Goal: Transaction & Acquisition: Purchase product/service

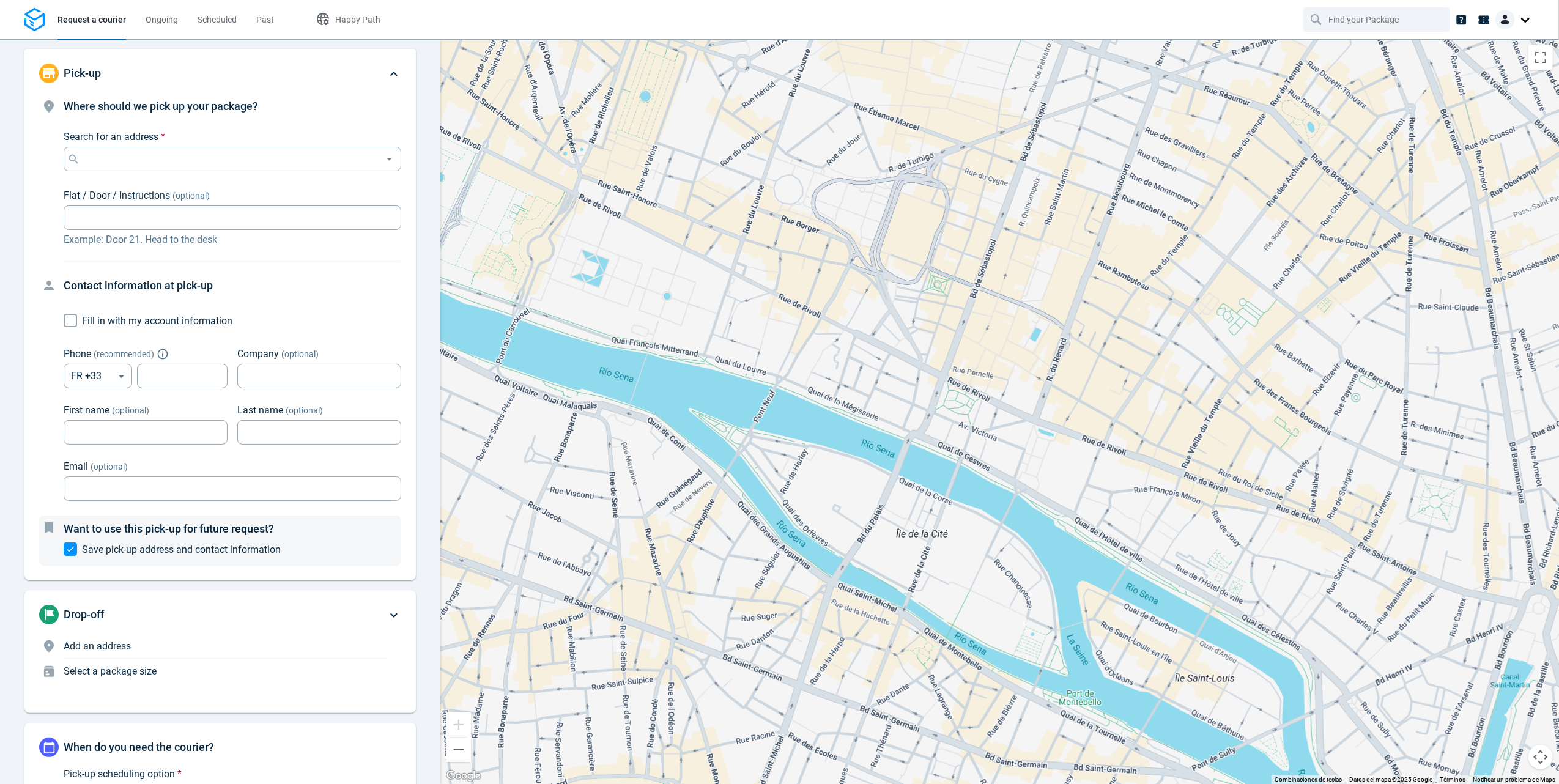
drag, startPoint x: 870, startPoint y: 450, endPoint x: 774, endPoint y: 399, distance: 108.7
click at [774, 399] on div at bounding box center [999, 411] width 1119 height 745
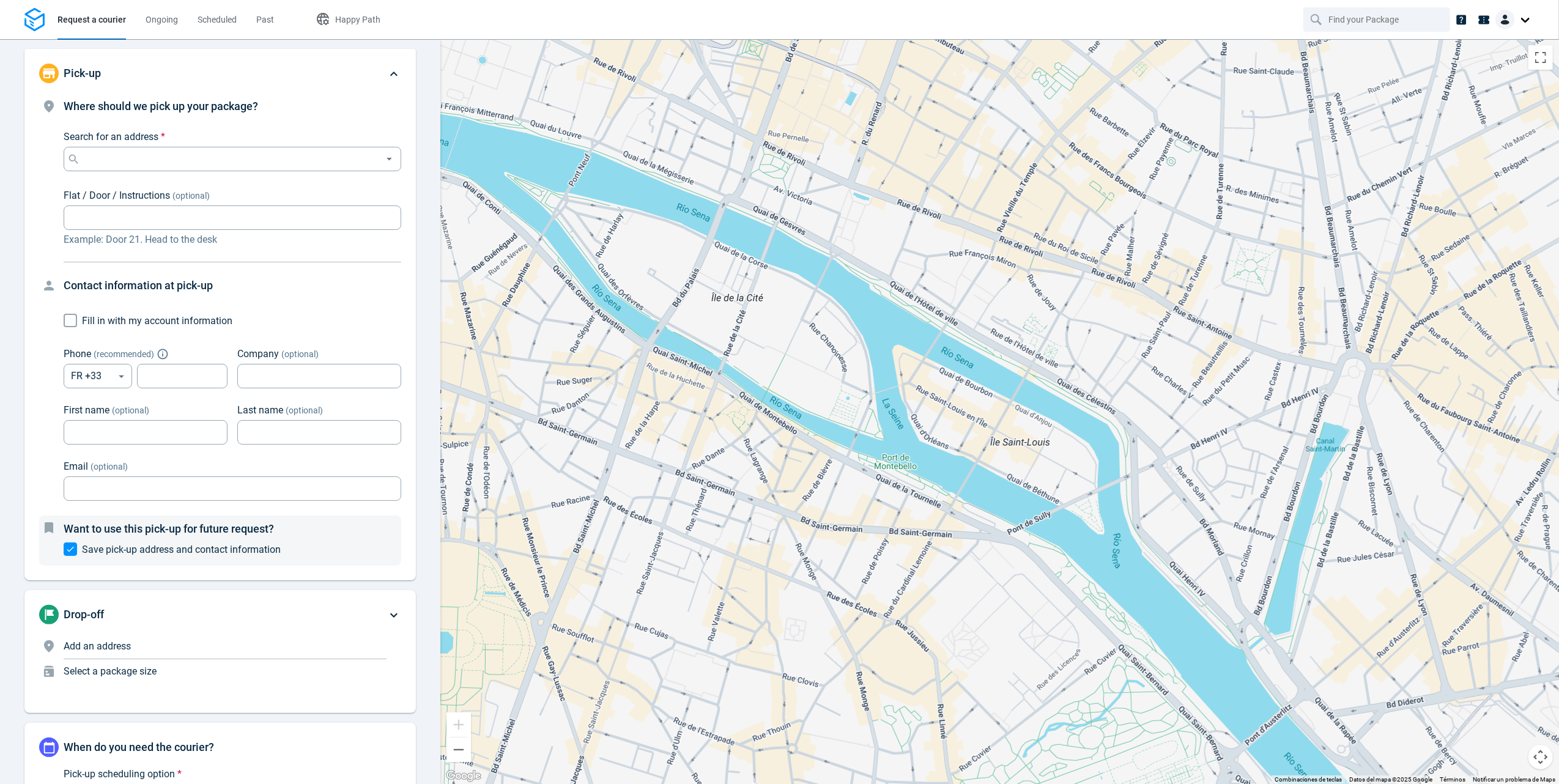
drag, startPoint x: 1123, startPoint y: 428, endPoint x: 923, endPoint y: 174, distance: 323.3
click at [923, 174] on div at bounding box center [999, 411] width 1119 height 745
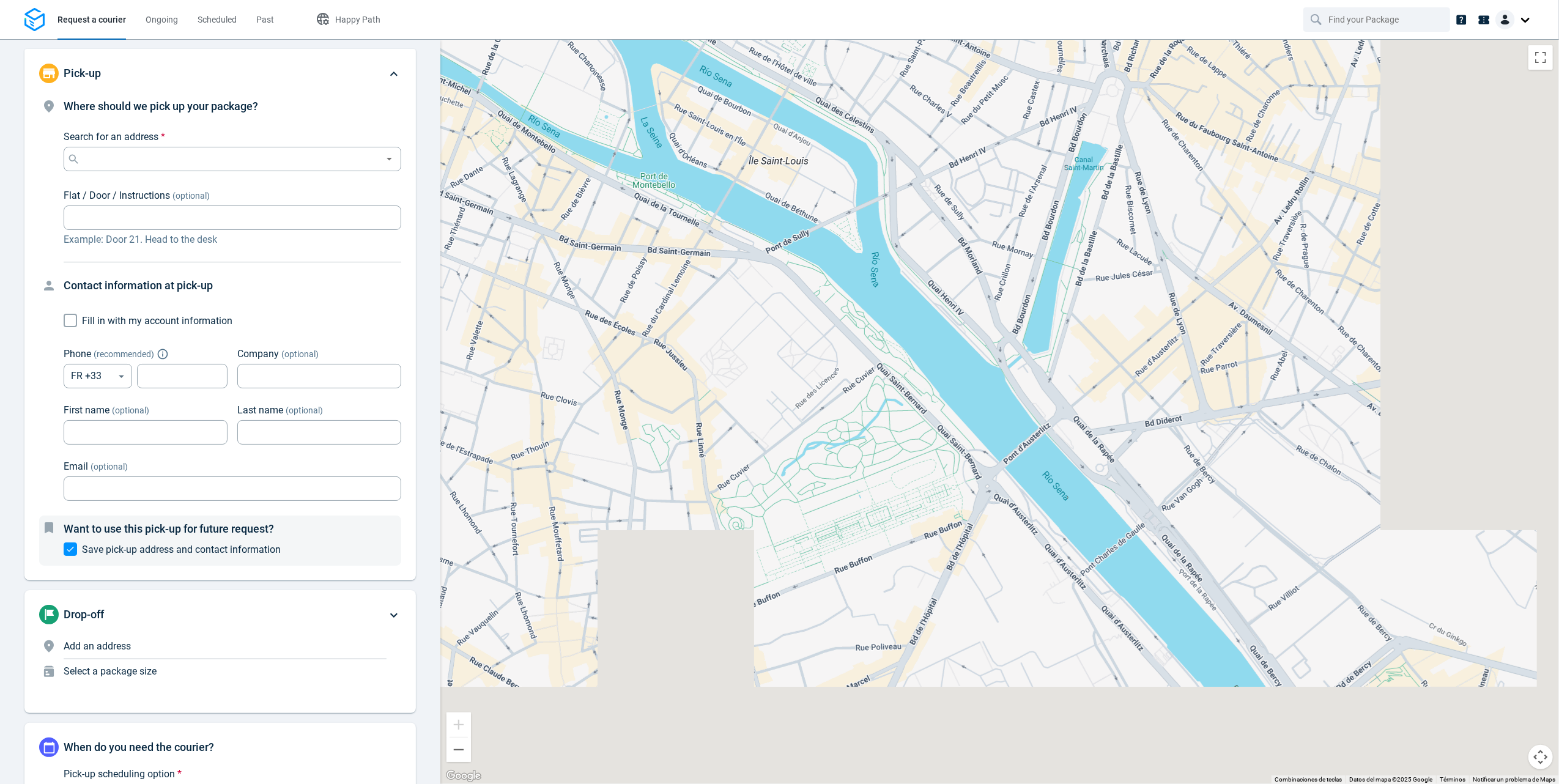
drag, startPoint x: 1285, startPoint y: 680, endPoint x: 839, endPoint y: 301, distance: 585.3
click at [839, 301] on div at bounding box center [999, 411] width 1119 height 745
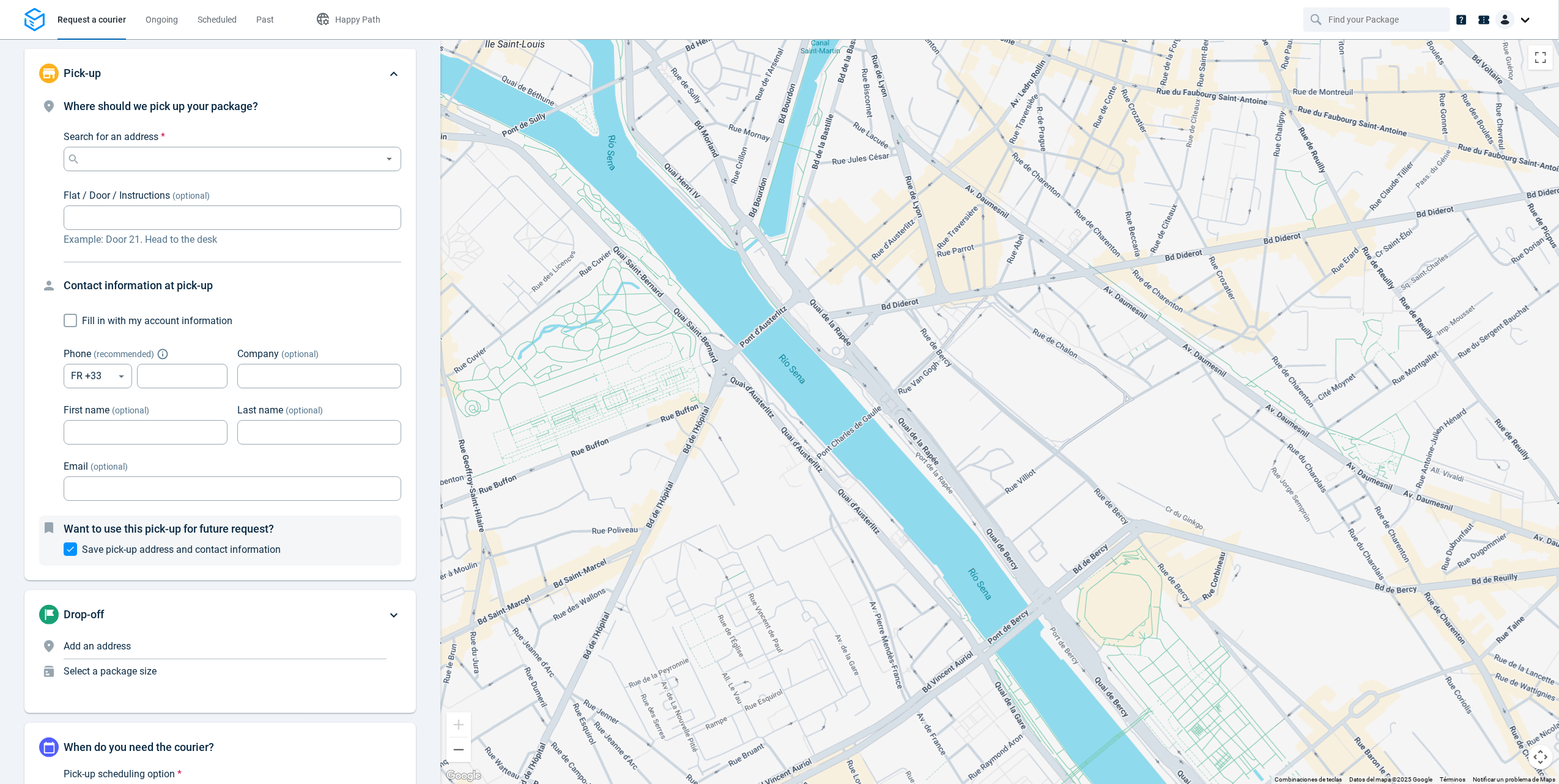
drag, startPoint x: 901, startPoint y: 375, endPoint x: 1160, endPoint y: 594, distance: 339.2
click at [1151, 590] on div at bounding box center [999, 411] width 1119 height 745
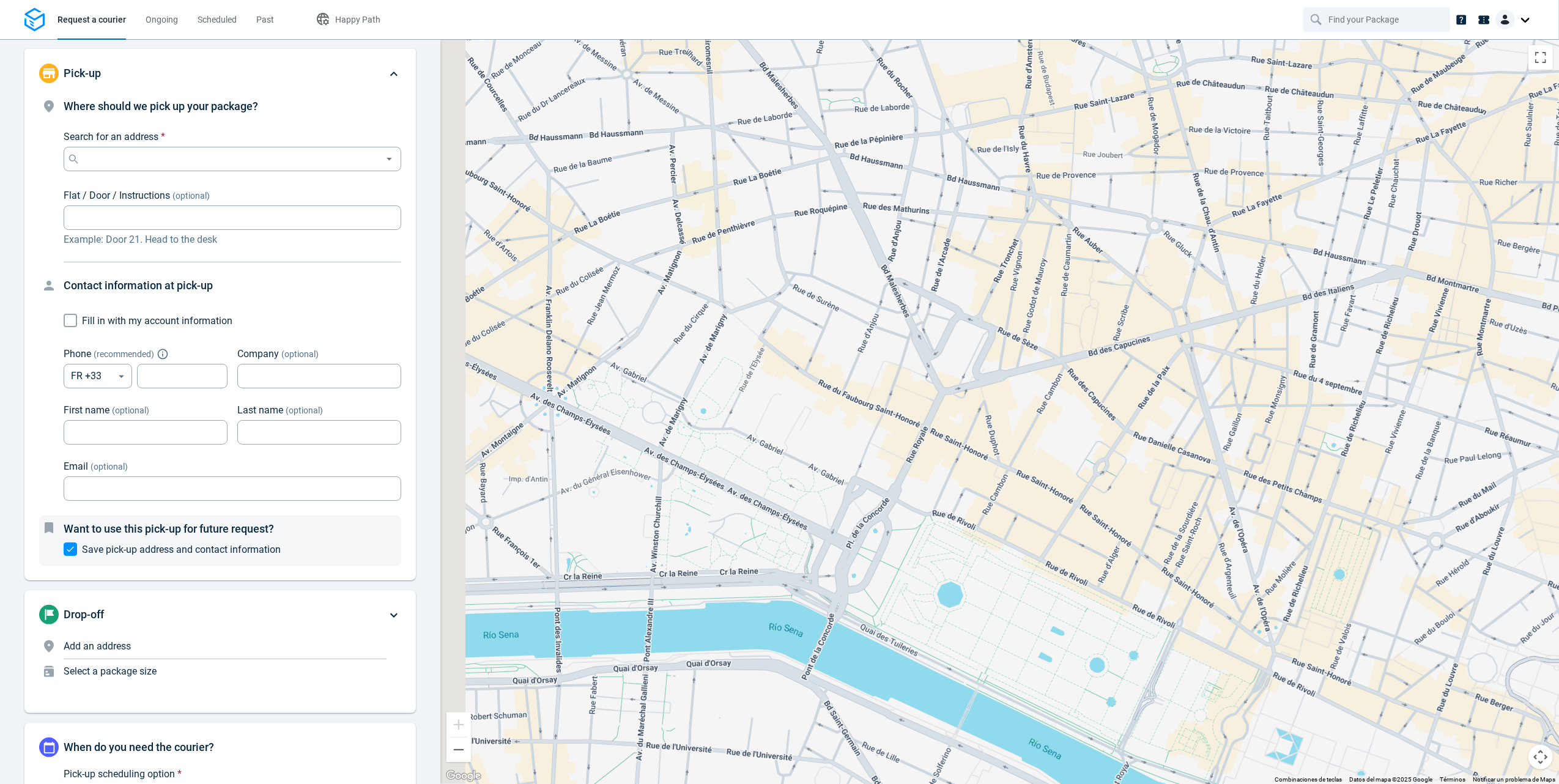
drag, startPoint x: 811, startPoint y: 433, endPoint x: 888, endPoint y: 247, distance: 201.3
click at [889, 247] on div at bounding box center [999, 411] width 1119 height 745
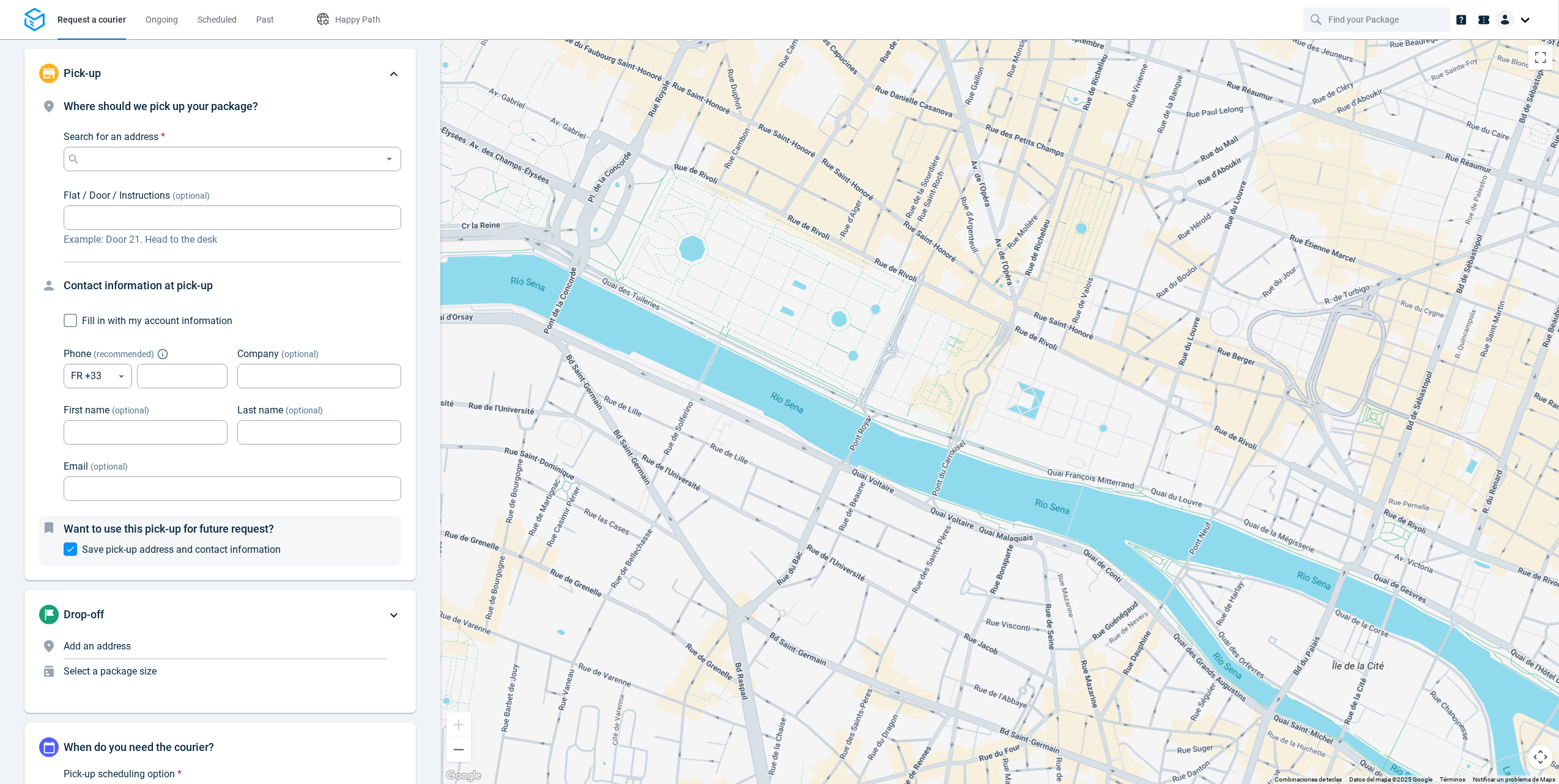
drag, startPoint x: 1279, startPoint y: 401, endPoint x: 1363, endPoint y: 507, distance: 135.2
click at [1363, 507] on div at bounding box center [999, 411] width 1119 height 745
click at [202, 159] on input "Search for an address *" at bounding box center [230, 159] width 295 height 17
paste input "253 RUE DE BELLEVILLE"
click at [205, 182] on li "253 Rue de Belleville 75019 Paris" at bounding box center [226, 190] width 325 height 28
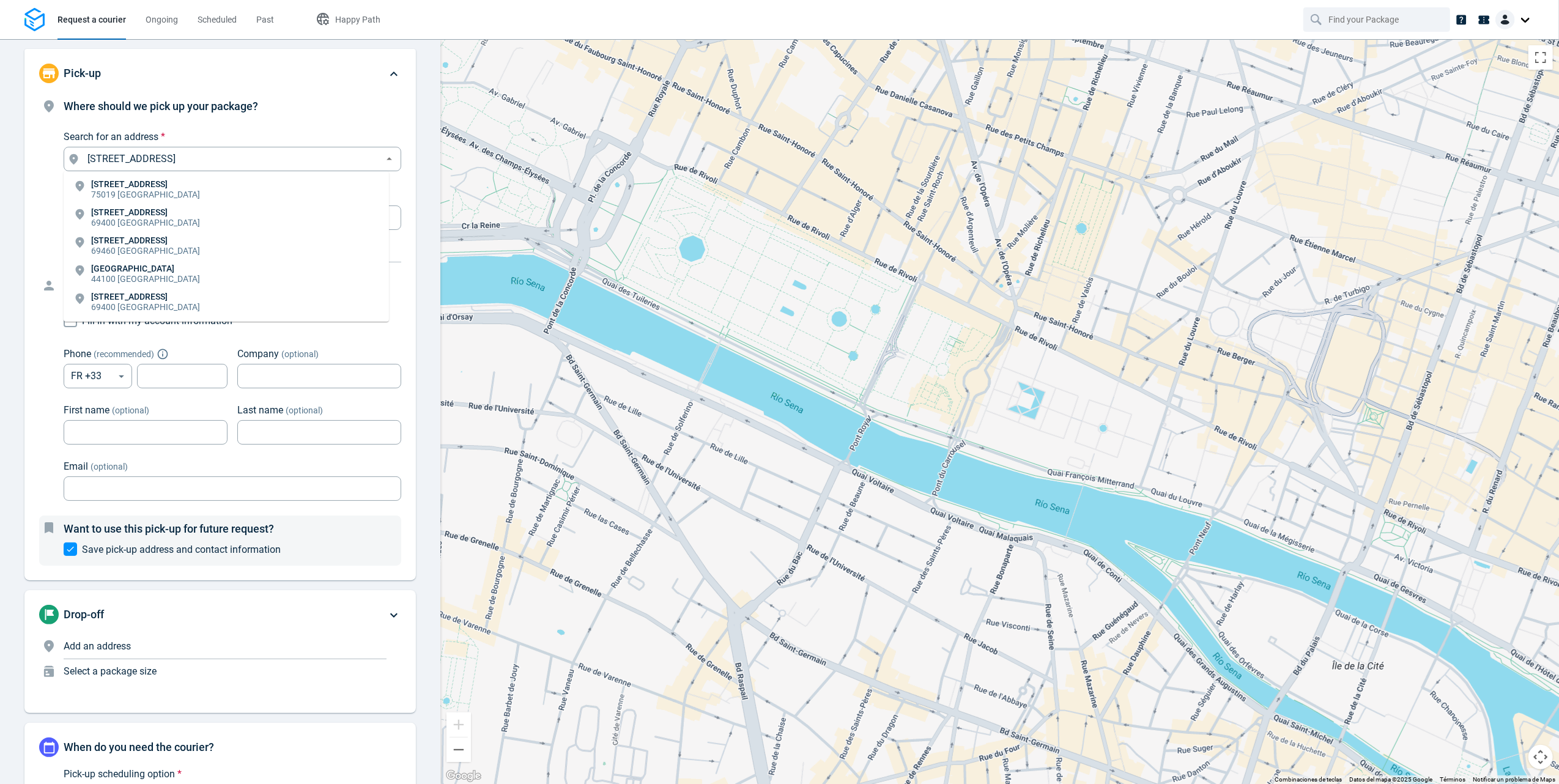
type input "253 Rue de Belleville, 75019 Paris, France"
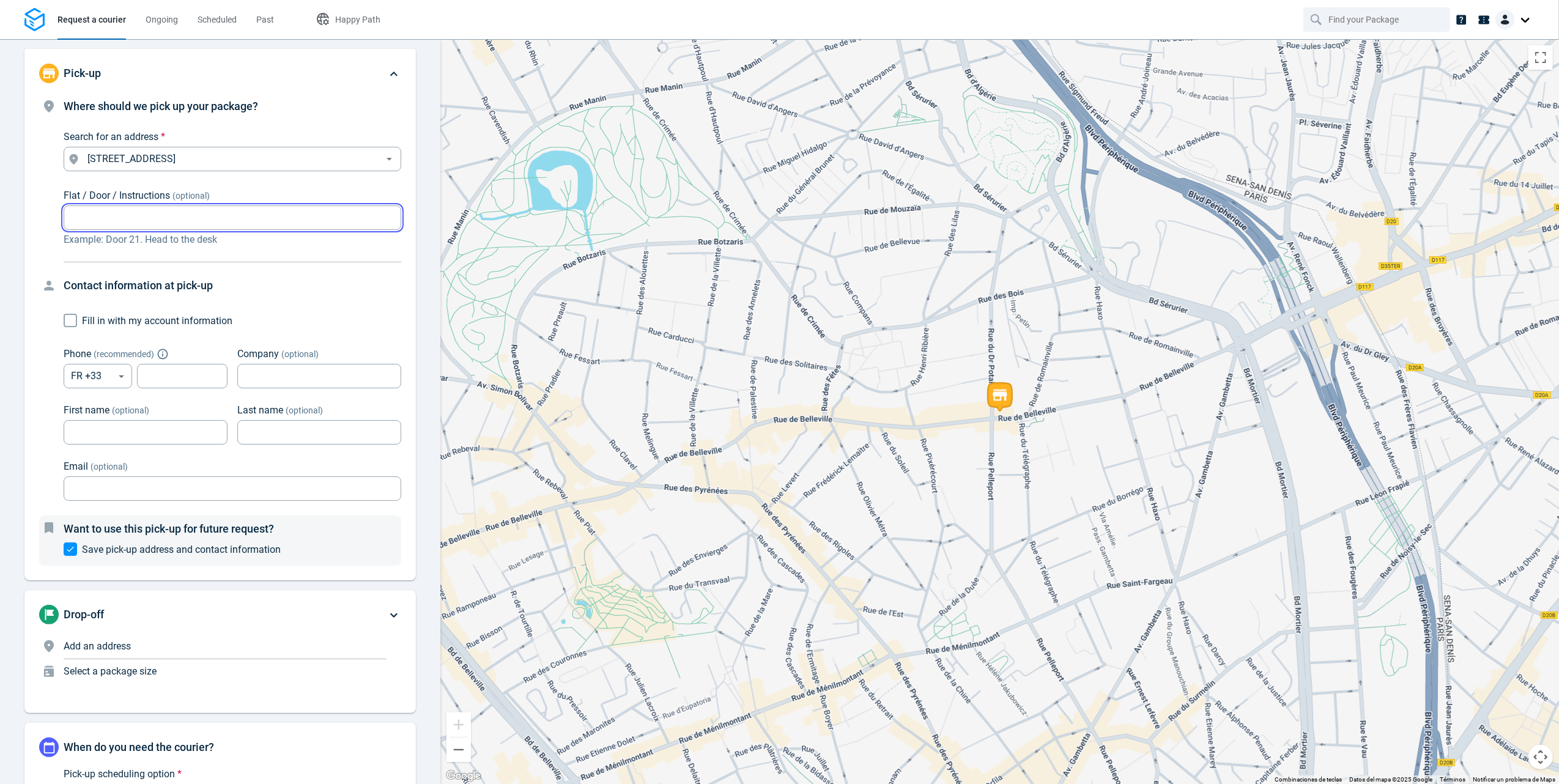
click at [170, 223] on input "Flat / Door / Instructions (optional)" at bounding box center [232, 218] width 338 height 24
type input "253"
click at [214, 280] on h4 "Contact information at pick-up" at bounding box center [232, 285] width 338 height 17
click at [186, 375] on input "tel" at bounding box center [182, 376] width 91 height 24
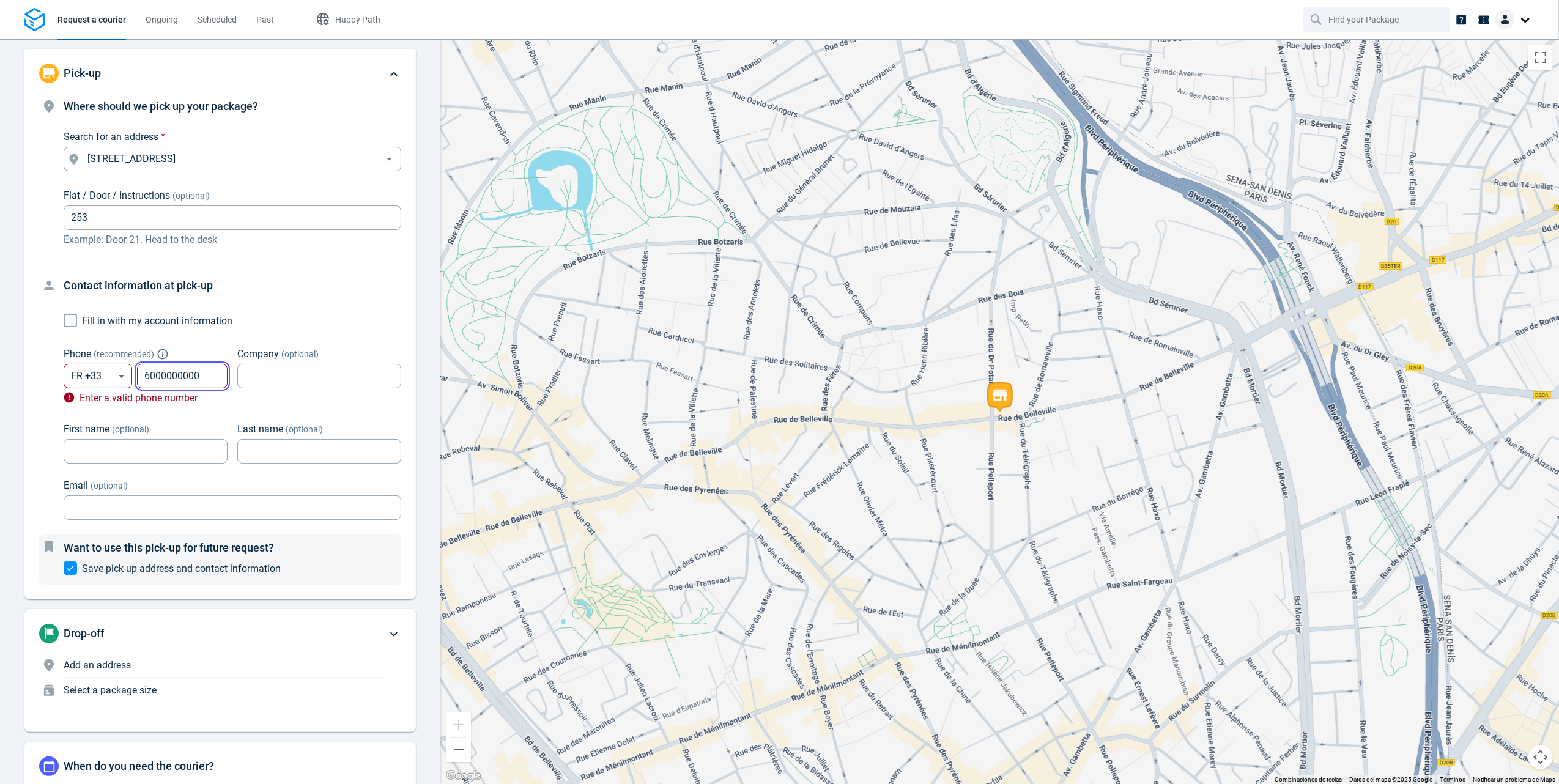
click at [207, 383] on input "6000000000" at bounding box center [182, 376] width 91 height 24
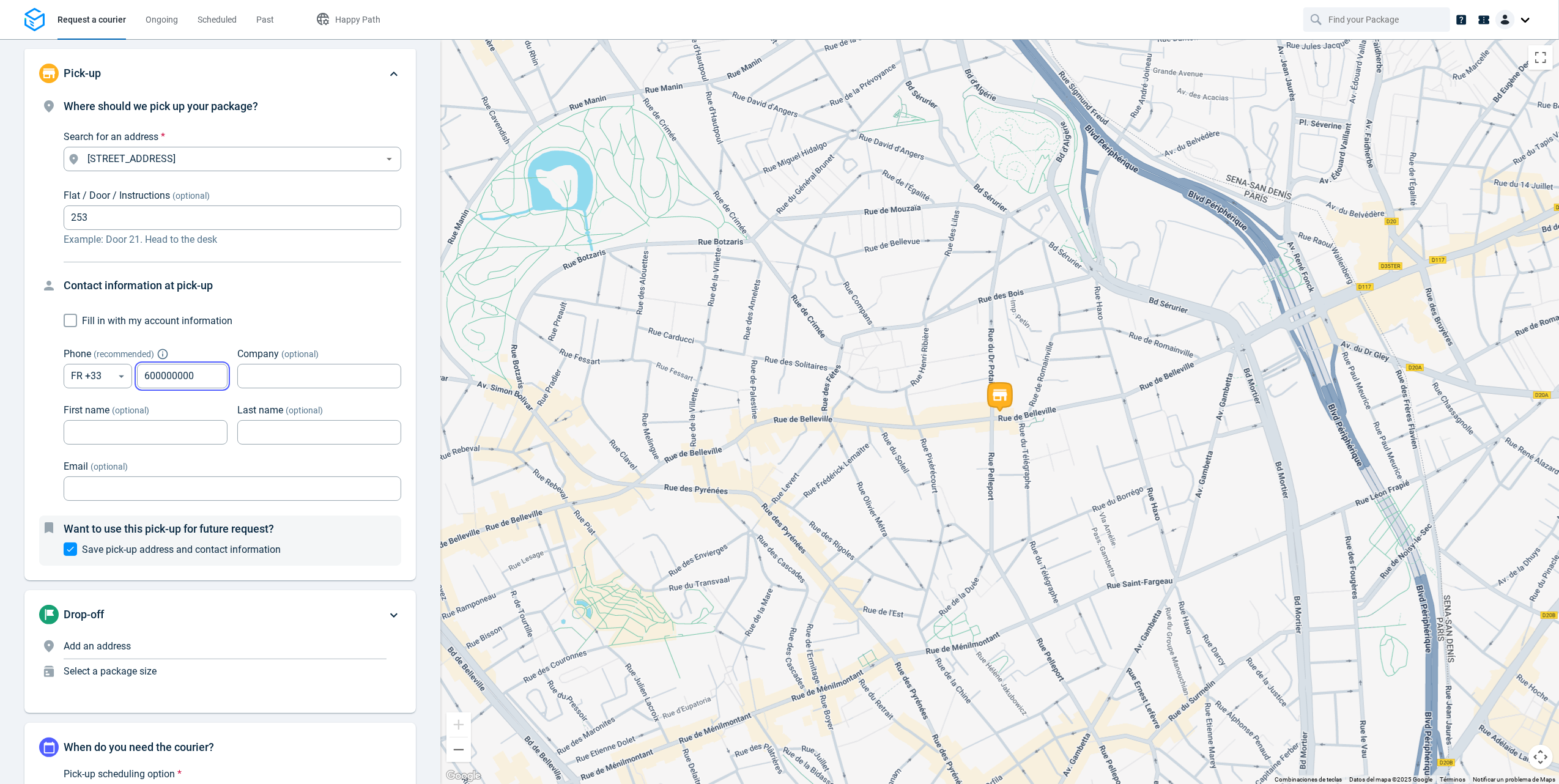
type input "600000000"
click at [227, 358] on div "Company (optional) Company (optional)" at bounding box center [314, 360] width 174 height 56
click at [270, 385] on input "Company (optional)" at bounding box center [319, 376] width 164 height 24
click at [284, 373] on input "Company (optional)" at bounding box center [319, 376] width 164 height 24
click at [289, 340] on div "Company (optional) Company (optional)" at bounding box center [314, 360] width 174 height 56
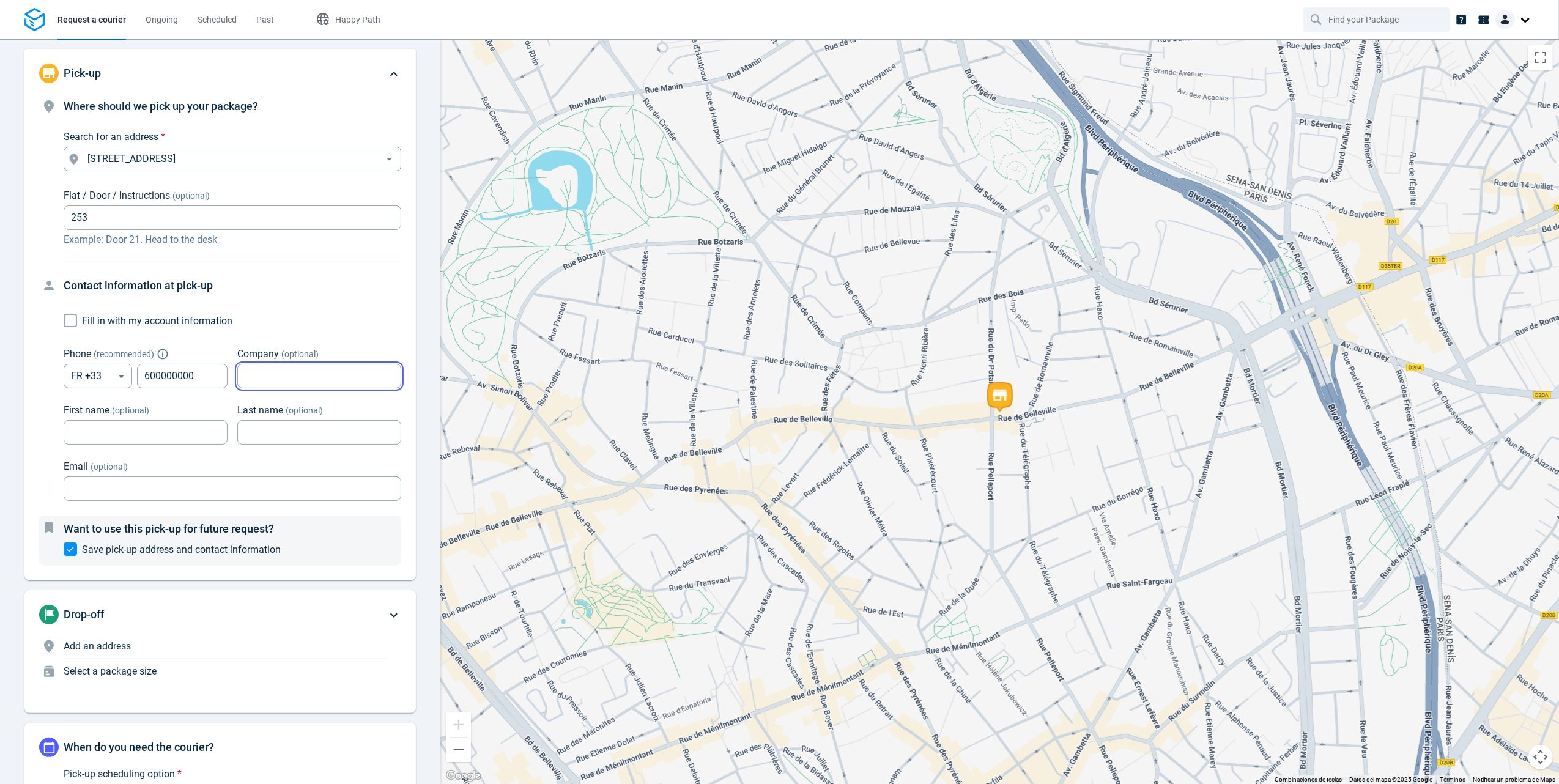
click at [265, 371] on input "Company (optional)" at bounding box center [319, 376] width 164 height 24
type input "rere"
type input "ICG"
click at [189, 429] on input "First name (optional)" at bounding box center [146, 433] width 164 height 24
type input "Le petit"
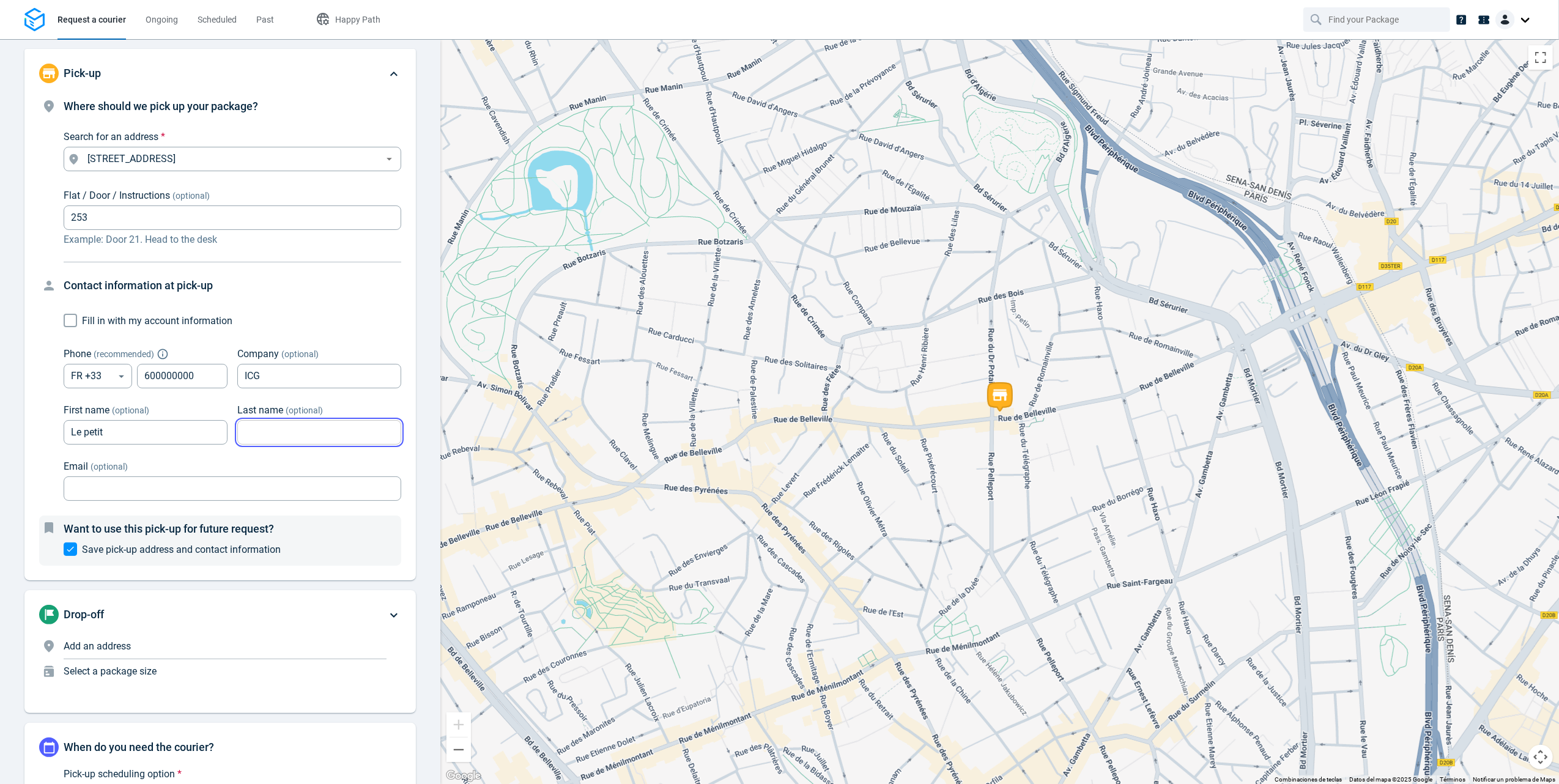
click at [260, 441] on input "Last name (optional)" at bounding box center [319, 433] width 164 height 24
type input "croissant"
type input "garçon"
click at [228, 479] on input "Email (optional)" at bounding box center [232, 489] width 338 height 24
click at [99, 495] on input "stuarttest@yopmail.com" at bounding box center [232, 489] width 338 height 24
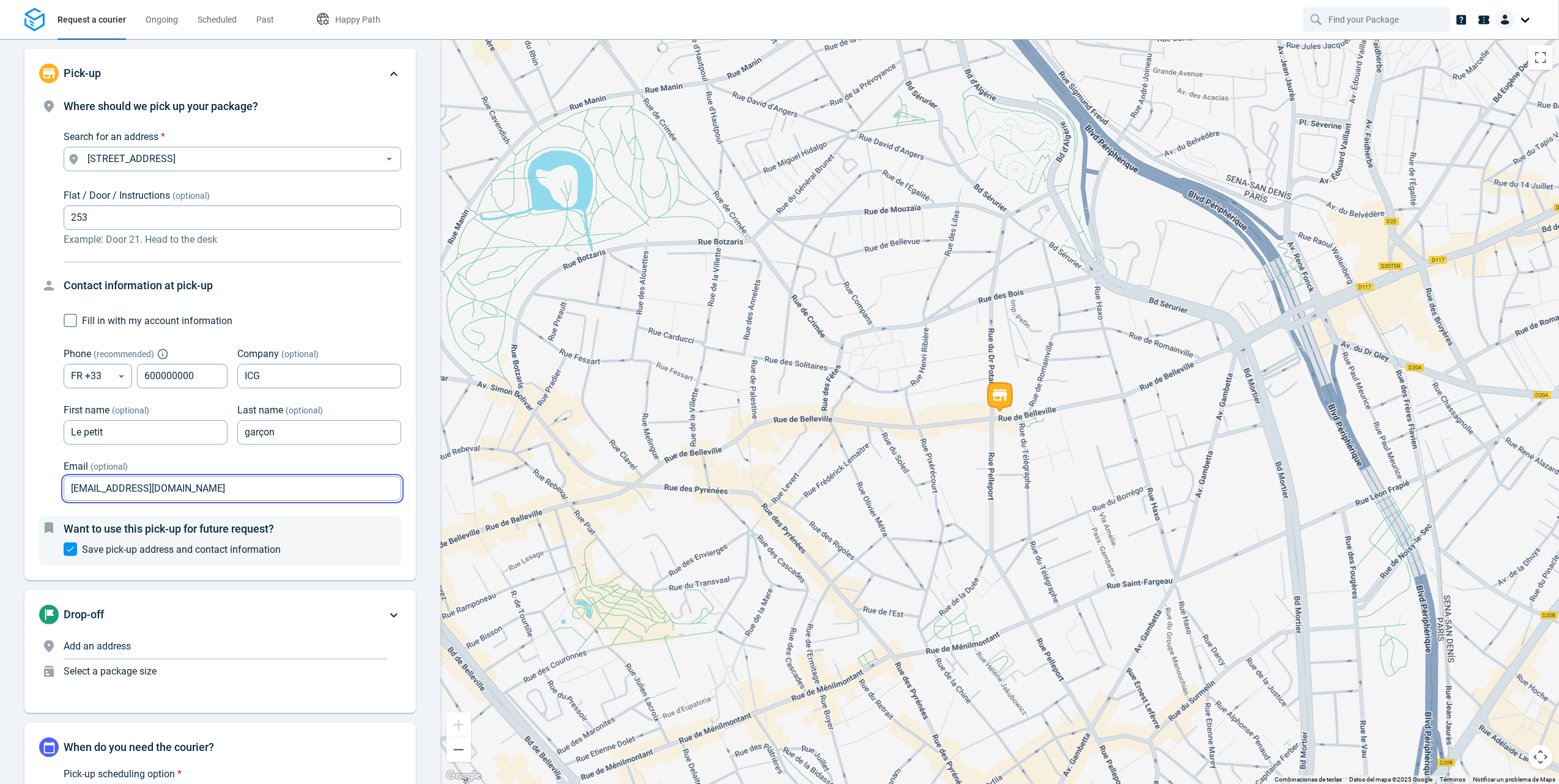
click at [97, 490] on input "stuarttest@yopmail.com" at bounding box center [232, 489] width 338 height 24
type input "stuartodtest@yopmail.com"
click at [279, 464] on div "Email (optional) stuartodtest@yopmail.com Email (optional)" at bounding box center [232, 480] width 338 height 42
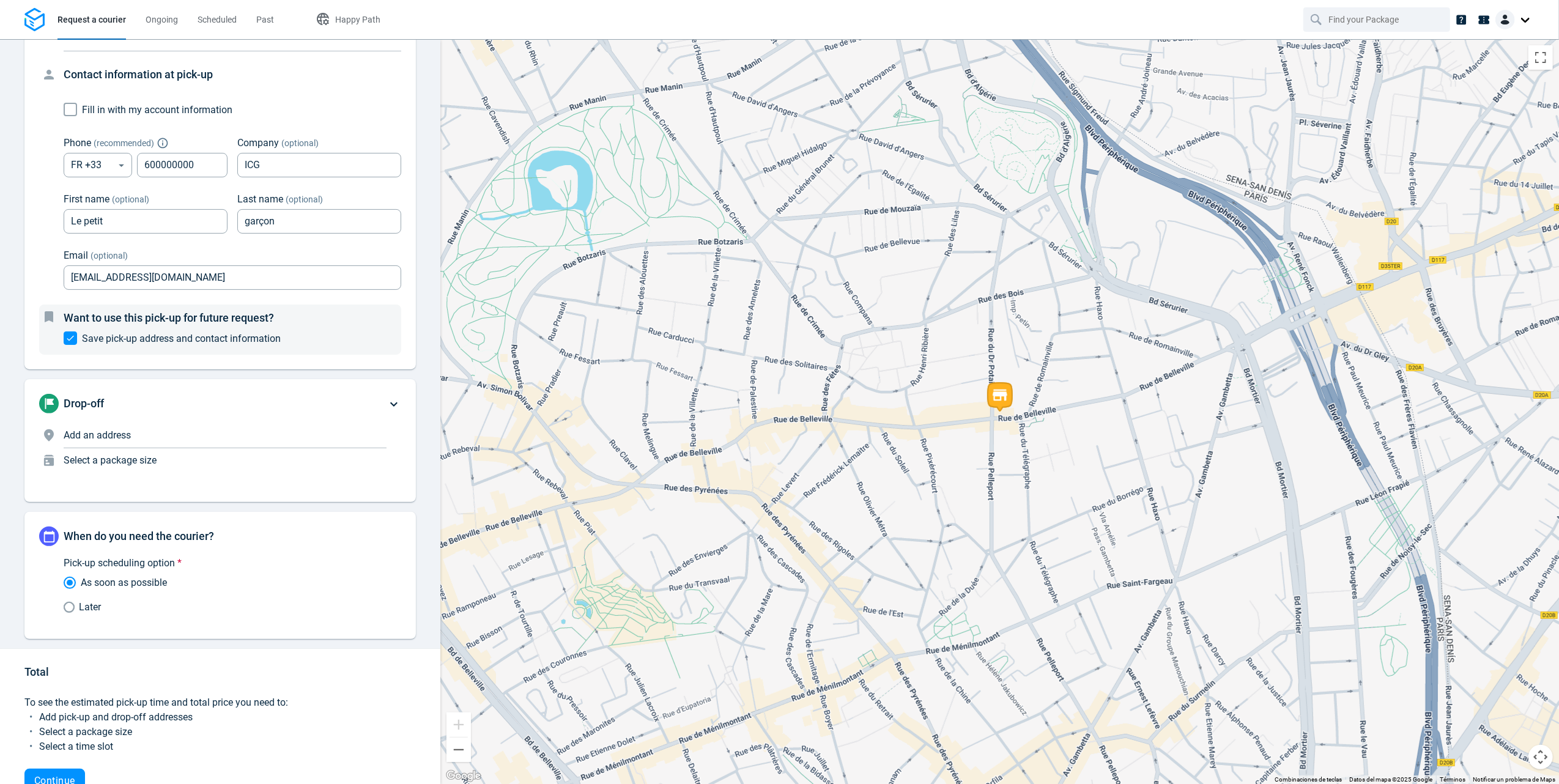
scroll to position [245, 0]
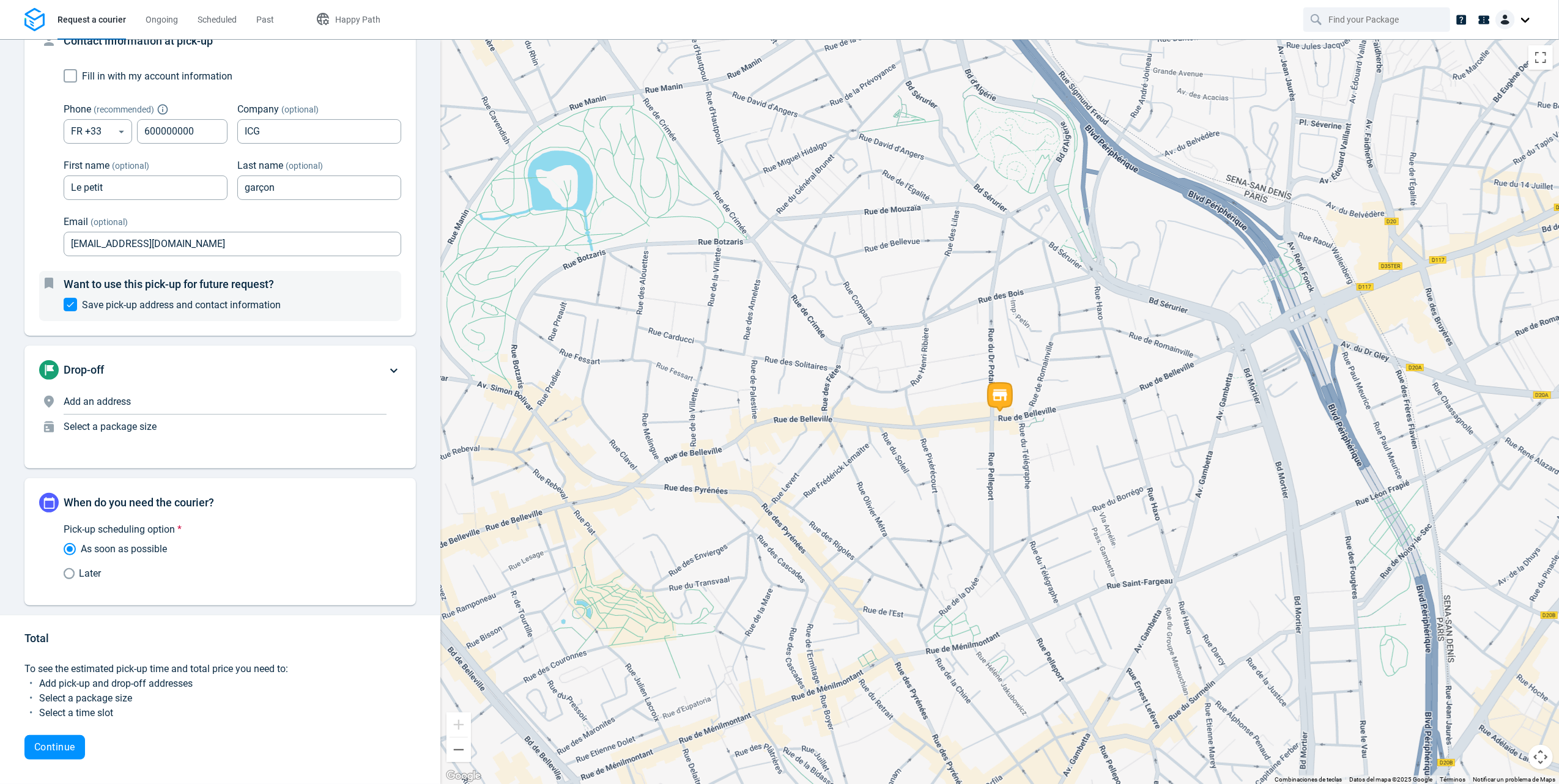
click at [145, 403] on p "Add an address" at bounding box center [225, 402] width 323 height 15
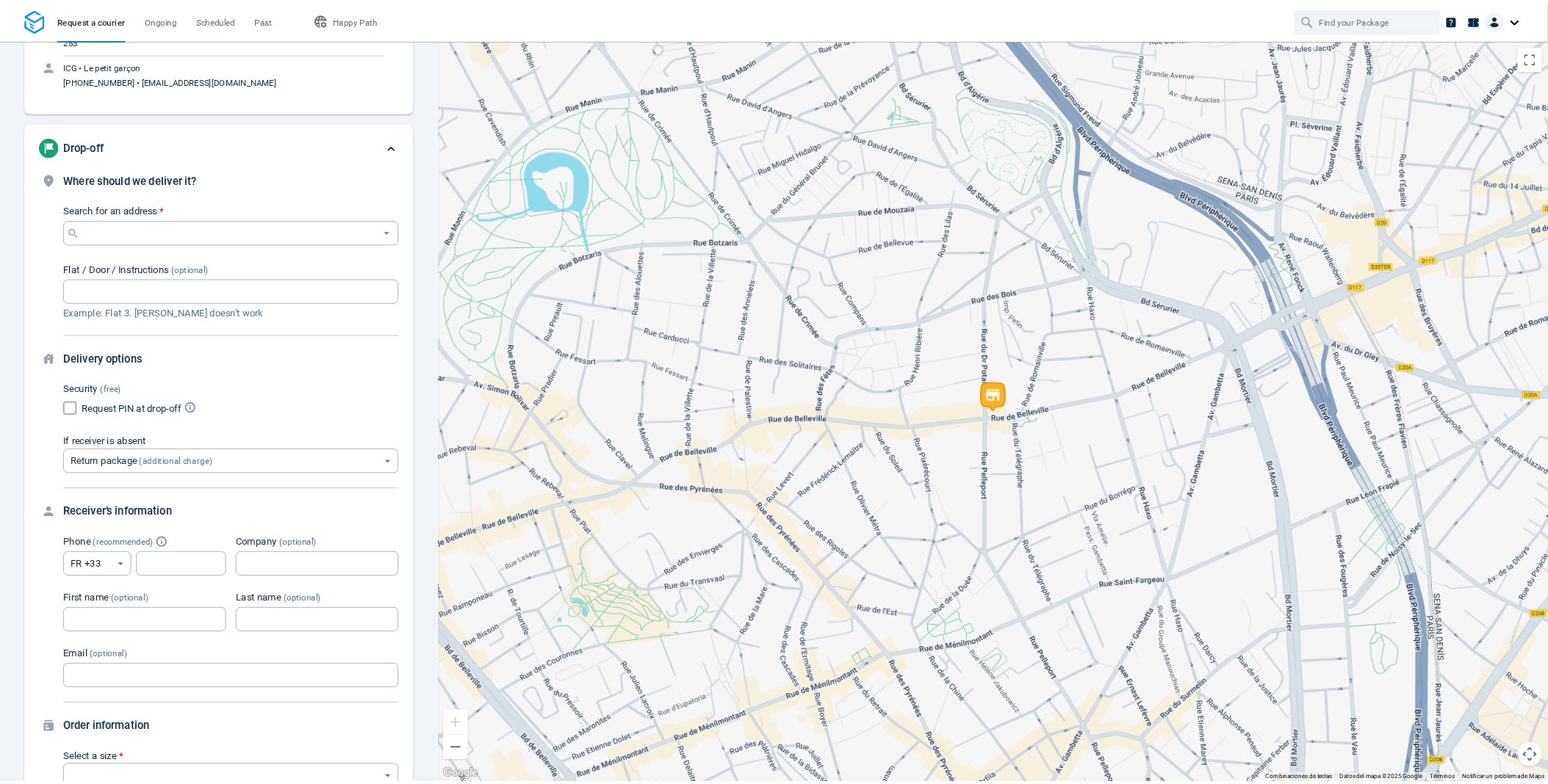
scroll to position [177, 0]
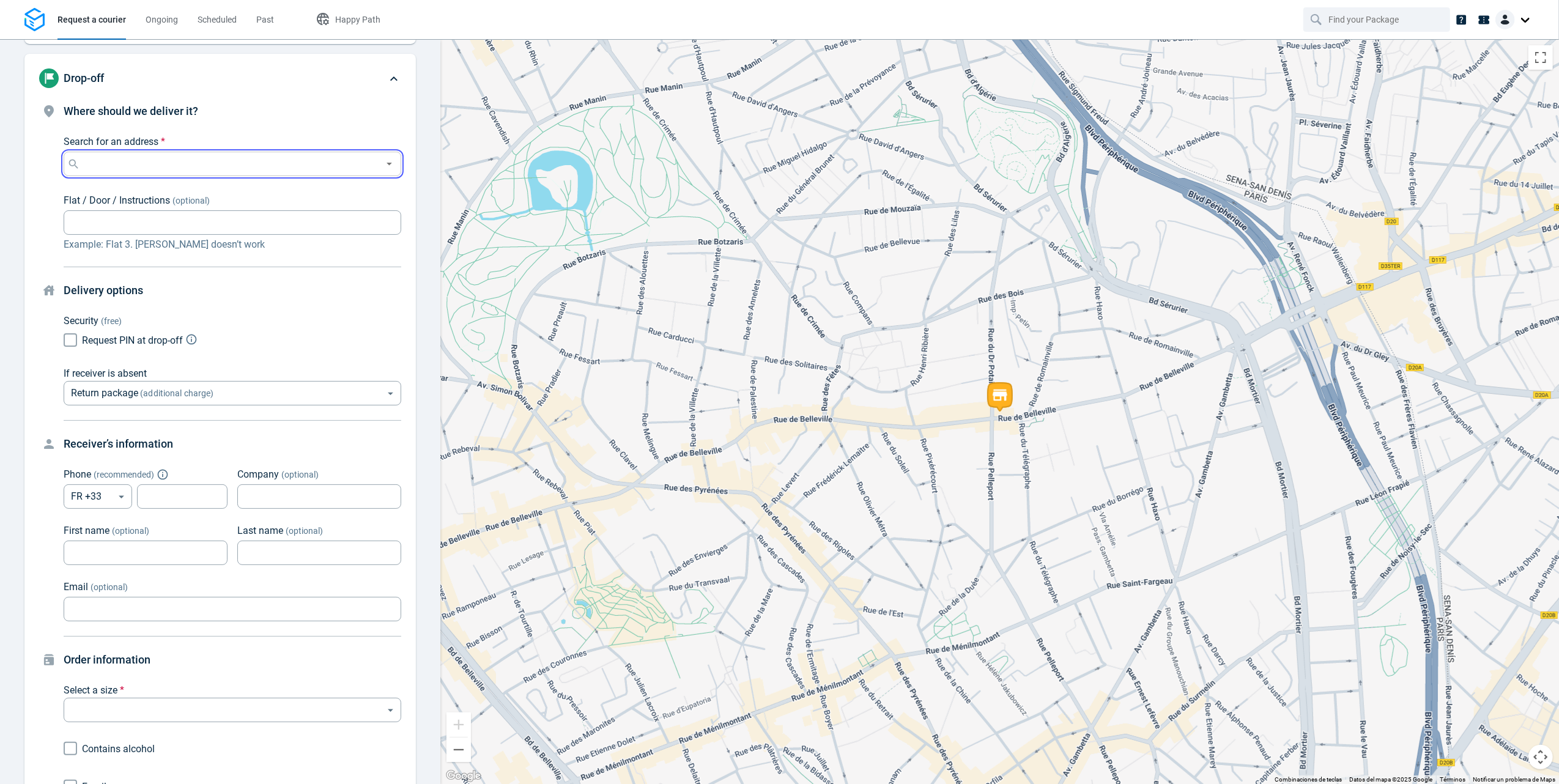
click at [169, 166] on input "Search for an address *" at bounding box center [230, 164] width 295 height 17
type input "@"
type input "c"
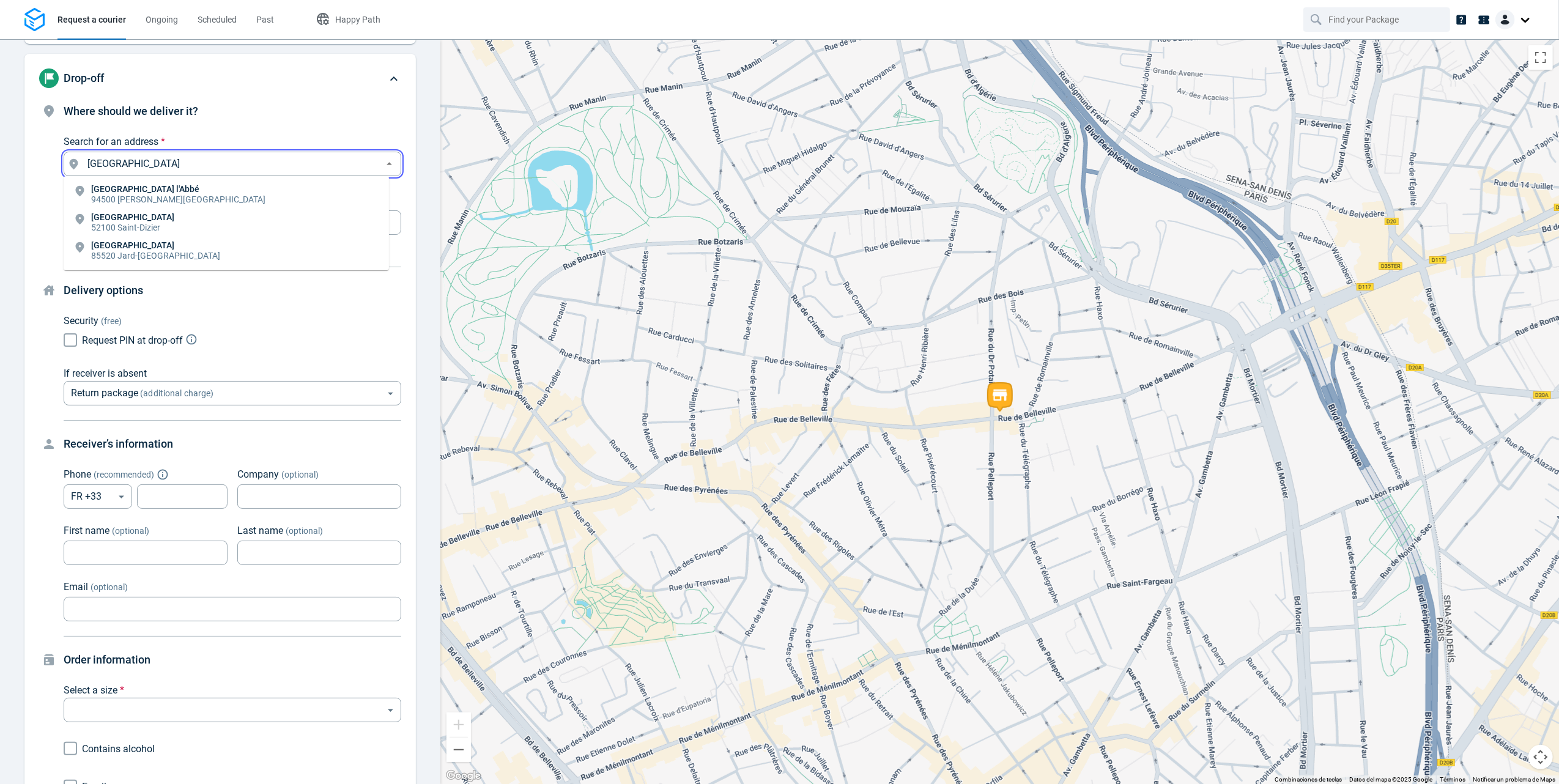
type input "rue de bois"
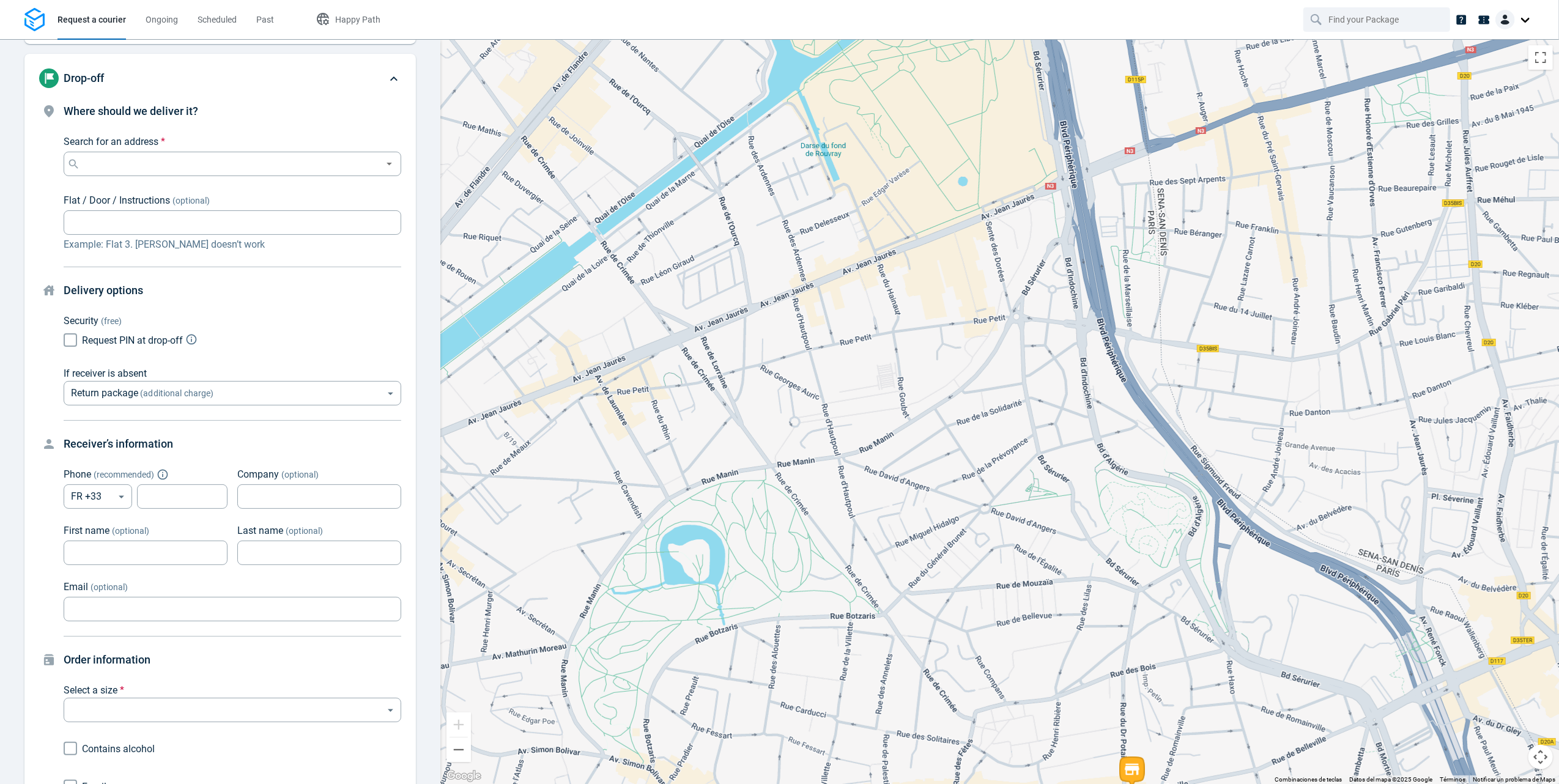
drag, startPoint x: 713, startPoint y: 137, endPoint x: 855, endPoint y: 524, distance: 412.2
click at [855, 524] on div at bounding box center [999, 411] width 1119 height 745
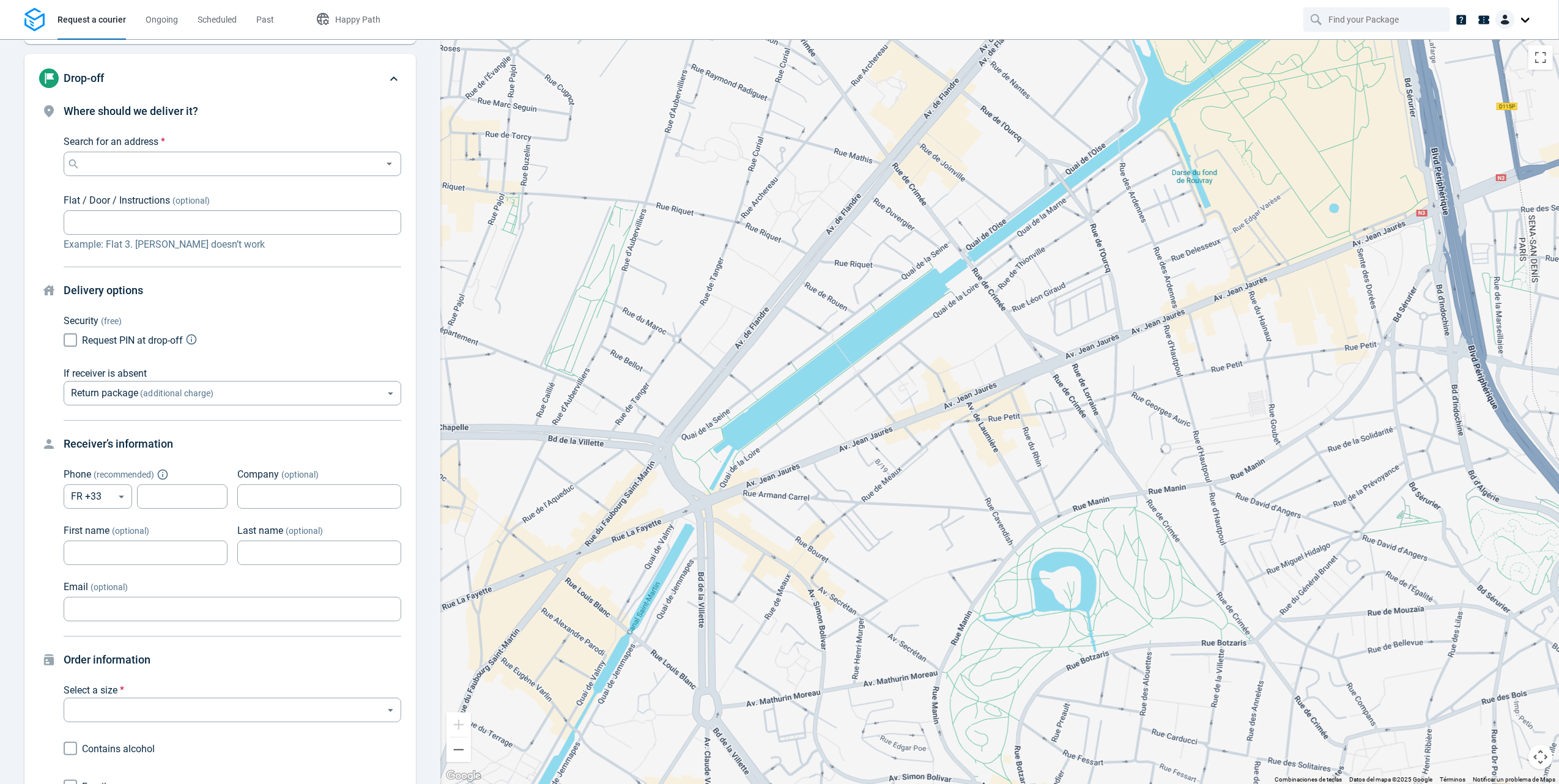
drag, startPoint x: 758, startPoint y: 324, endPoint x: 1136, endPoint y: 355, distance: 379.3
click at [1136, 355] on div at bounding box center [999, 411] width 1119 height 745
click at [232, 167] on input "Search for an address *" at bounding box center [230, 164] width 295 height 17
click at [235, 187] on li "Avenue Jean Jaurès 51120 Sézanne" at bounding box center [226, 195] width 325 height 28
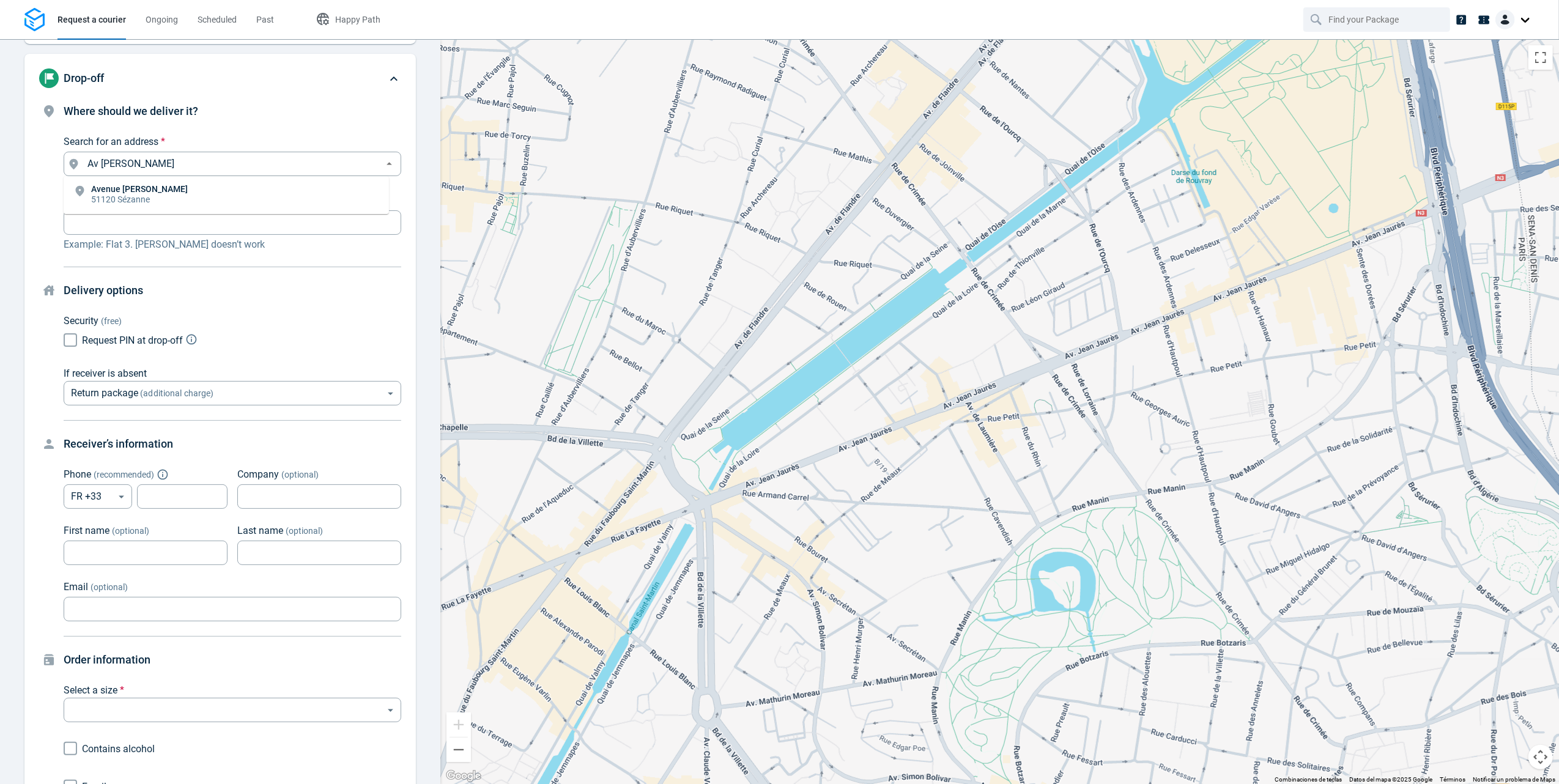
type input "Av. Jean Jaurès, 51120 Sézanne, France"
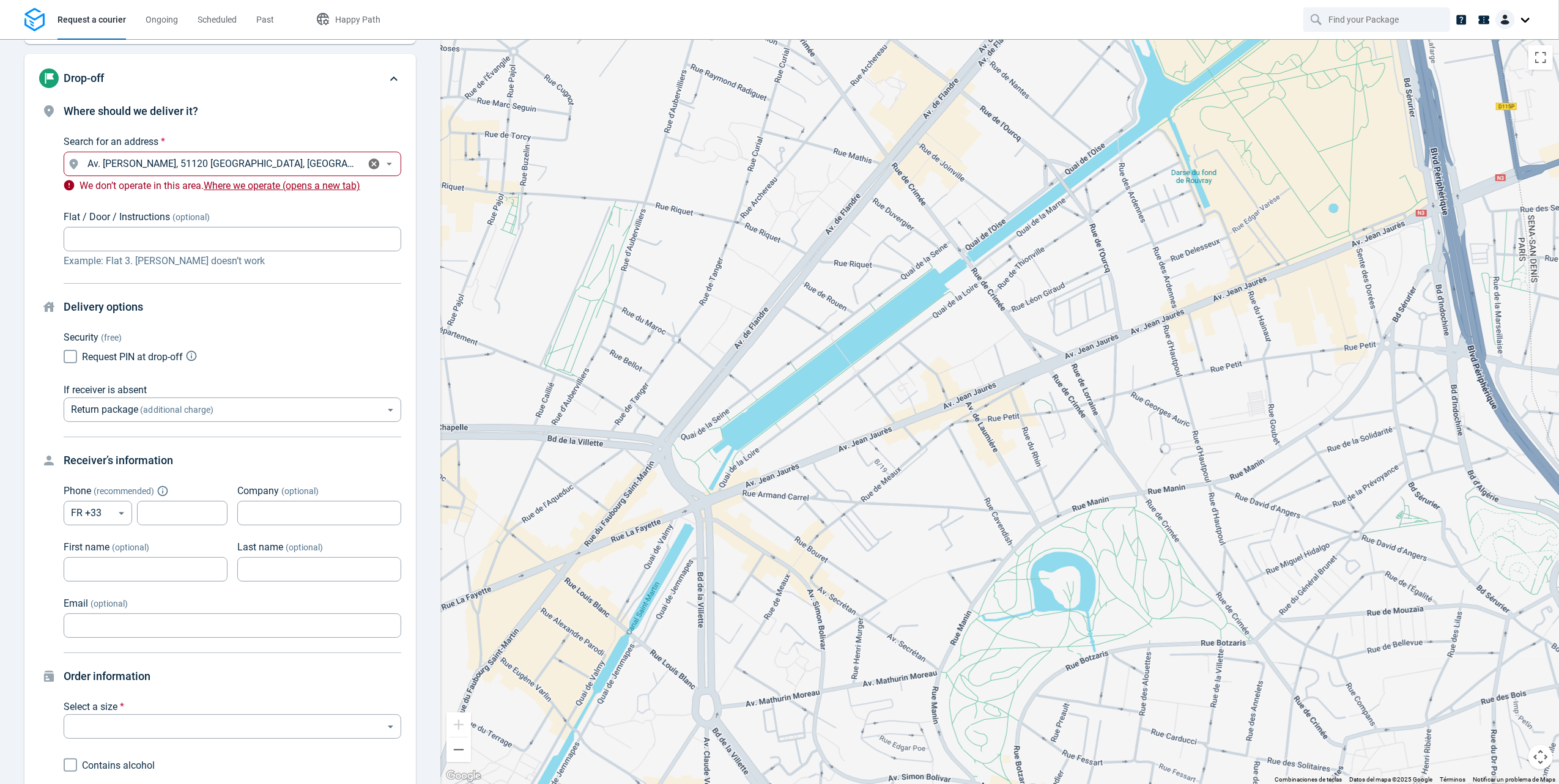
click at [368, 165] on icon "Clear" at bounding box center [374, 164] width 13 height 13
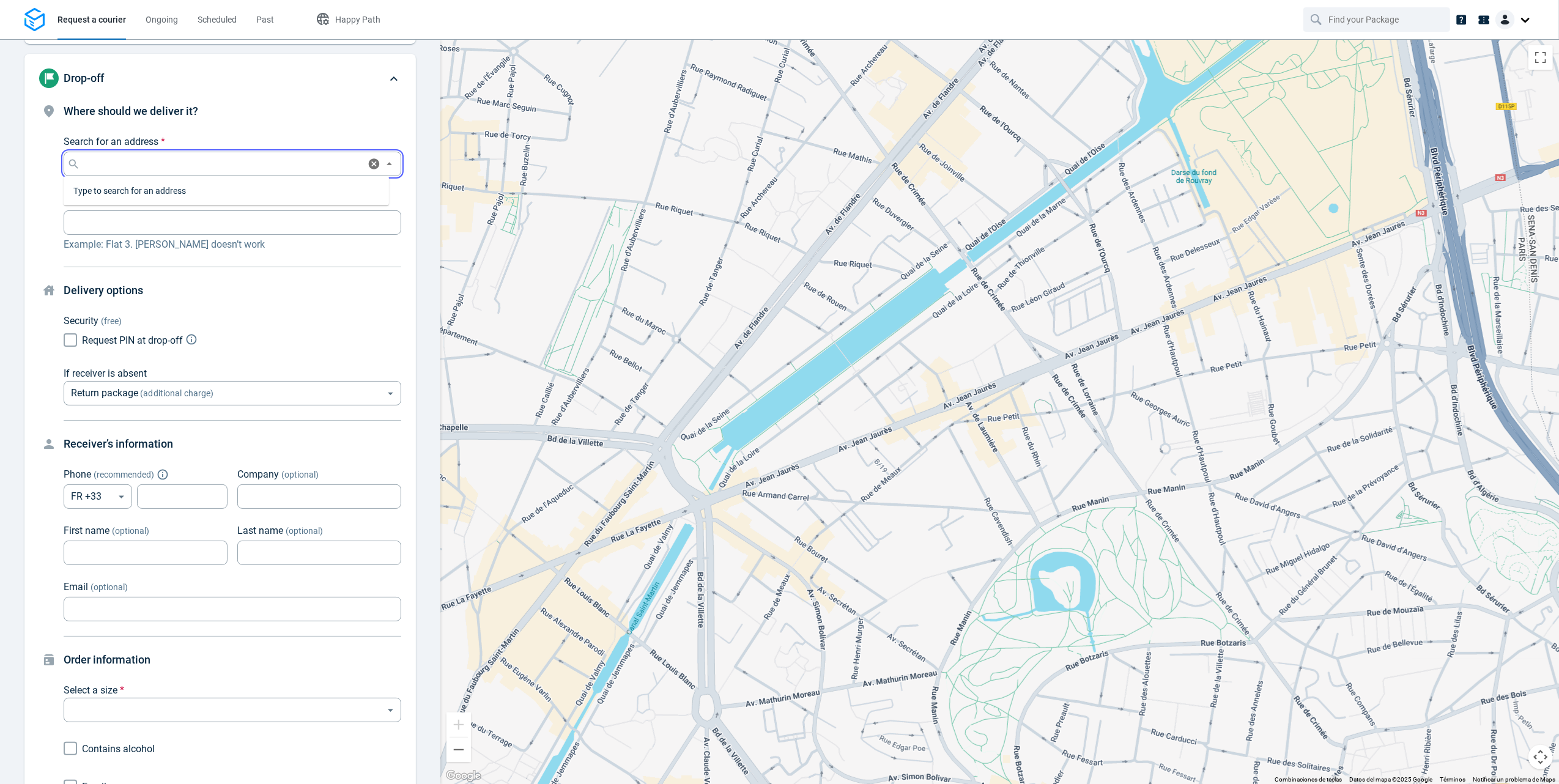
click at [279, 164] on input "Search for an address *" at bounding box center [222, 164] width 279 height 17
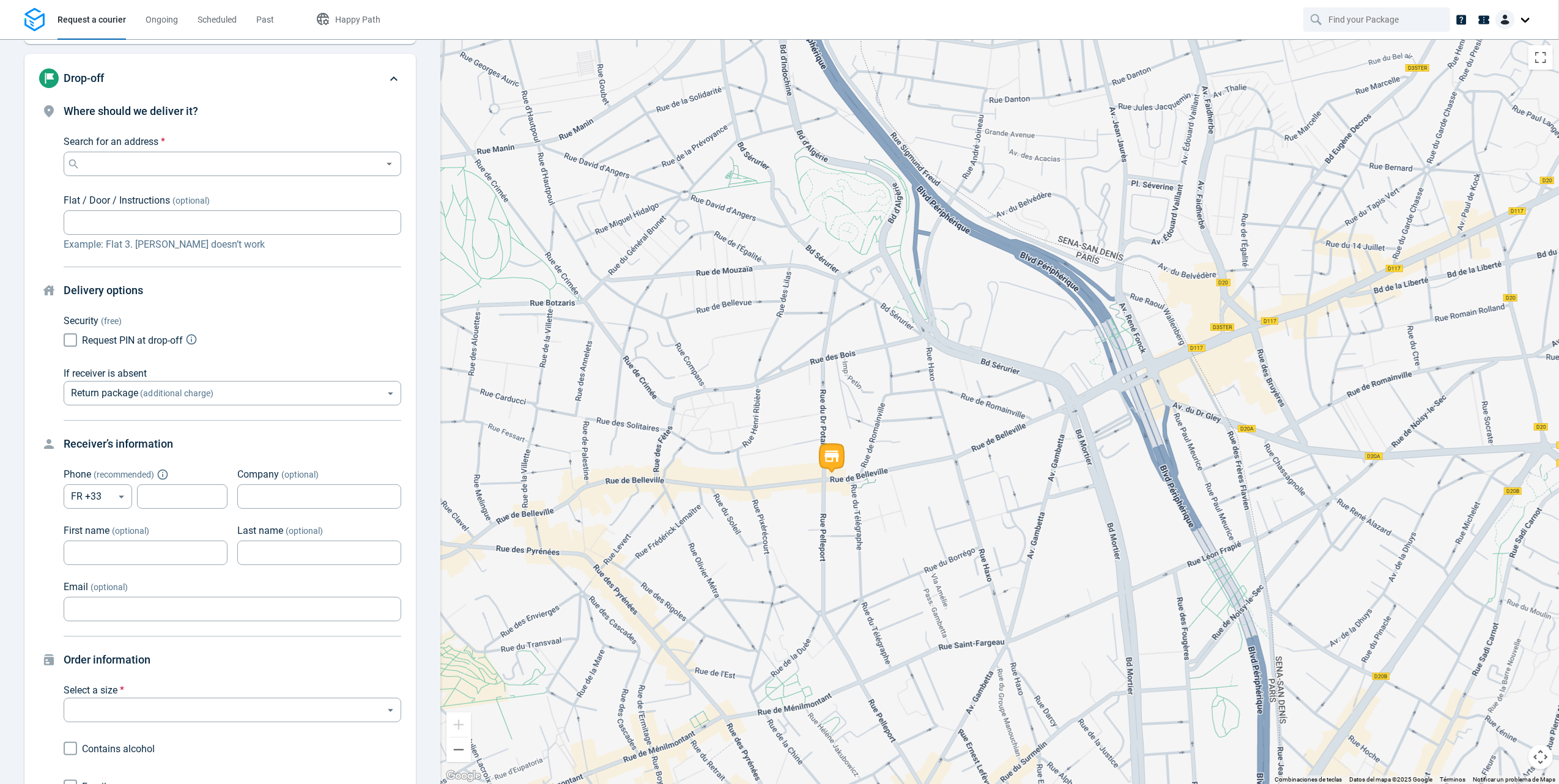
drag, startPoint x: 971, startPoint y: 492, endPoint x: 460, endPoint y: 295, distance: 547.7
click at [460, 295] on div at bounding box center [999, 411] width 1119 height 745
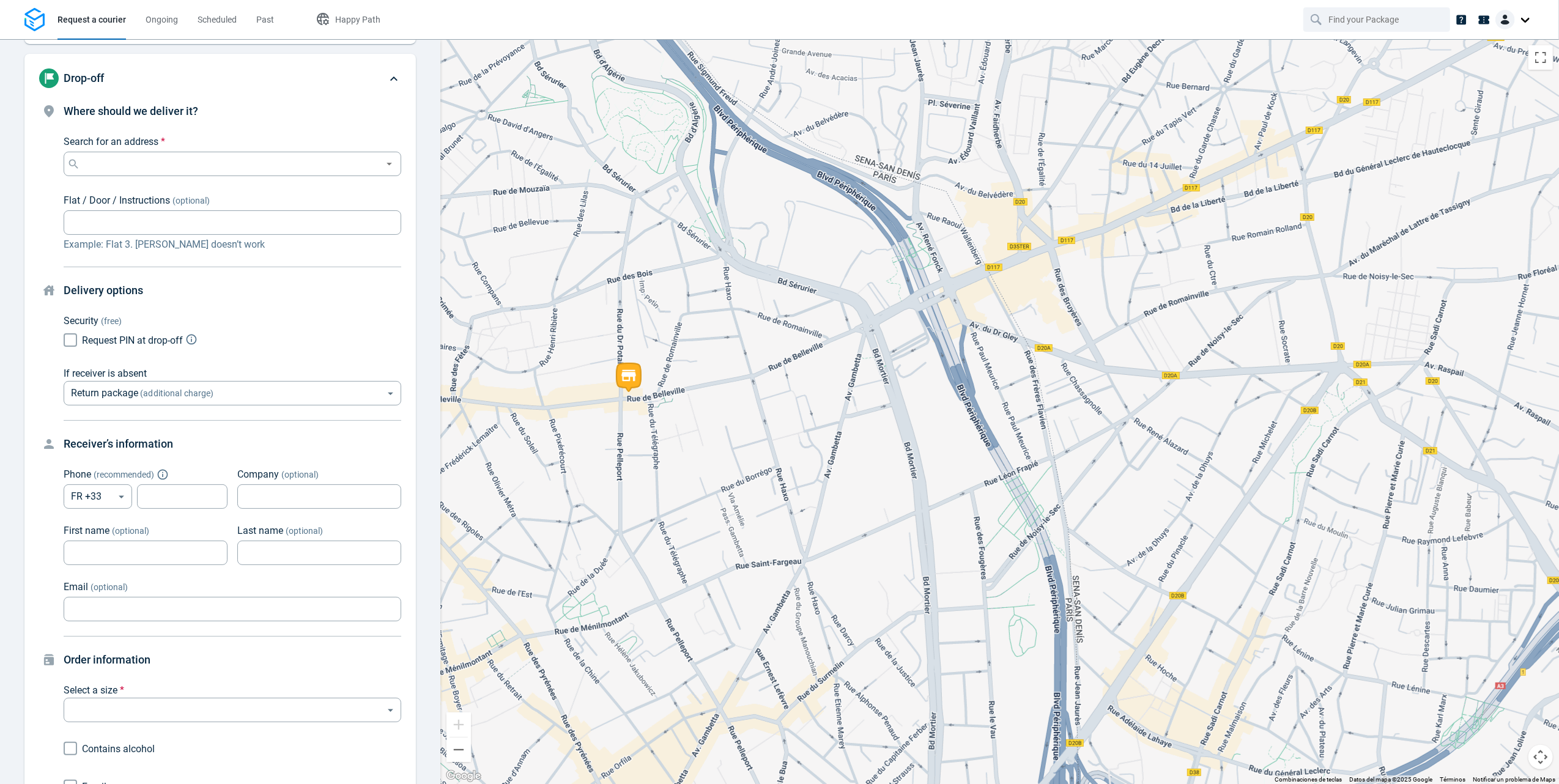
drag, startPoint x: 1162, startPoint y: 316, endPoint x: 957, endPoint y: 331, distance: 205.5
click at [957, 331] on div at bounding box center [999, 411] width 1119 height 745
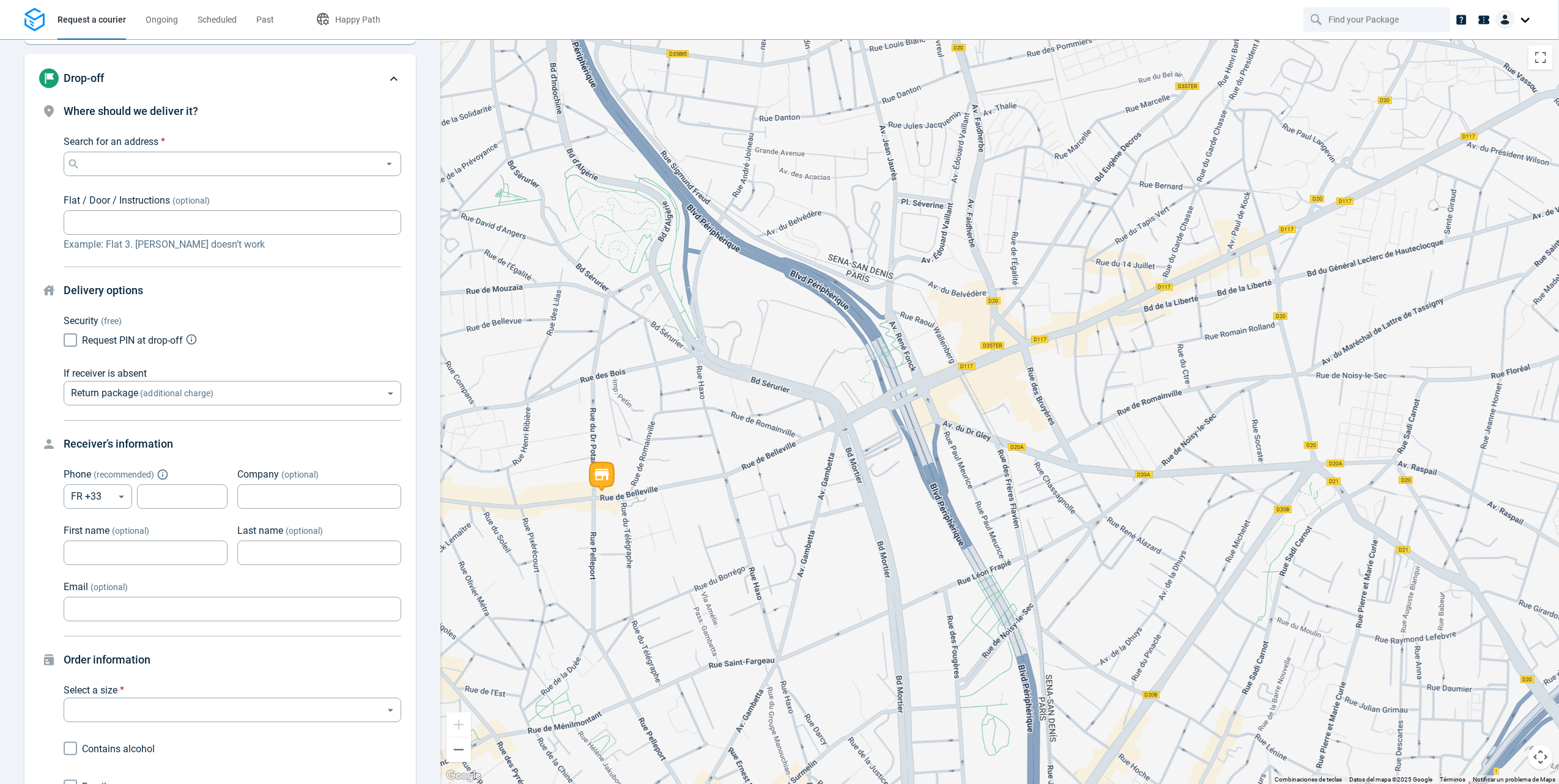
drag, startPoint x: 1016, startPoint y: 252, endPoint x: 985, endPoint y: 373, distance: 124.9
click at [985, 373] on div at bounding box center [999, 411] width 1119 height 745
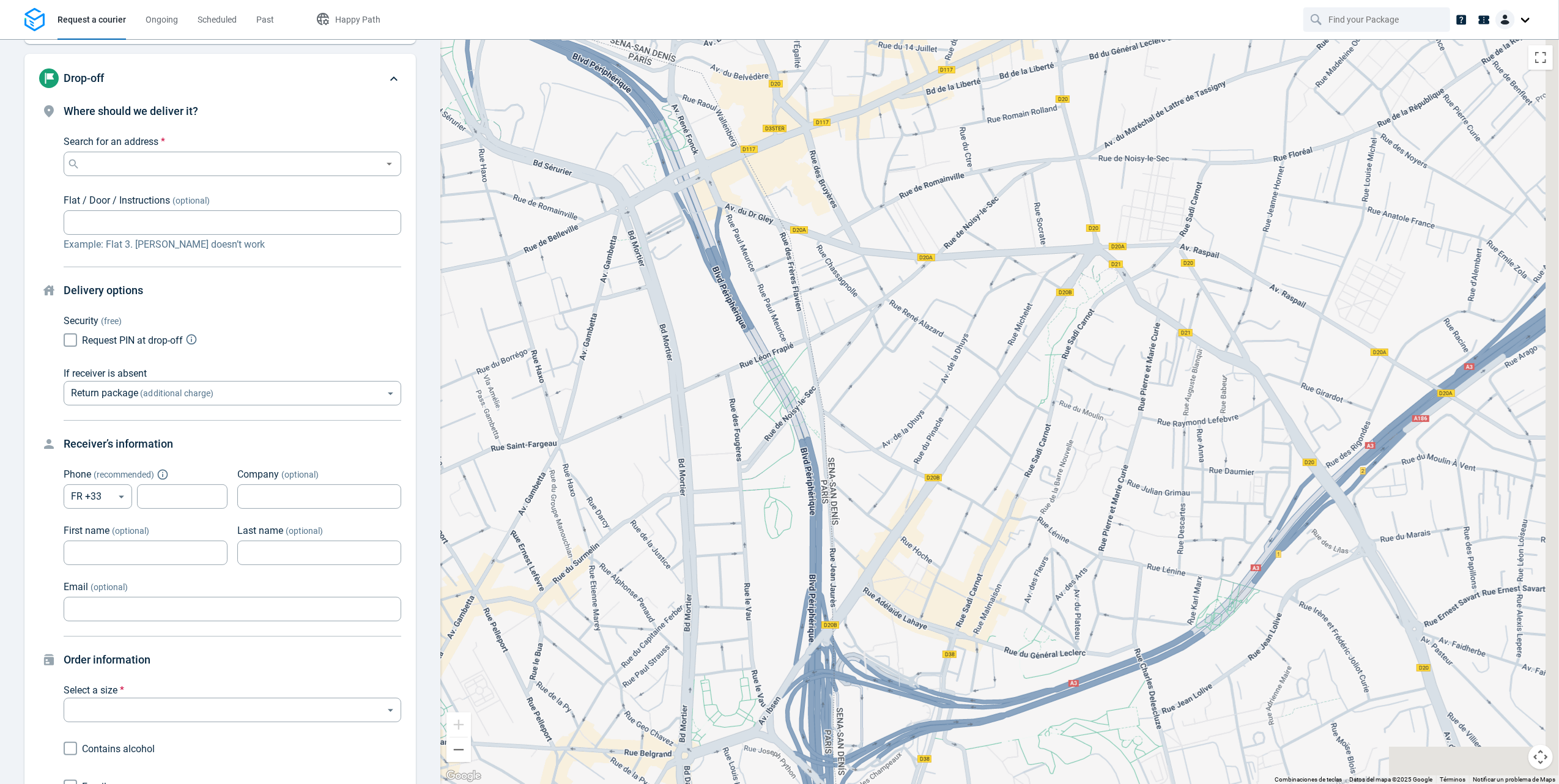
drag, startPoint x: 1054, startPoint y: 496, endPoint x: 821, endPoint y: 277, distance: 319.8
click at [821, 277] on div at bounding box center [999, 411] width 1119 height 745
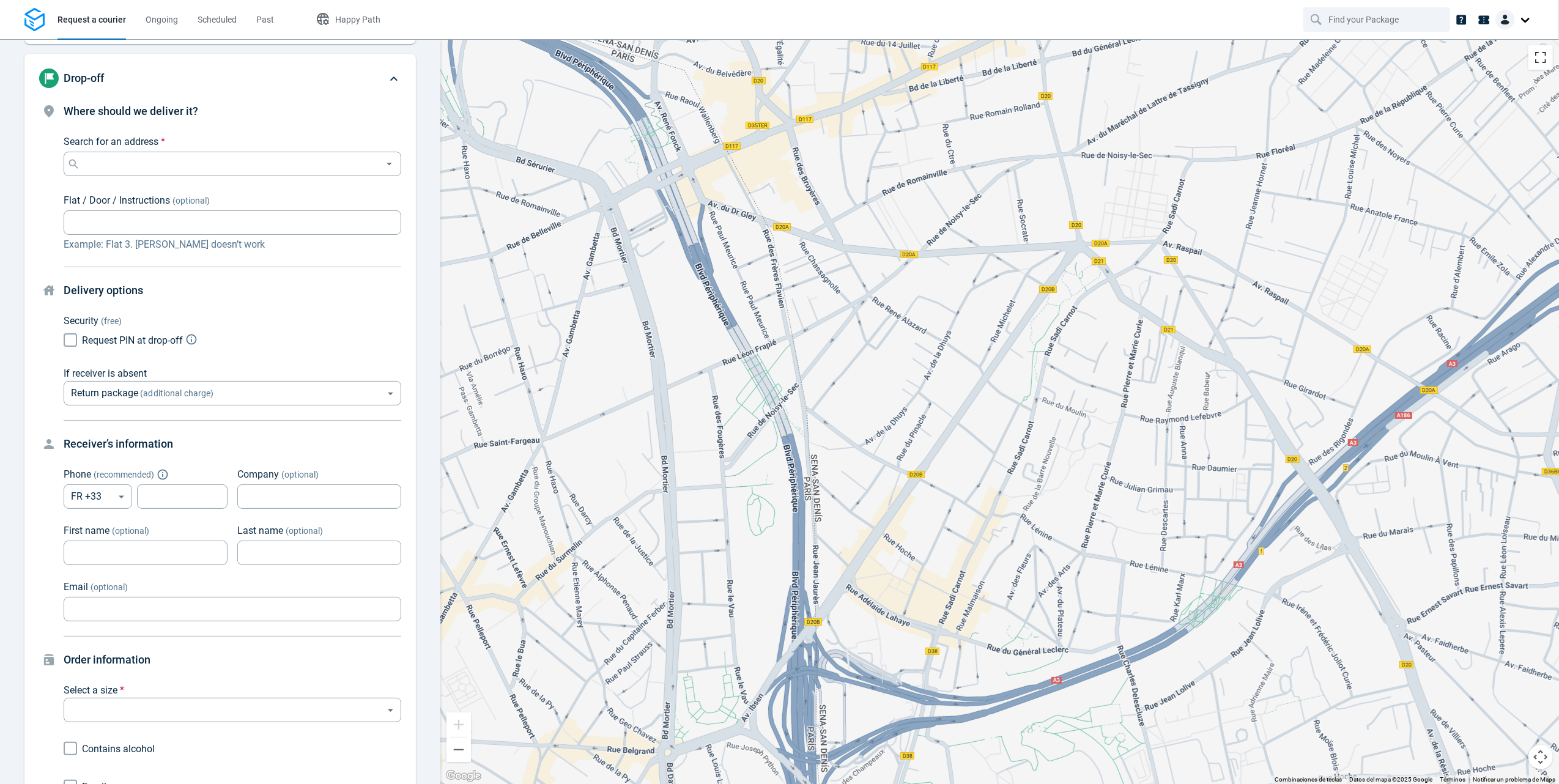
drag, startPoint x: 1539, startPoint y: 62, endPoint x: 1542, endPoint y: 123, distance: 61.1
click at [1539, 62] on button "Cambiar a la vista en pantalla completa" at bounding box center [1541, 57] width 24 height 24
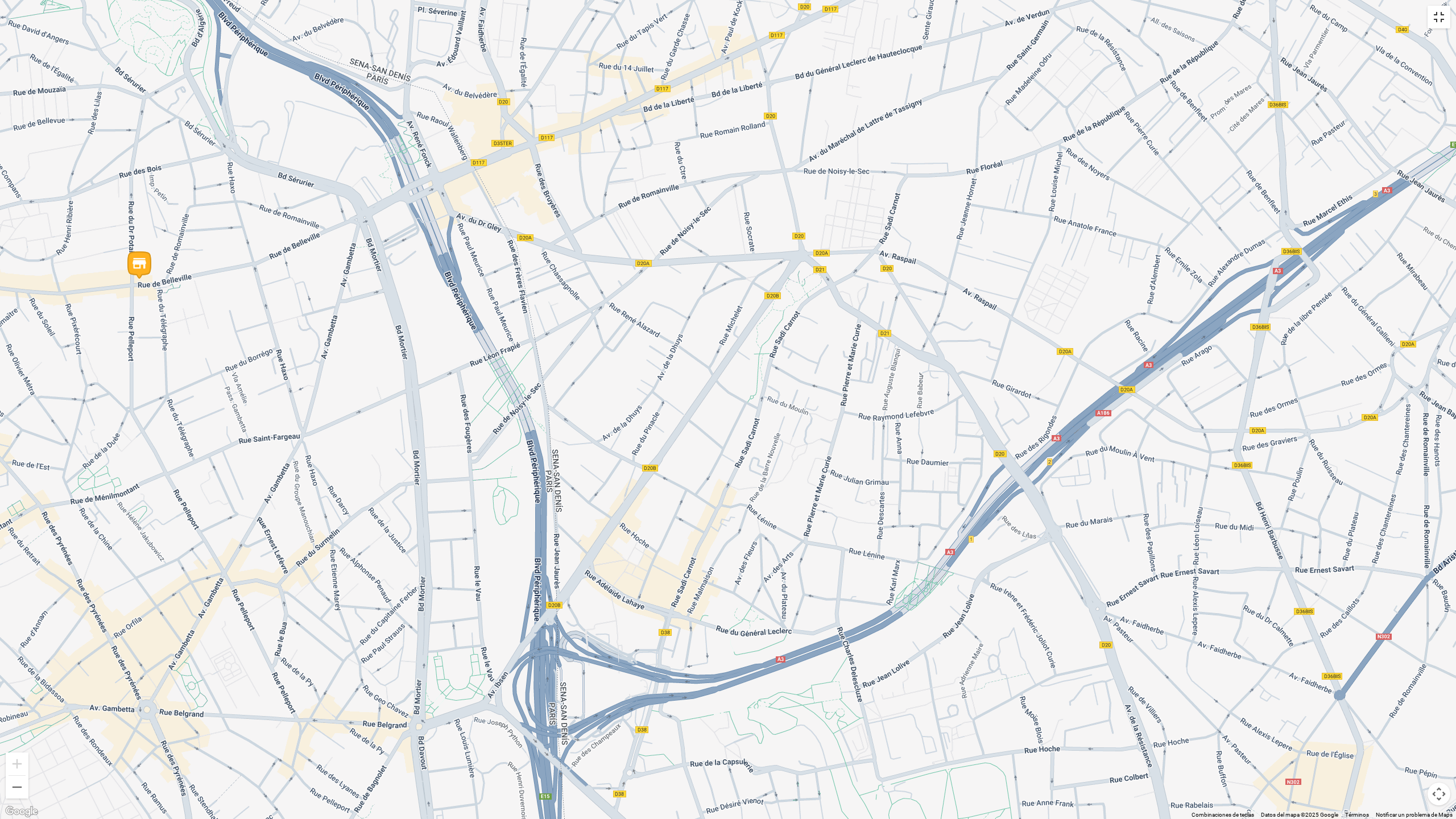
click at [1441, 28] on button "Cambiar a la vista en pantalla completa" at bounding box center [1439, 17] width 23 height 23
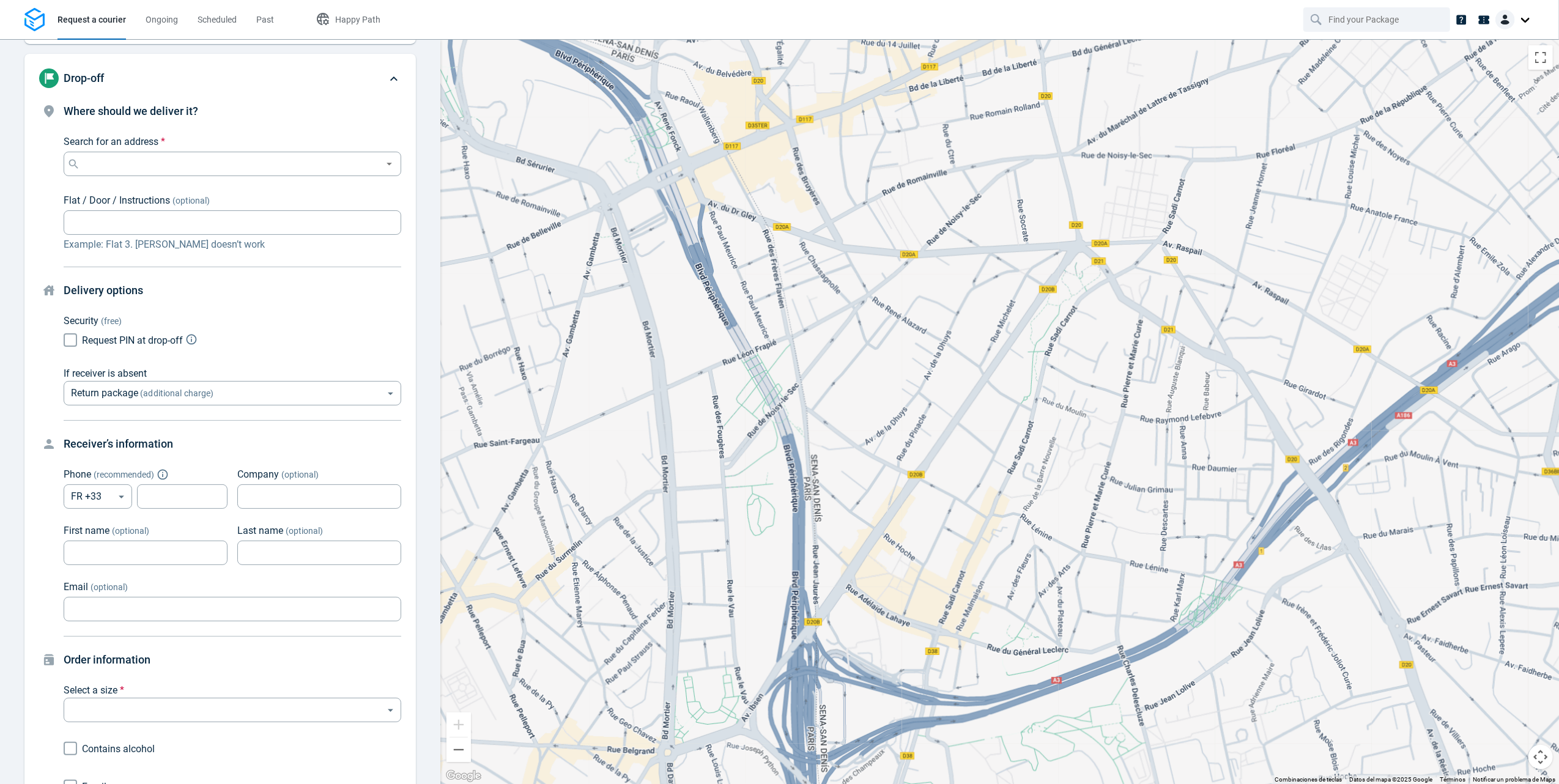
drag, startPoint x: 826, startPoint y: 414, endPoint x: 1031, endPoint y: 590, distance: 270.2
click at [1031, 590] on div at bounding box center [999, 411] width 1119 height 745
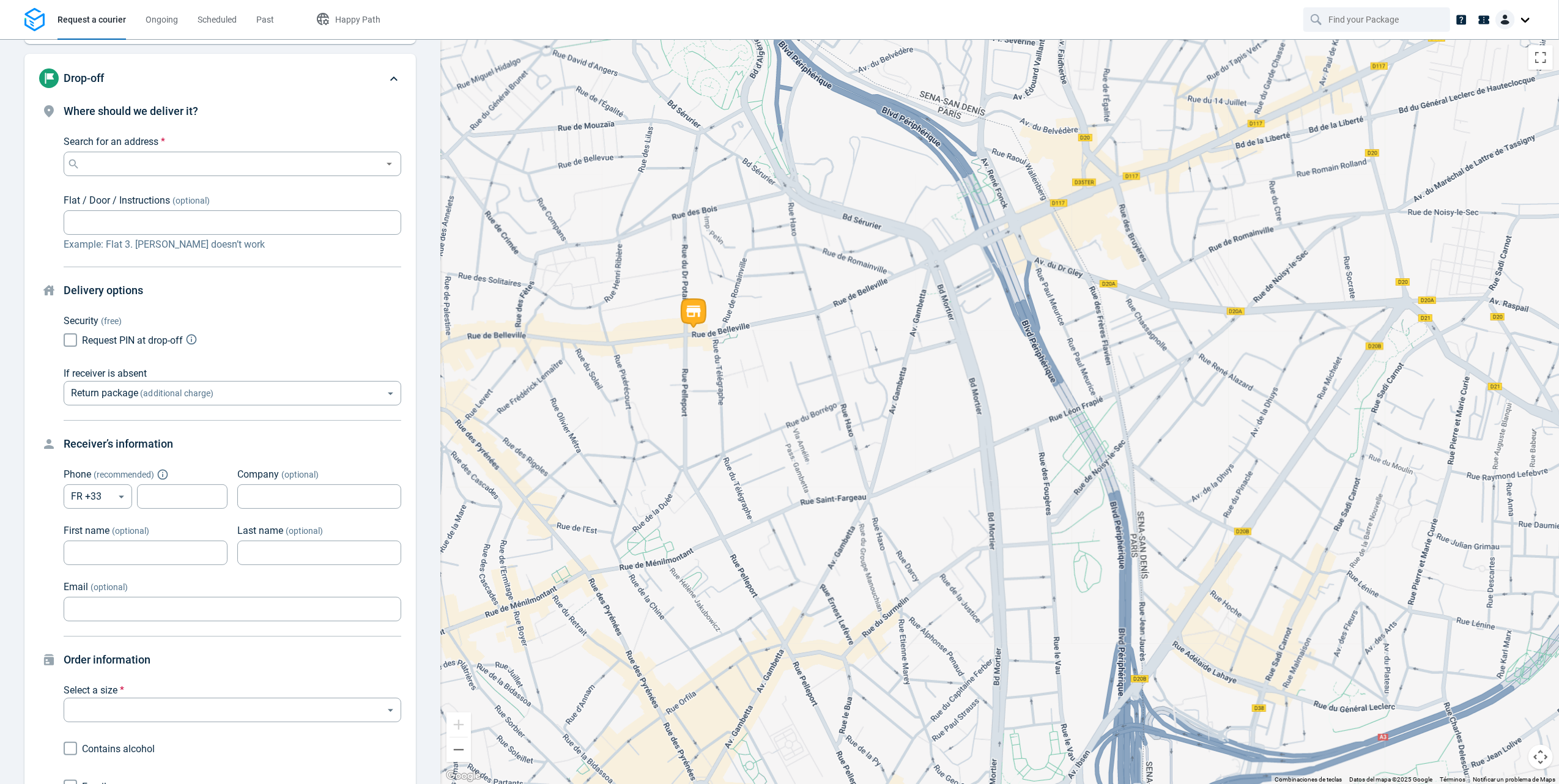
drag, startPoint x: 837, startPoint y: 465, endPoint x: 879, endPoint y: 248, distance: 221.0
click at [879, 248] on div at bounding box center [999, 411] width 1119 height 745
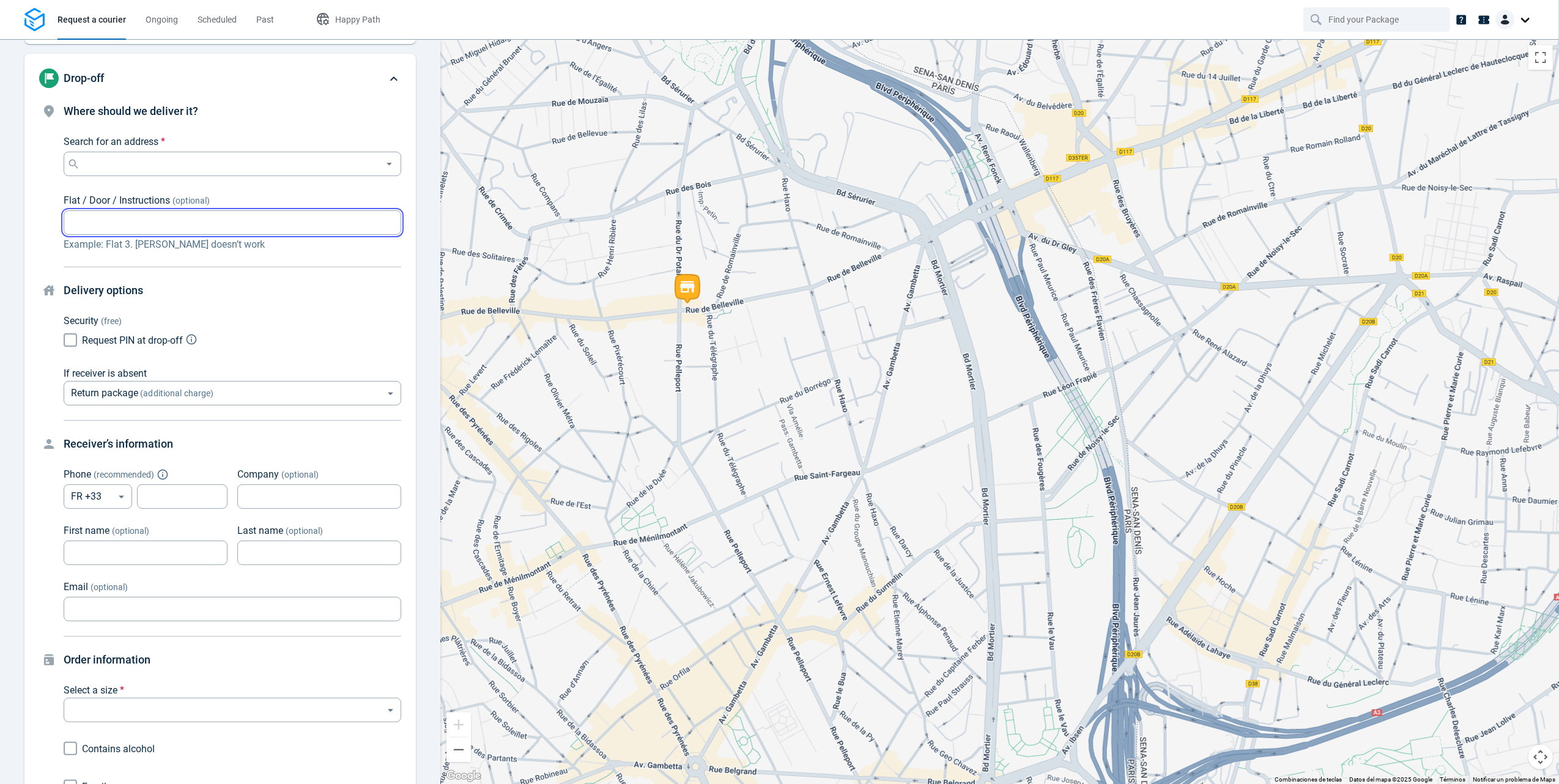
click at [181, 230] on input "Flat / Door / Instructions (optional)" at bounding box center [232, 223] width 338 height 24
click at [170, 166] on input "Search for an address *" at bounding box center [222, 164] width 279 height 17
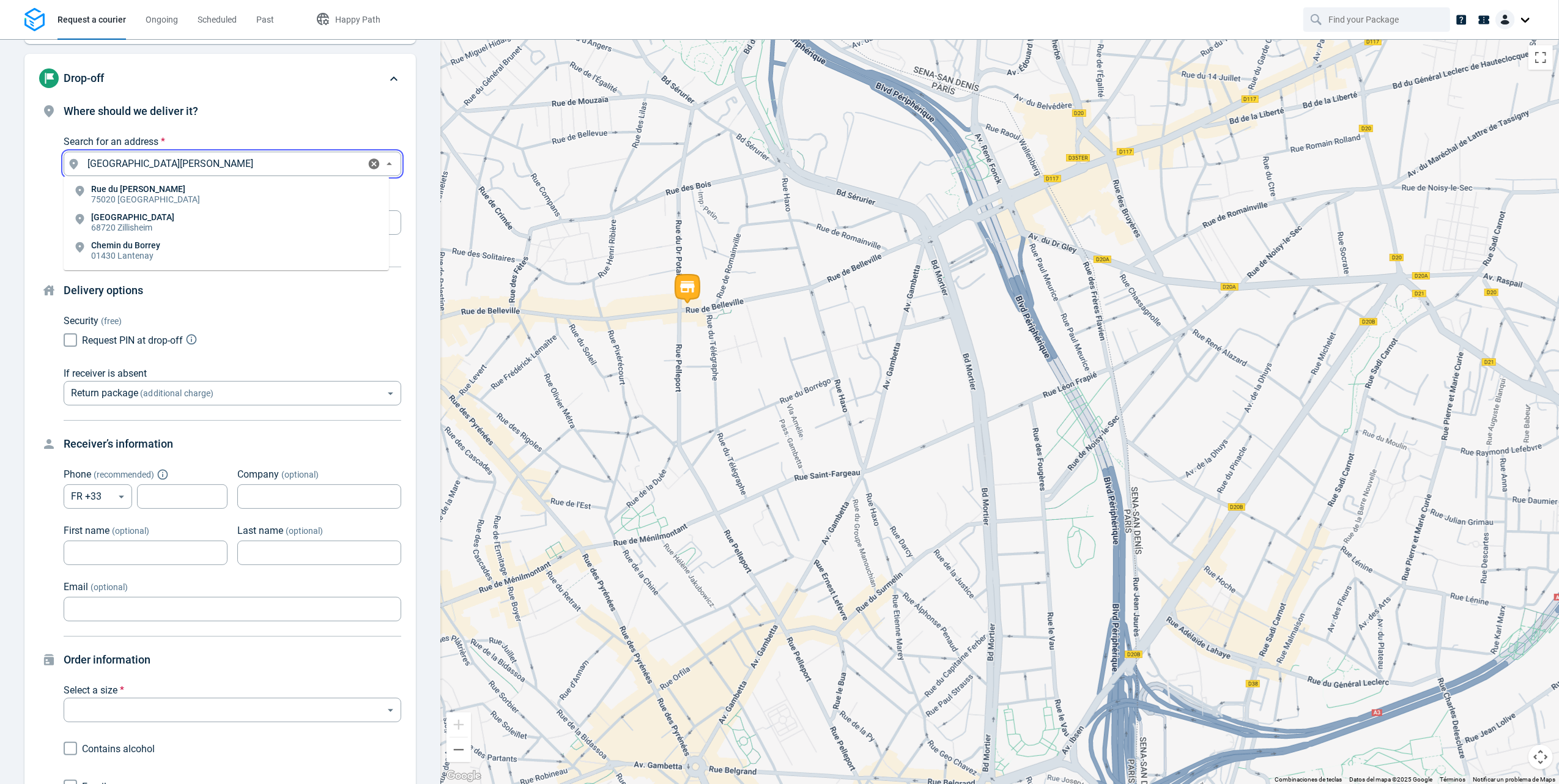
click at [204, 189] on li "Rue du Borrégo 75020 Paris" at bounding box center [226, 195] width 325 height 28
type input "Rue du Borrégo, 75020 Paris, France"
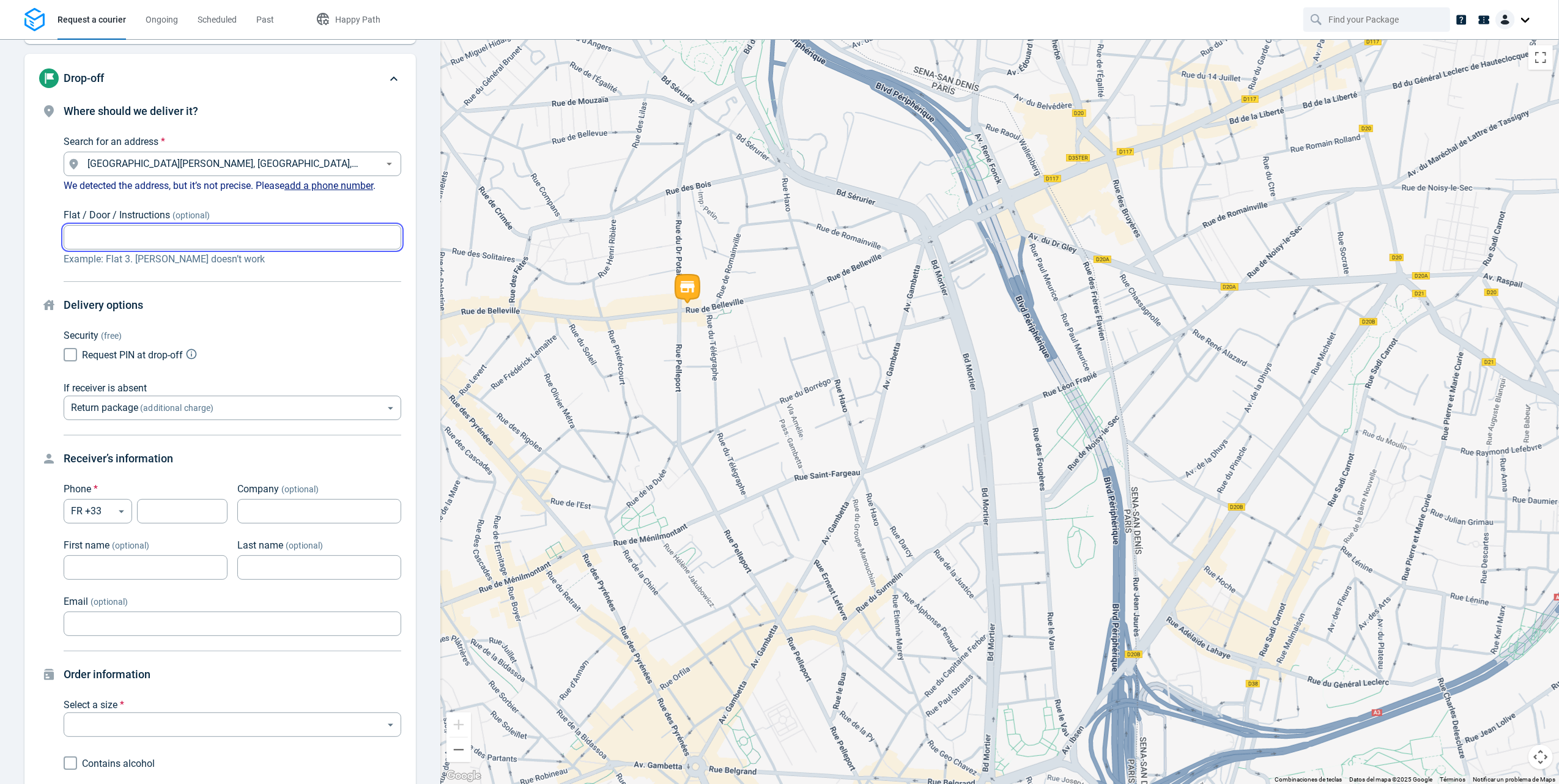
click at [246, 228] on input "Flat / Door / Instructions (optional)" at bounding box center [232, 237] width 338 height 24
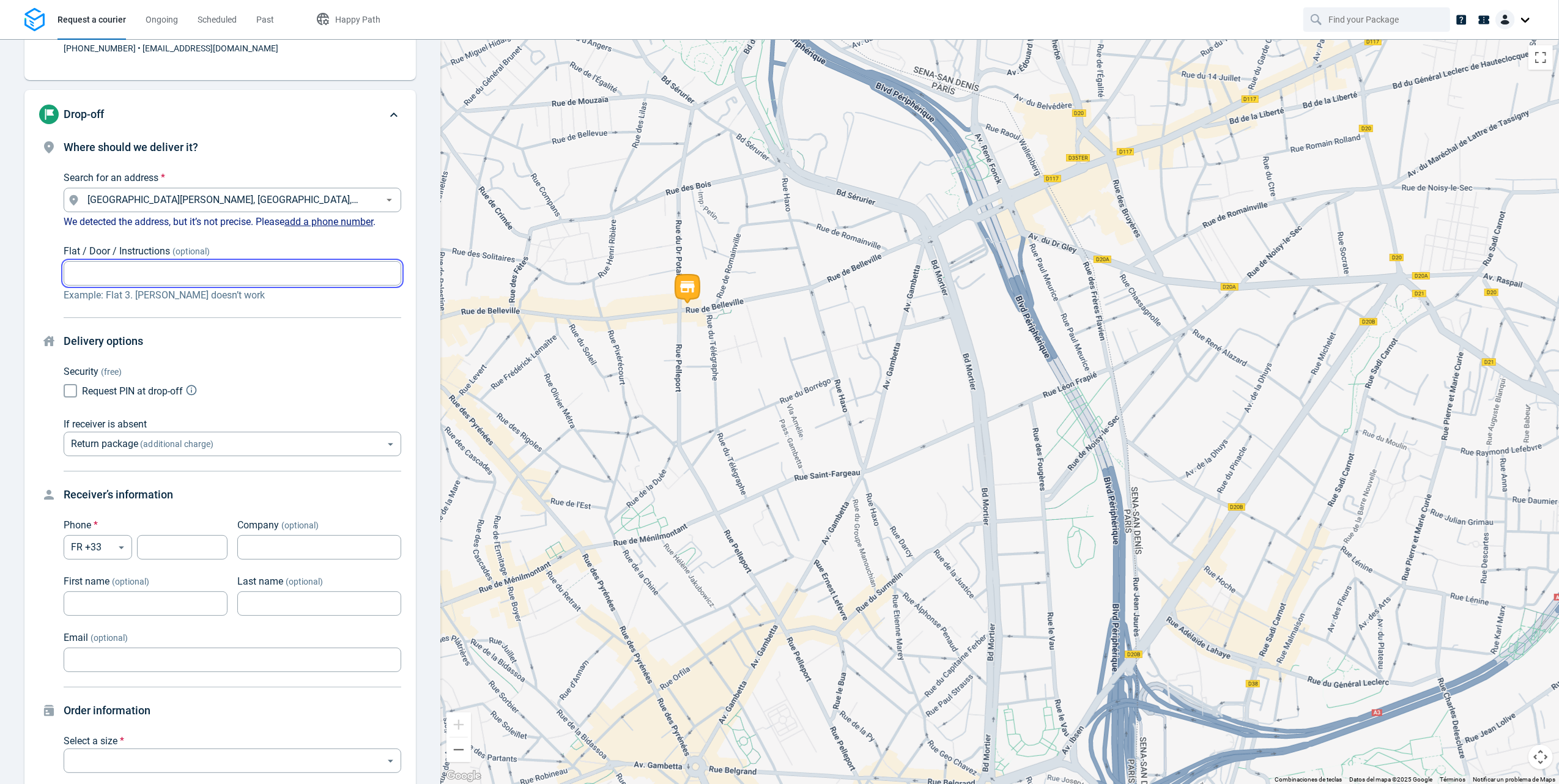
scroll to position [163, 0]
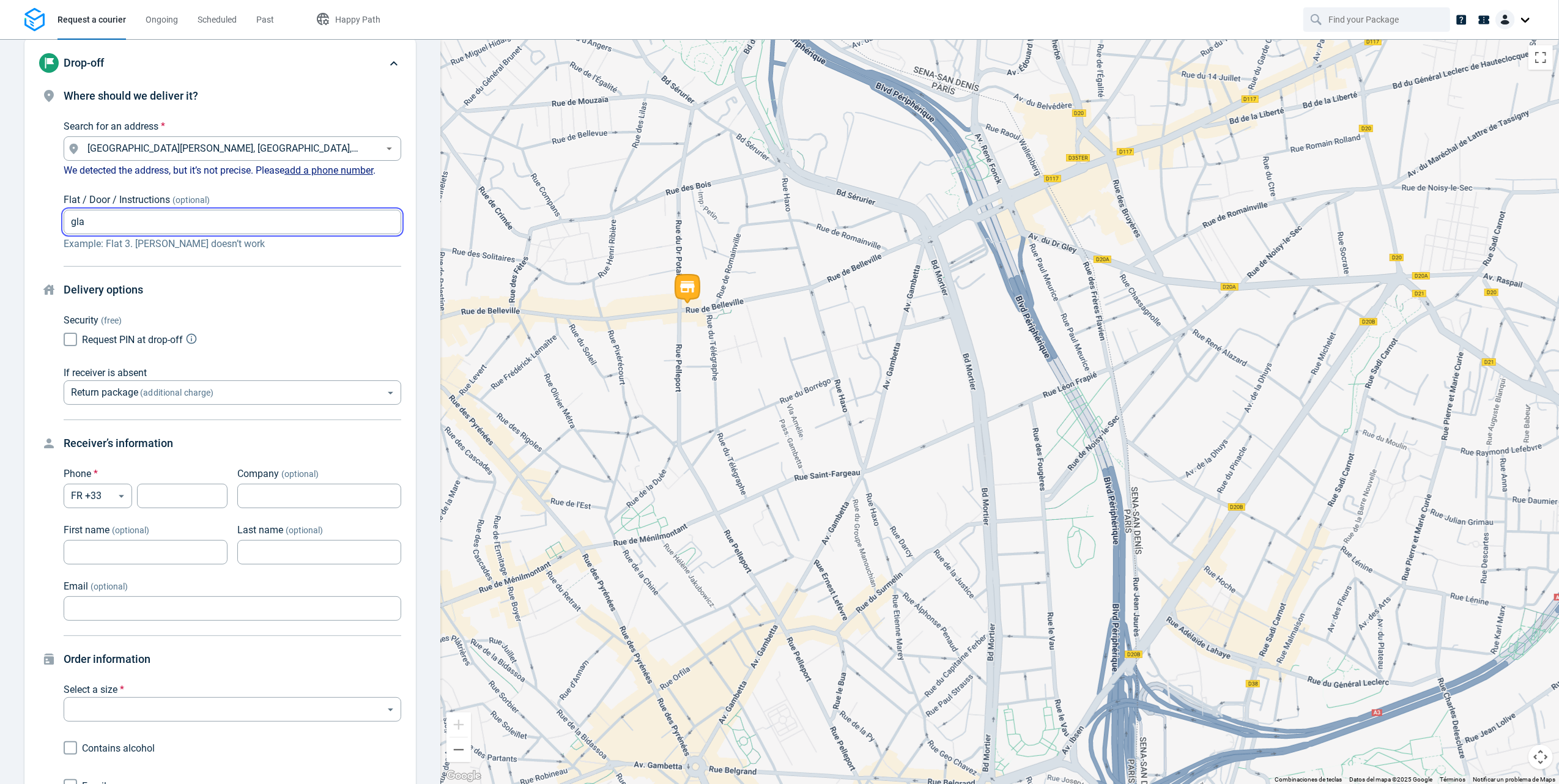
type input "glat"
type input "2"
type input "f"
type input "Flat 3"
click at [245, 258] on div "Where should we deliver it? Search for an address * Rue du Borrégo, 75020 Paris…" at bounding box center [220, 559] width 362 height 943
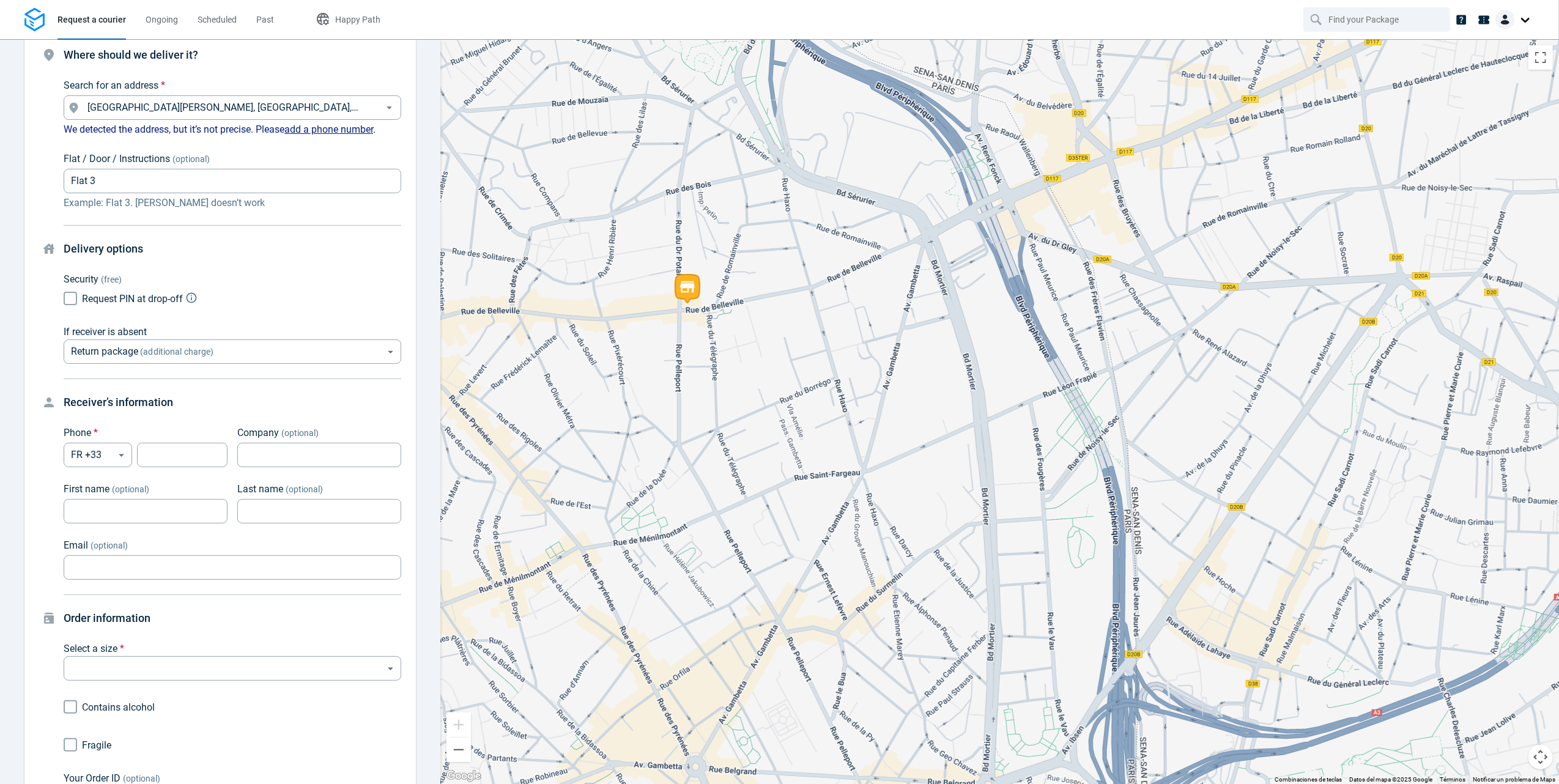
scroll to position [245, 0]
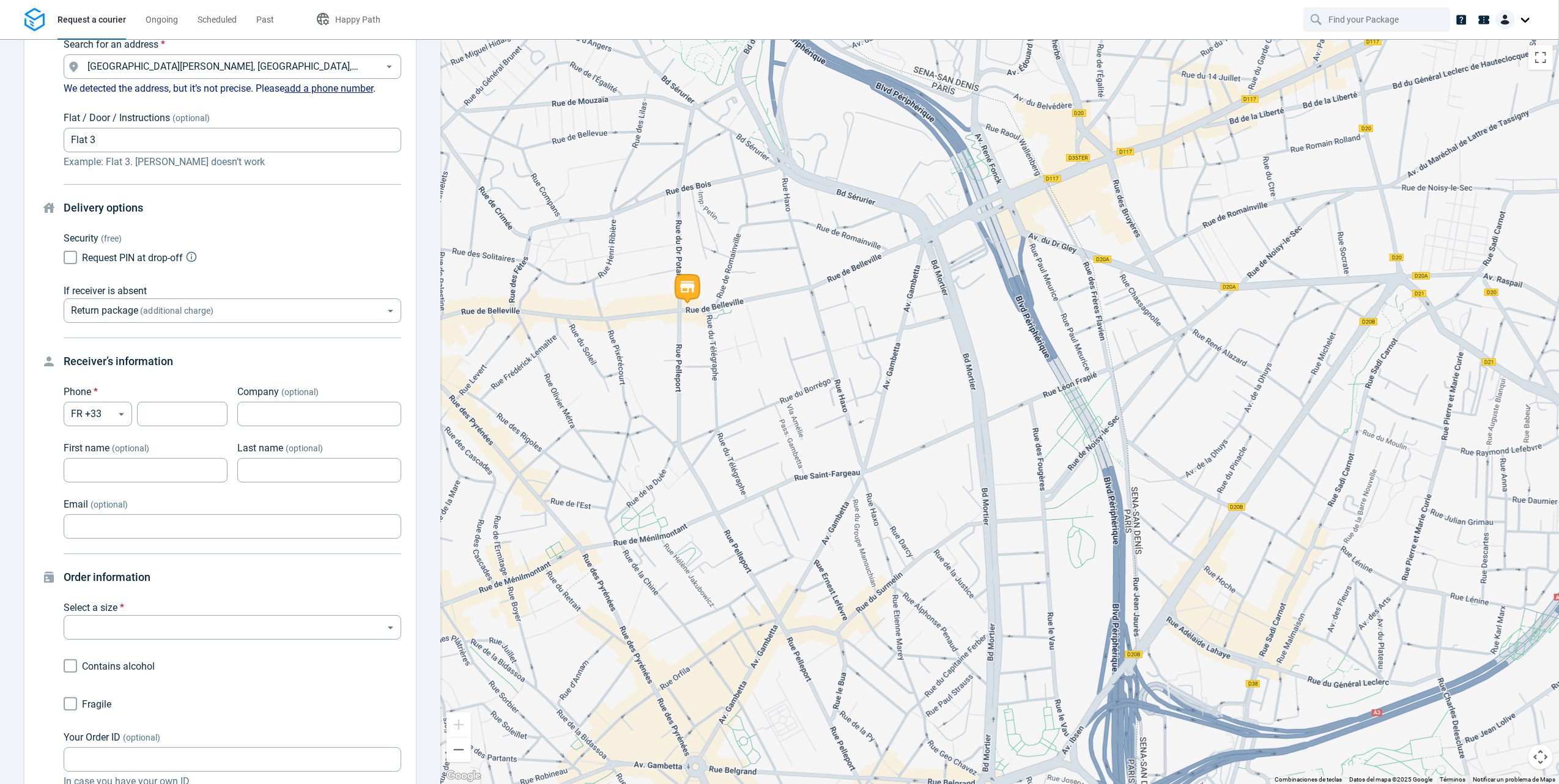
click at [162, 255] on span "Request PIN at drop-off" at bounding box center [132, 258] width 101 height 12
click at [82, 255] on input "Request PIN at drop-off" at bounding box center [70, 257] width 23 height 23
click at [160, 255] on span "Request PIN at drop-off" at bounding box center [132, 258] width 101 height 12
click at [82, 255] on input "Request PIN at drop-off" at bounding box center [70, 257] width 23 height 23
checkbox input "false"
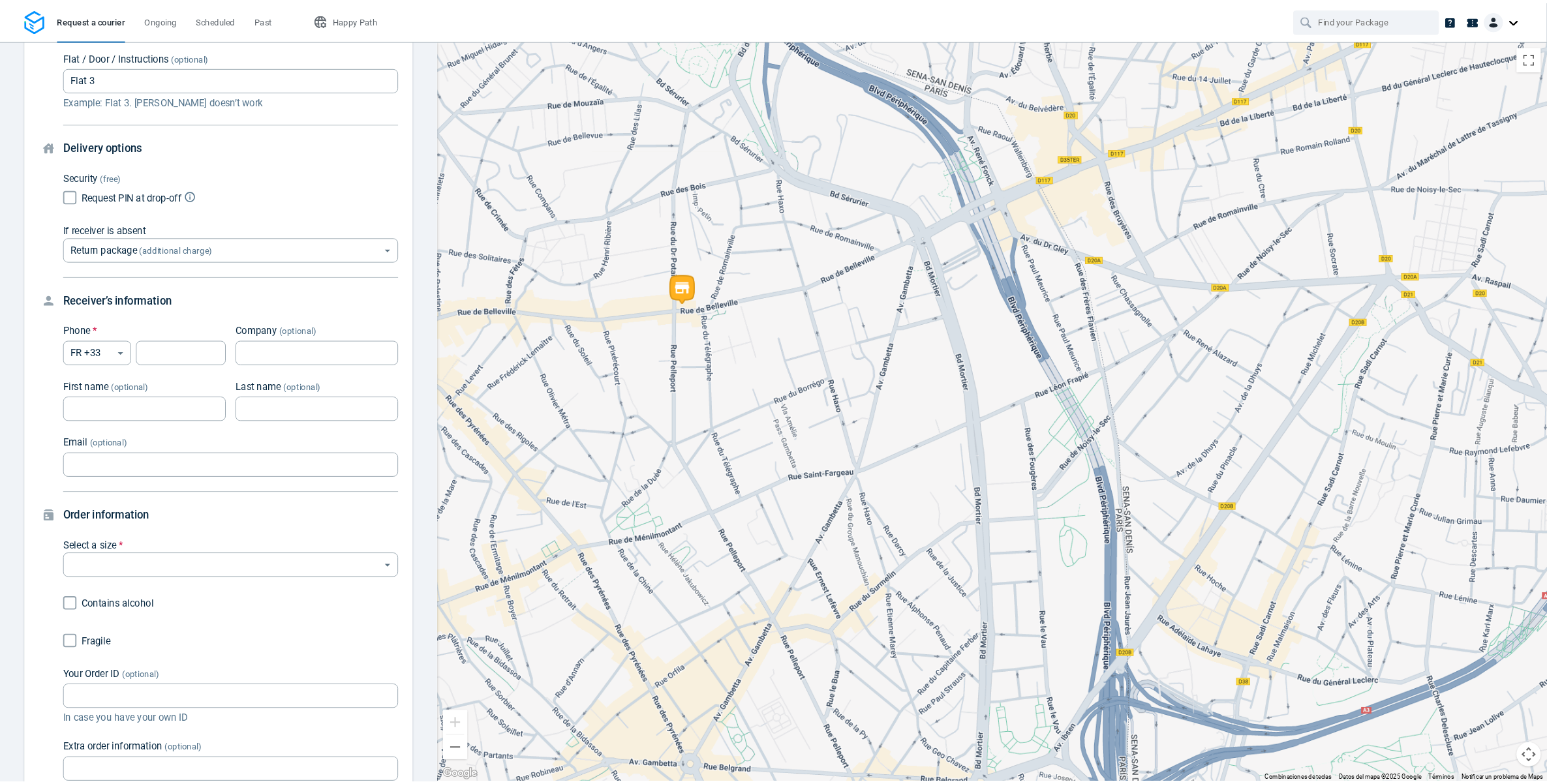
scroll to position [174, 0]
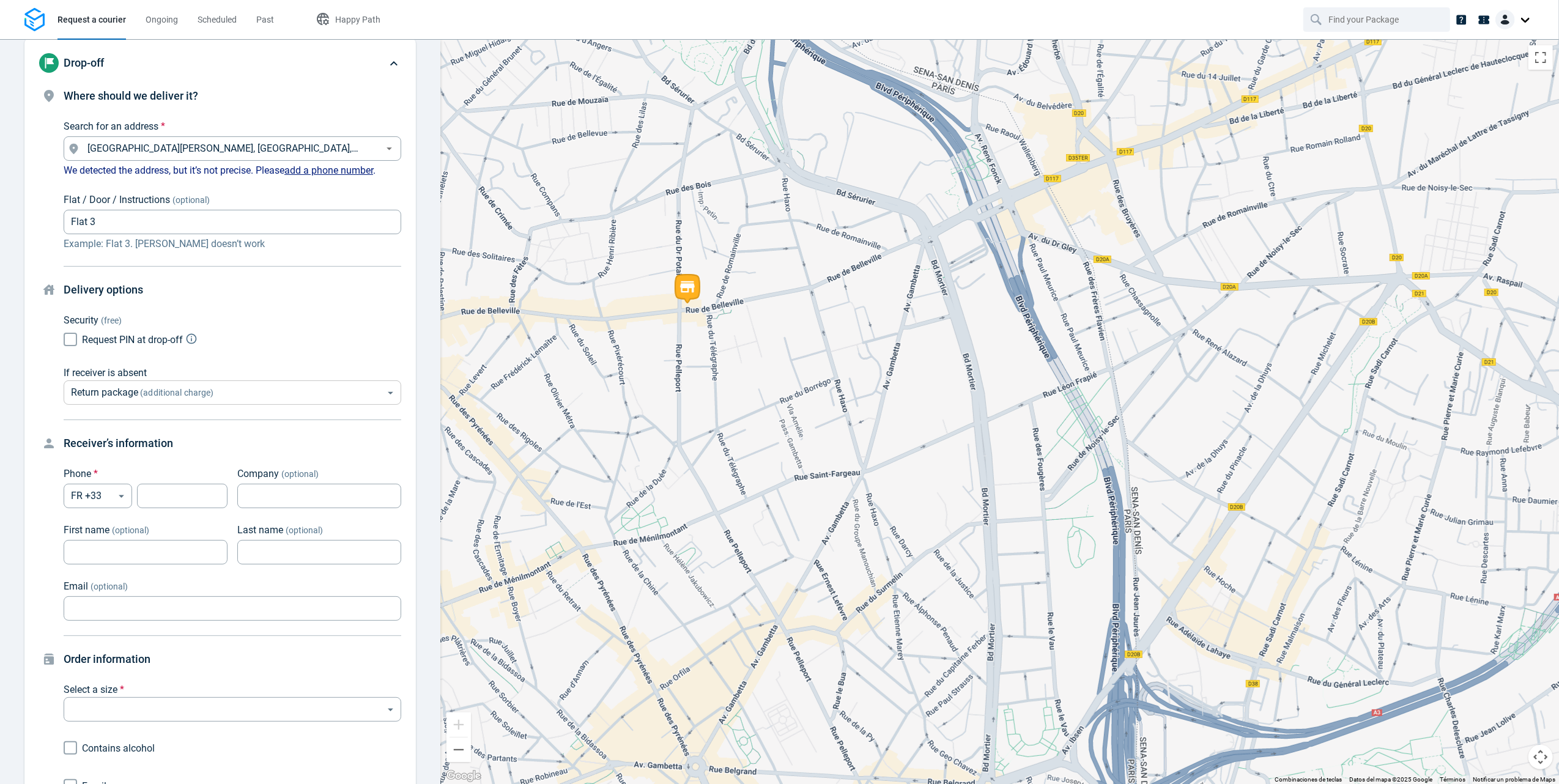
click at [172, 387] on body "Request a courier Ongoing Scheduled Past Happy Path Pick-up 253 Rue de Bellevil…" at bounding box center [779, 392] width 1559 height 784
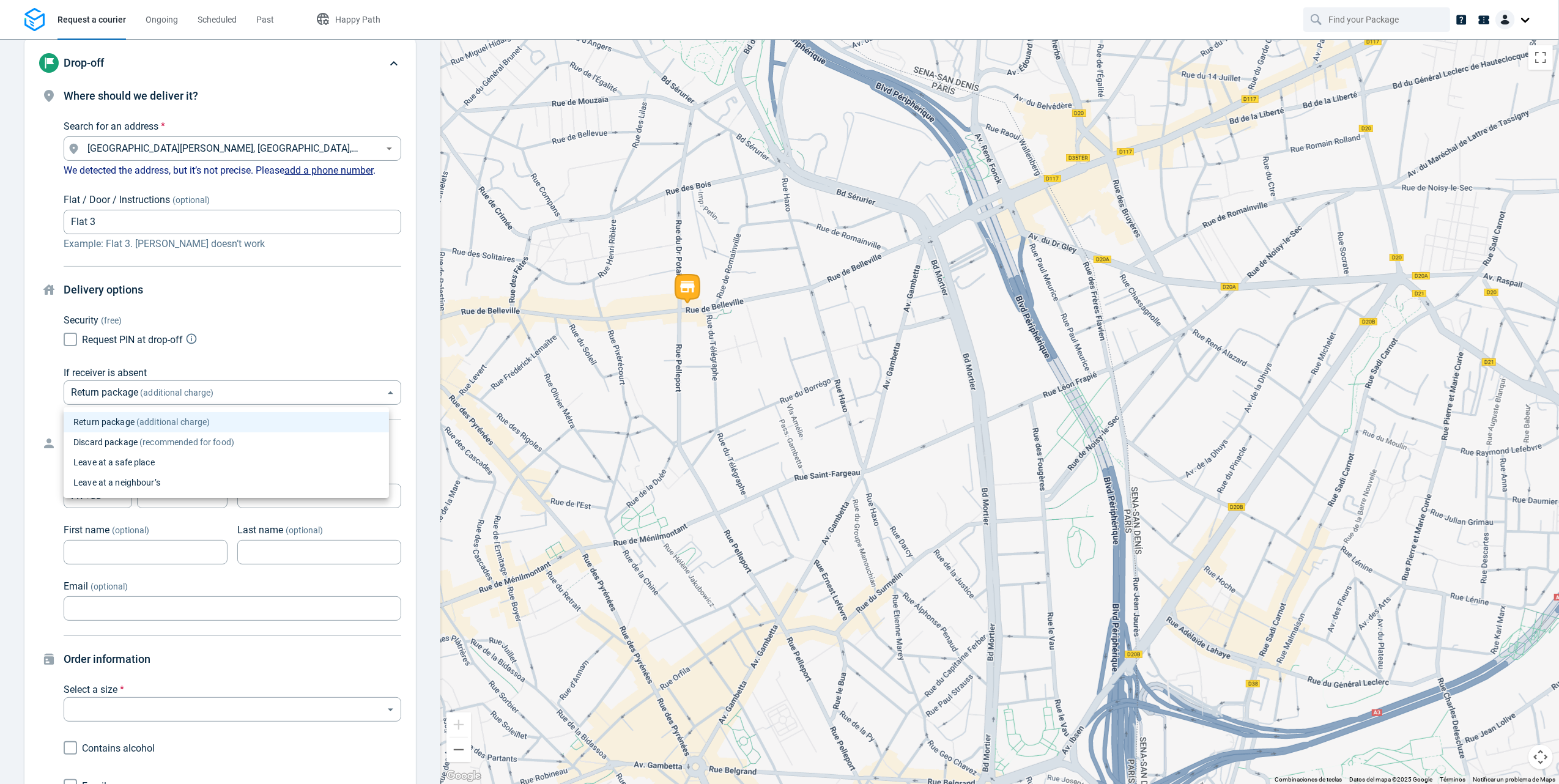
click at [157, 455] on li "Leave at a safe place" at bounding box center [226, 463] width 325 height 20
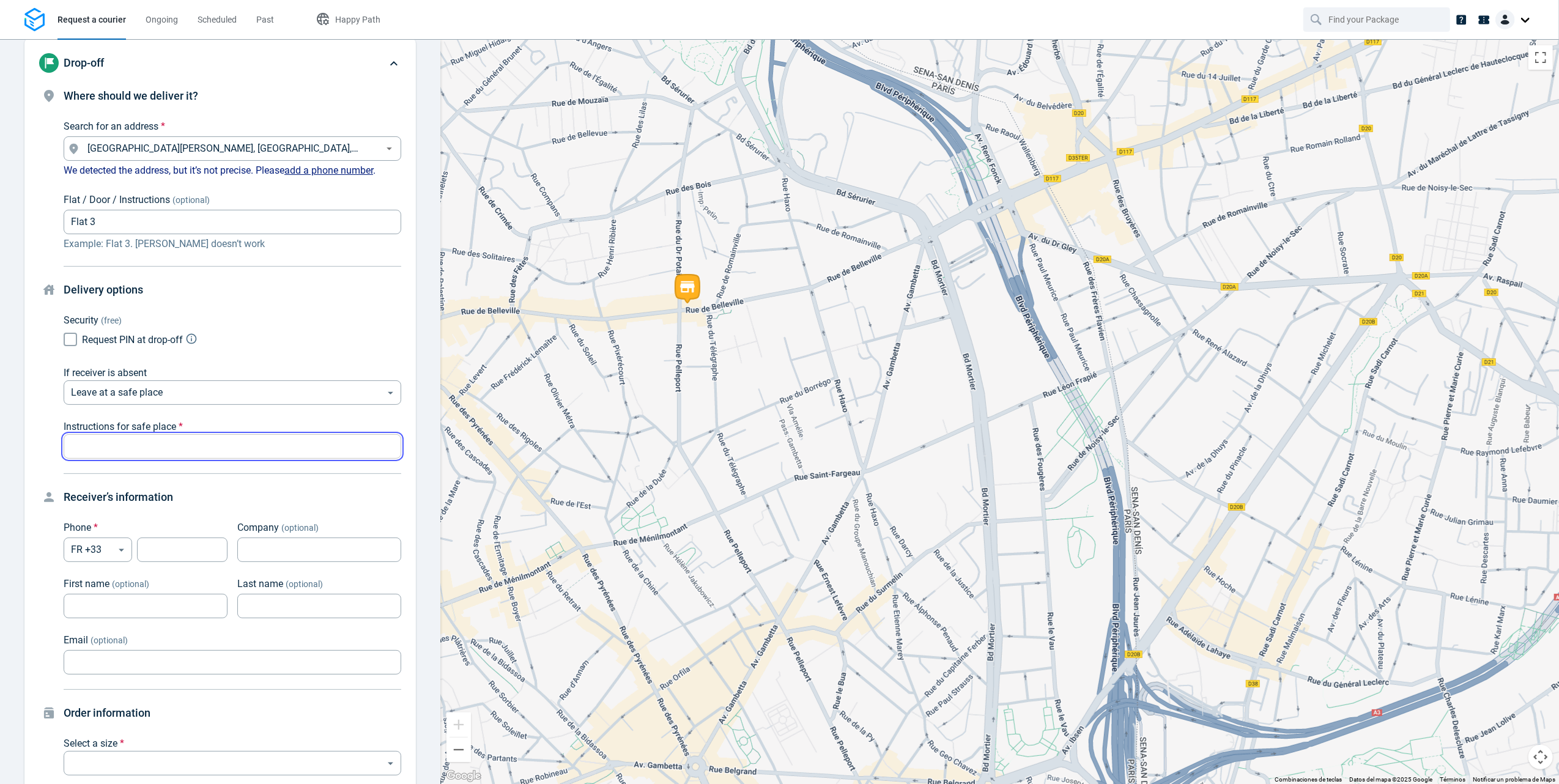
click at [170, 441] on input "text" at bounding box center [232, 446] width 338 height 24
click at [199, 439] on input "text" at bounding box center [232, 446] width 338 height 24
click at [331, 391] on body "Request a courier Ongoing Scheduled Past Happy Path Pick-up 253 Rue de Bellevil…" at bounding box center [779, 392] width 1559 height 784
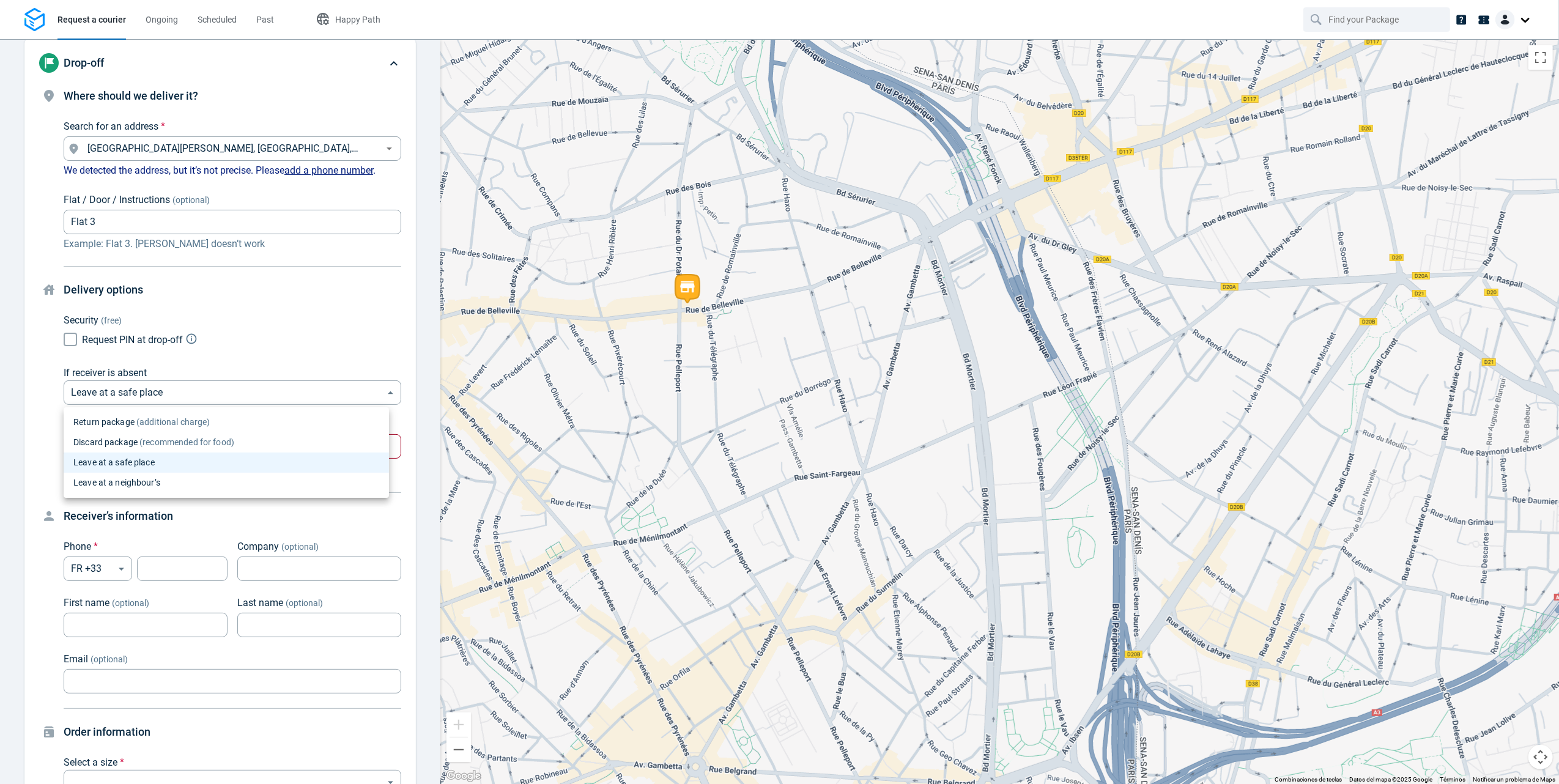
click at [221, 481] on li "Leave at a neighbour’s" at bounding box center [226, 483] width 325 height 20
type input "neighbour"
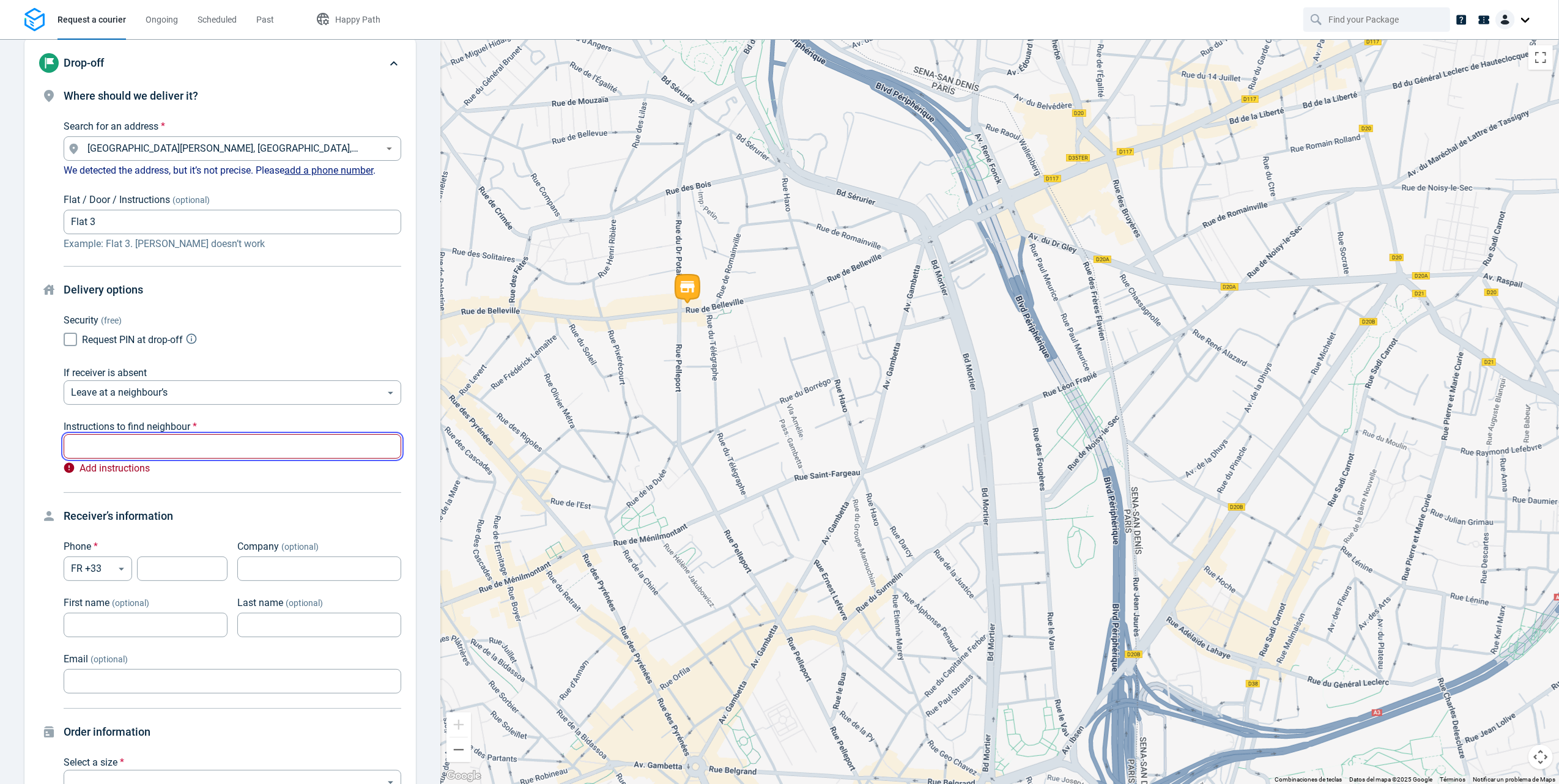
click at [214, 440] on input "text" at bounding box center [232, 446] width 338 height 24
type input "2 floor"
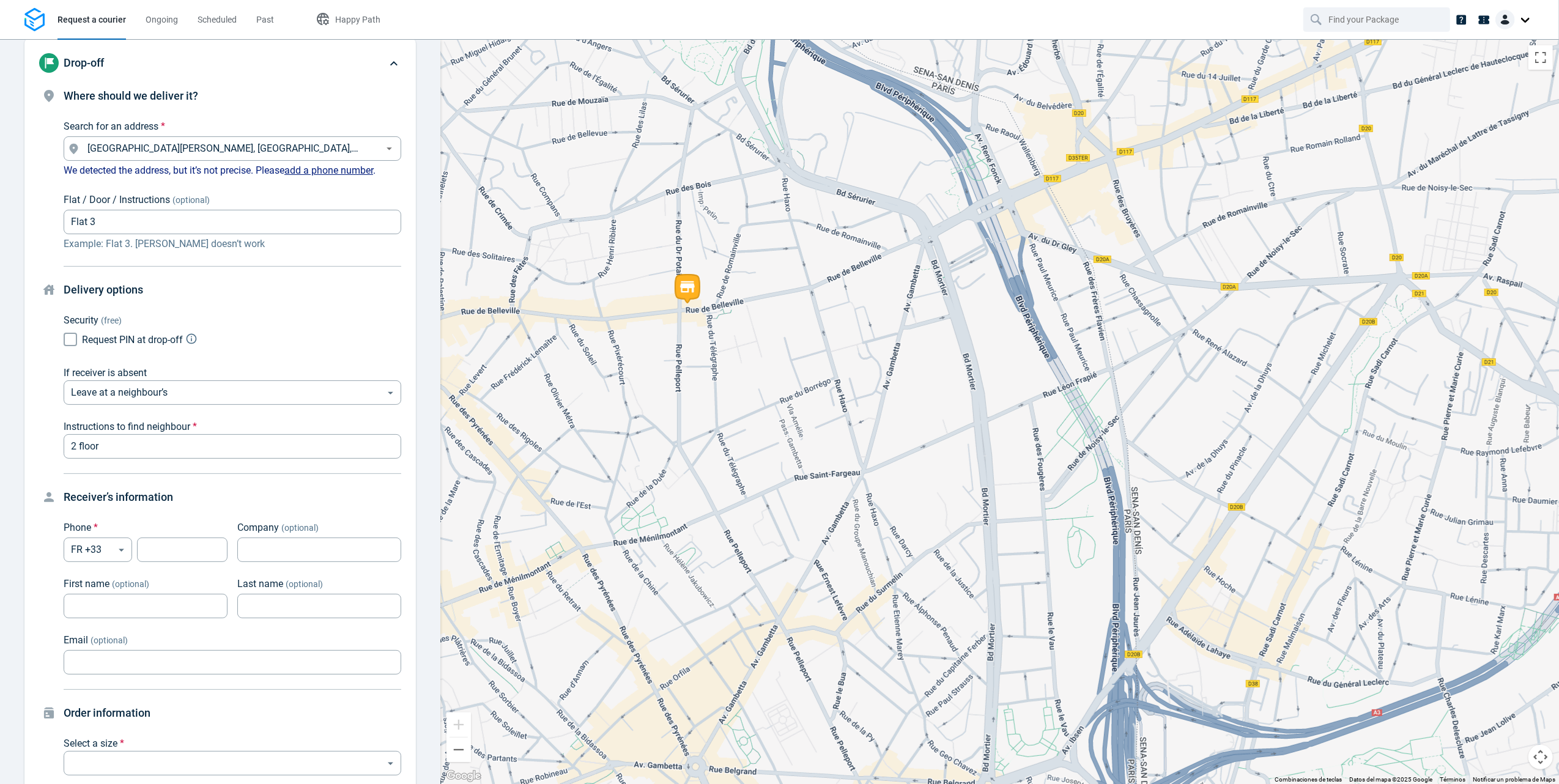
click at [275, 338] on div "Request PIN at drop-off" at bounding box center [232, 339] width 338 height 23
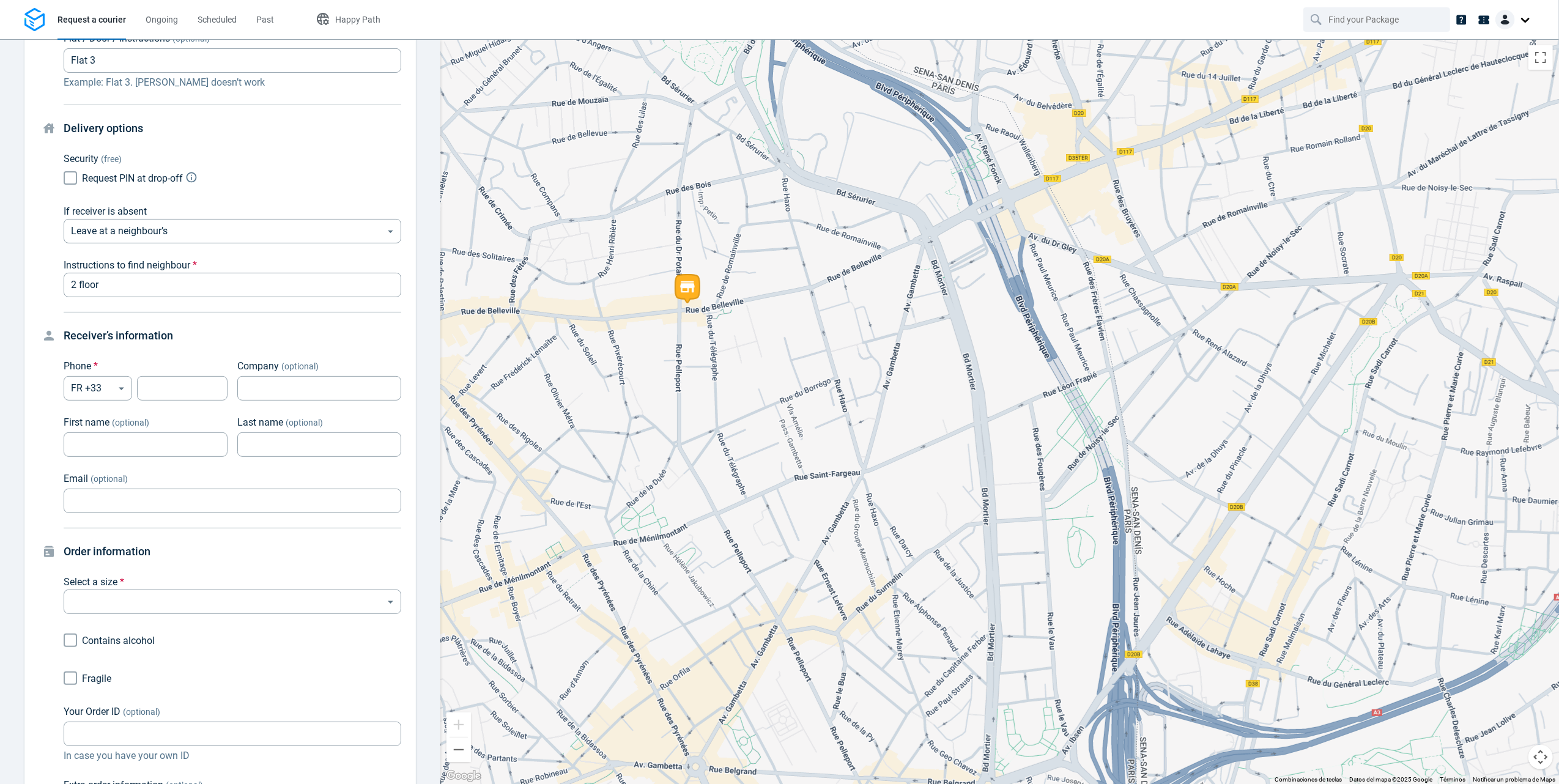
scroll to position [326, 0]
click at [162, 387] on input "tel" at bounding box center [182, 386] width 91 height 24
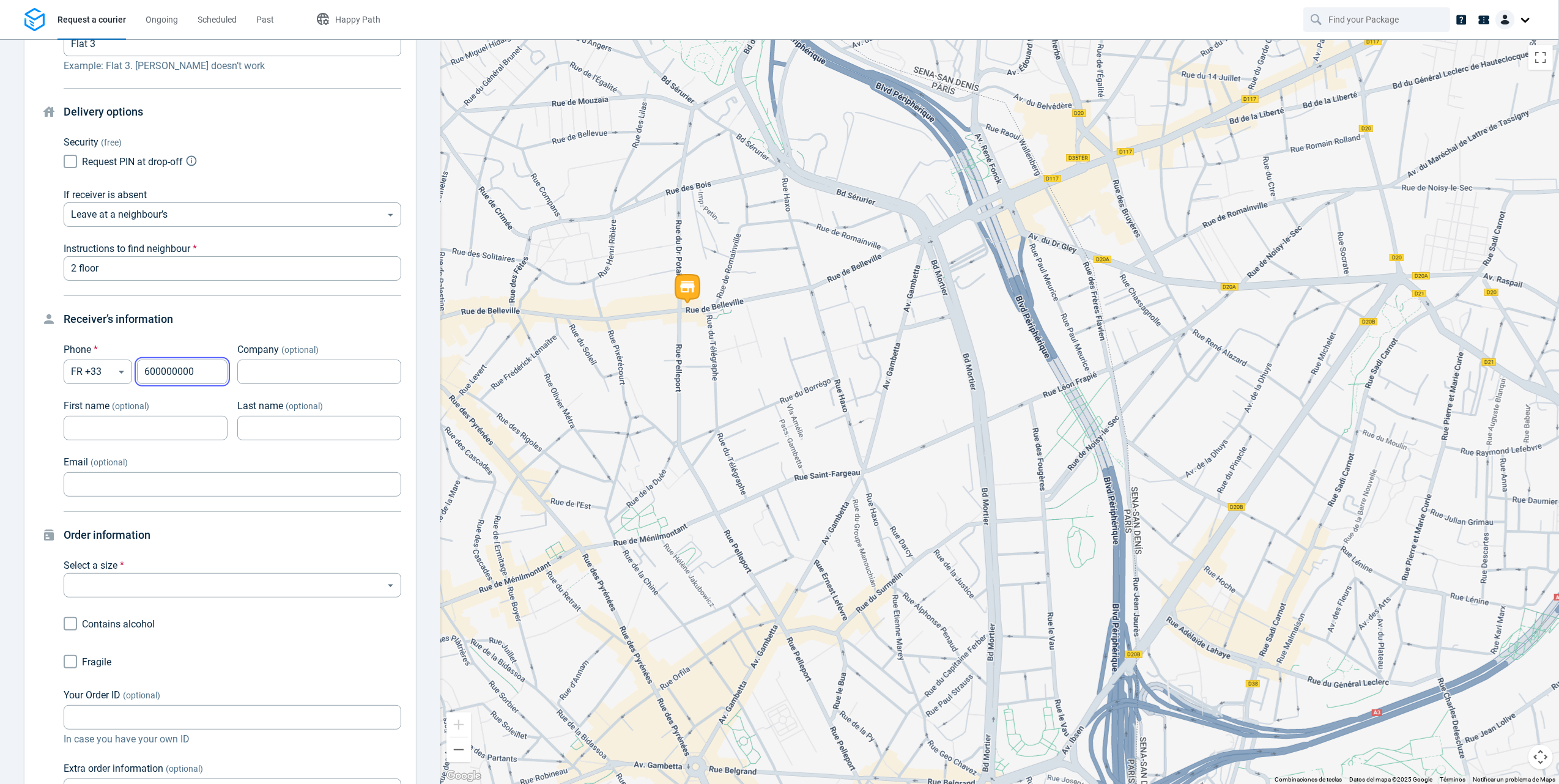
scroll to position [311, 0]
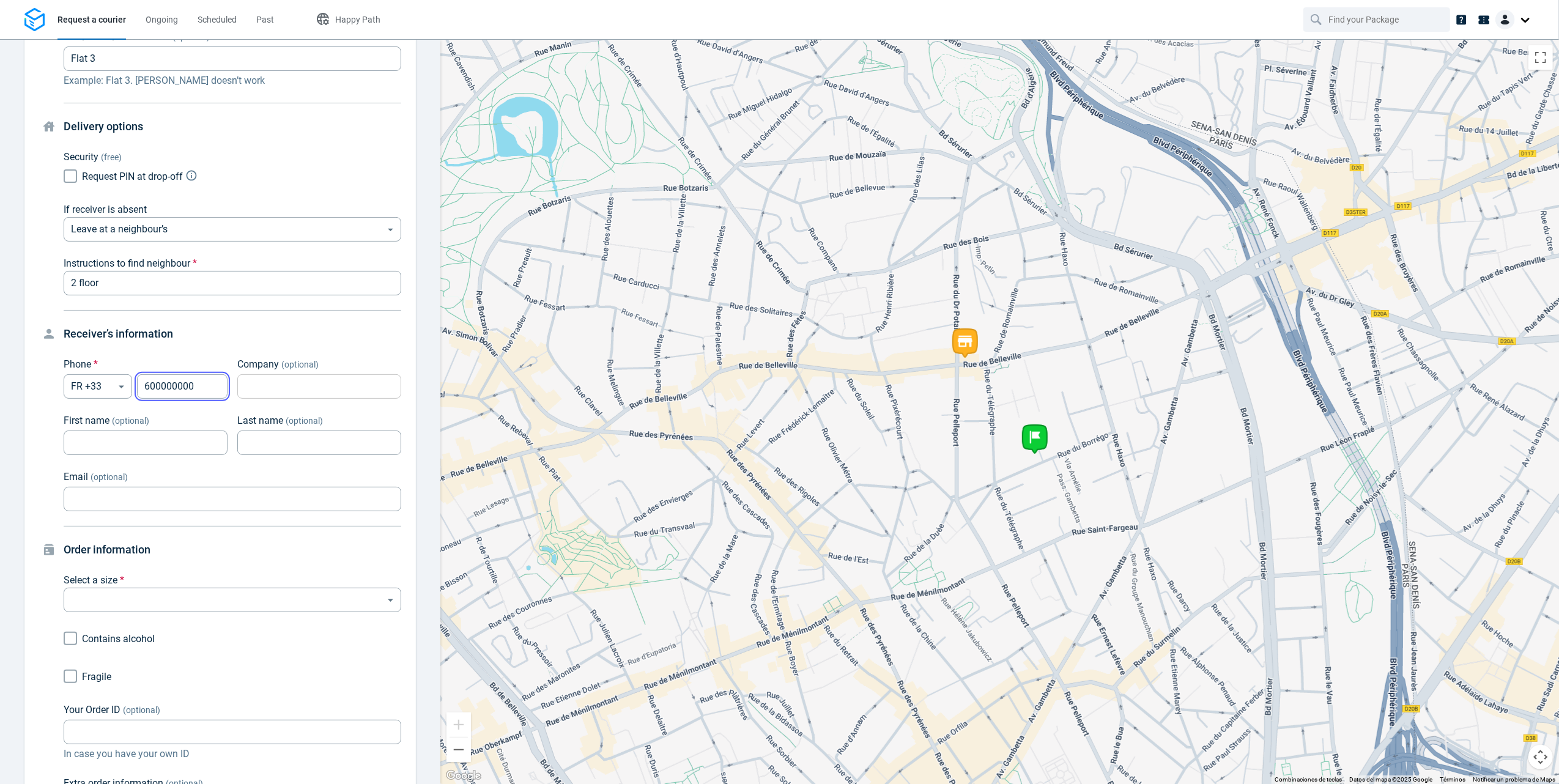
type input "600000000"
click at [294, 388] on input "Company (optional)" at bounding box center [319, 386] width 164 height 24
type input "I"
click at [194, 433] on input "First name (optional)" at bounding box center [146, 443] width 164 height 24
type input "Jeric"
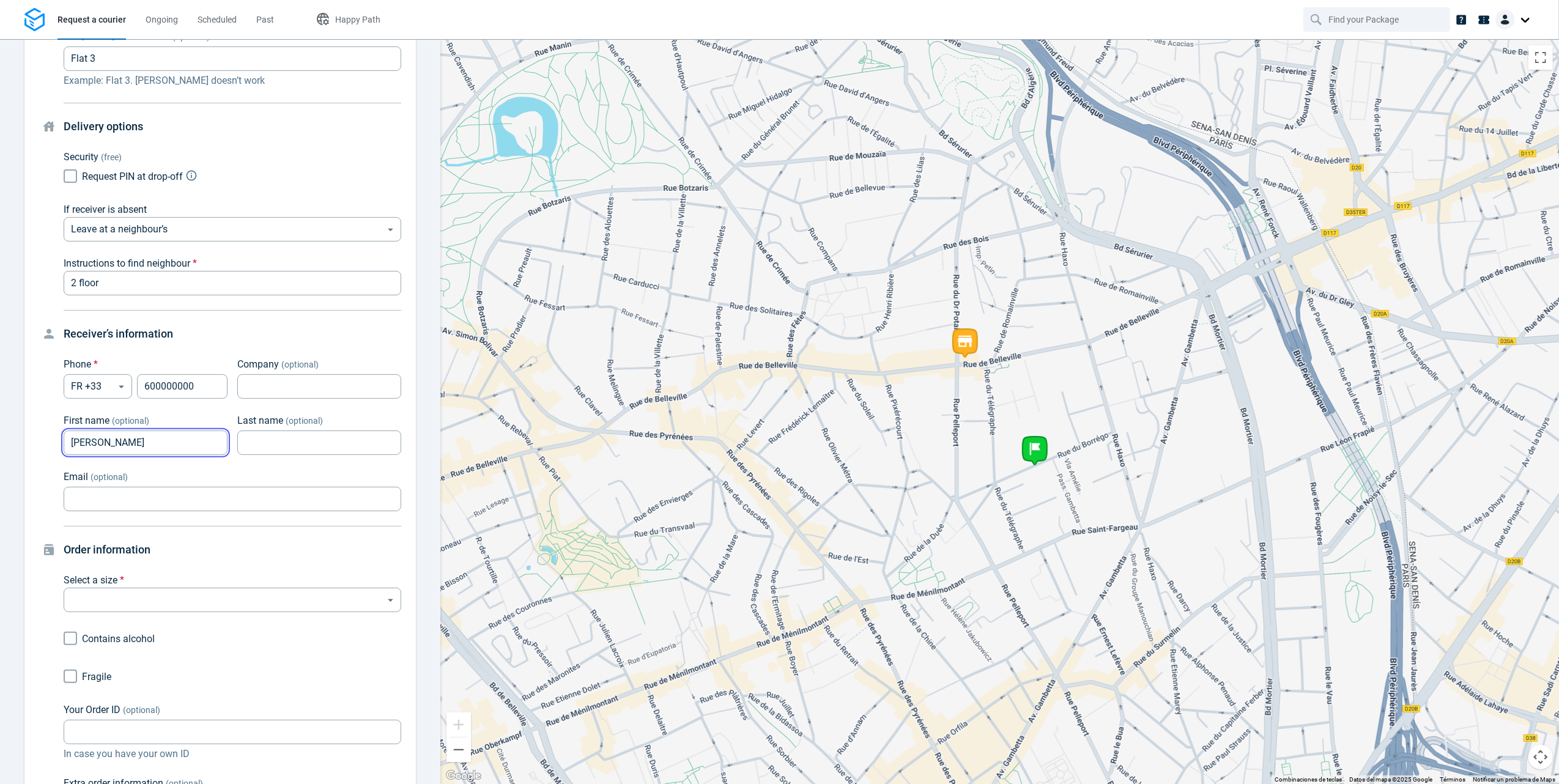
type input "François"
type input "Bouviere"
click at [179, 494] on input "Email (optional)" at bounding box center [232, 499] width 338 height 24
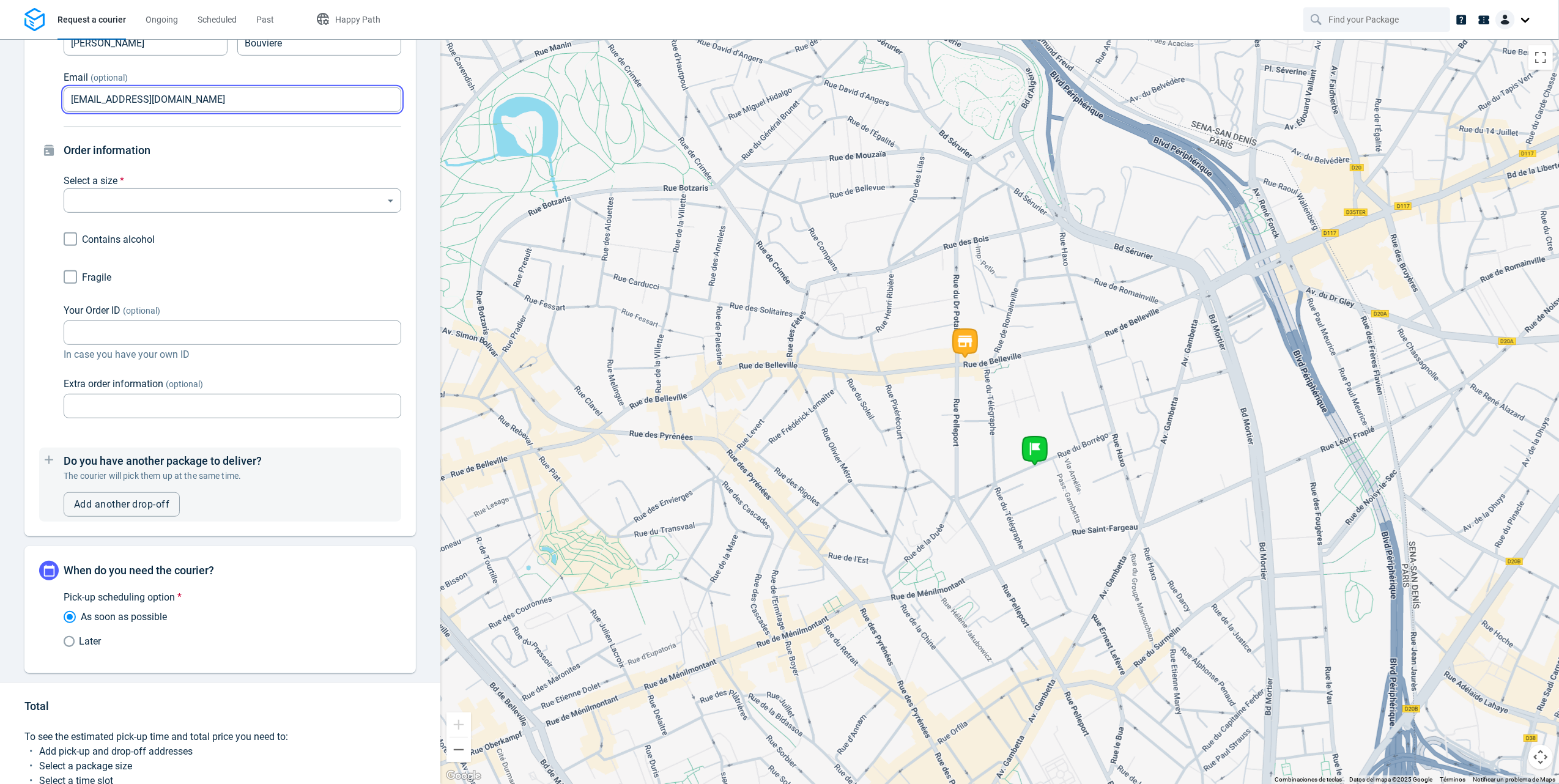
scroll to position [719, 0]
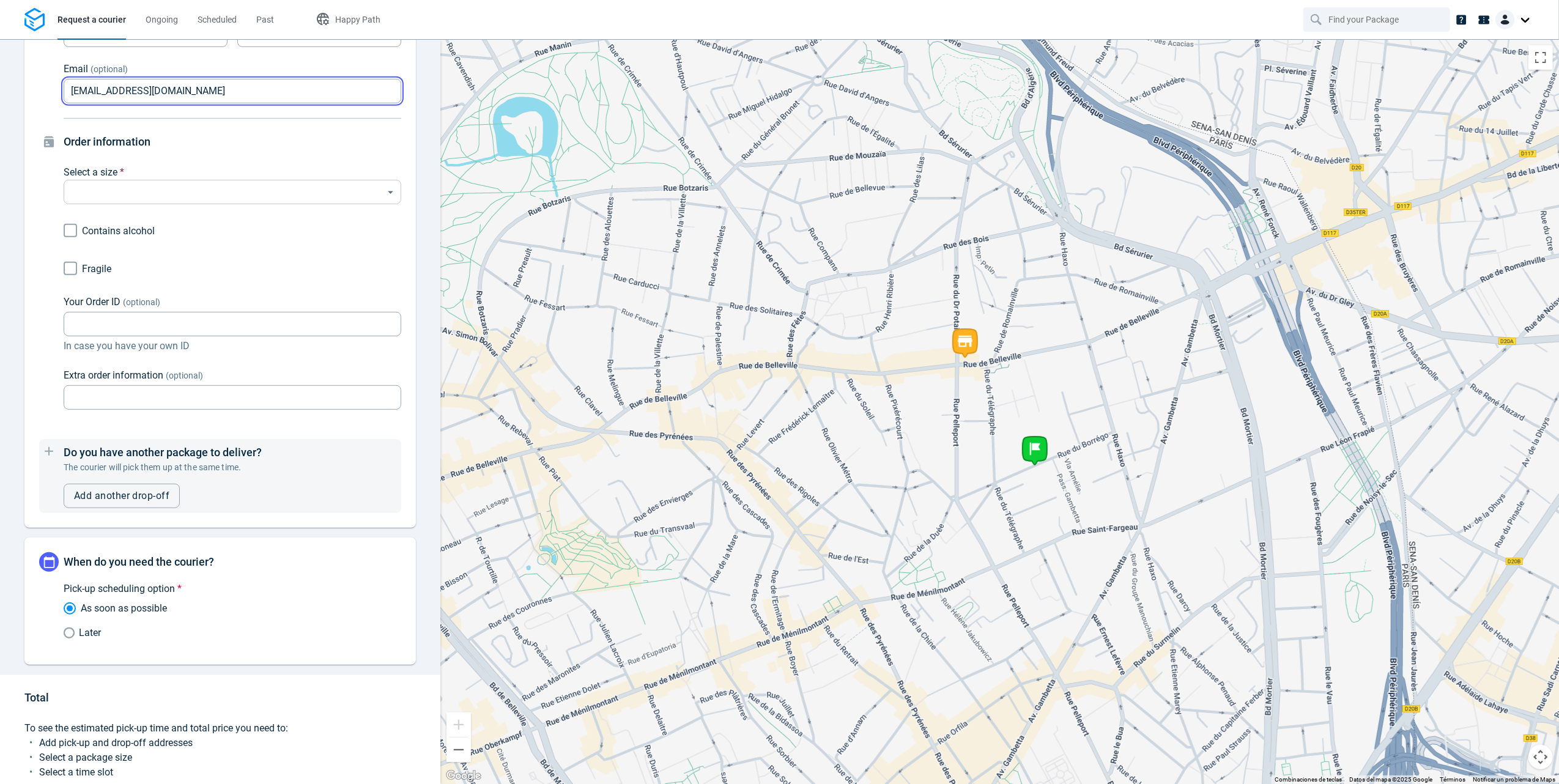
type input "stuartodtest@yopmail.com"
click at [203, 200] on body "Request a courier Ongoing Scheduled Past Happy Path Pick-up 253 Rue de Bellevil…" at bounding box center [779, 392] width 1559 height 784
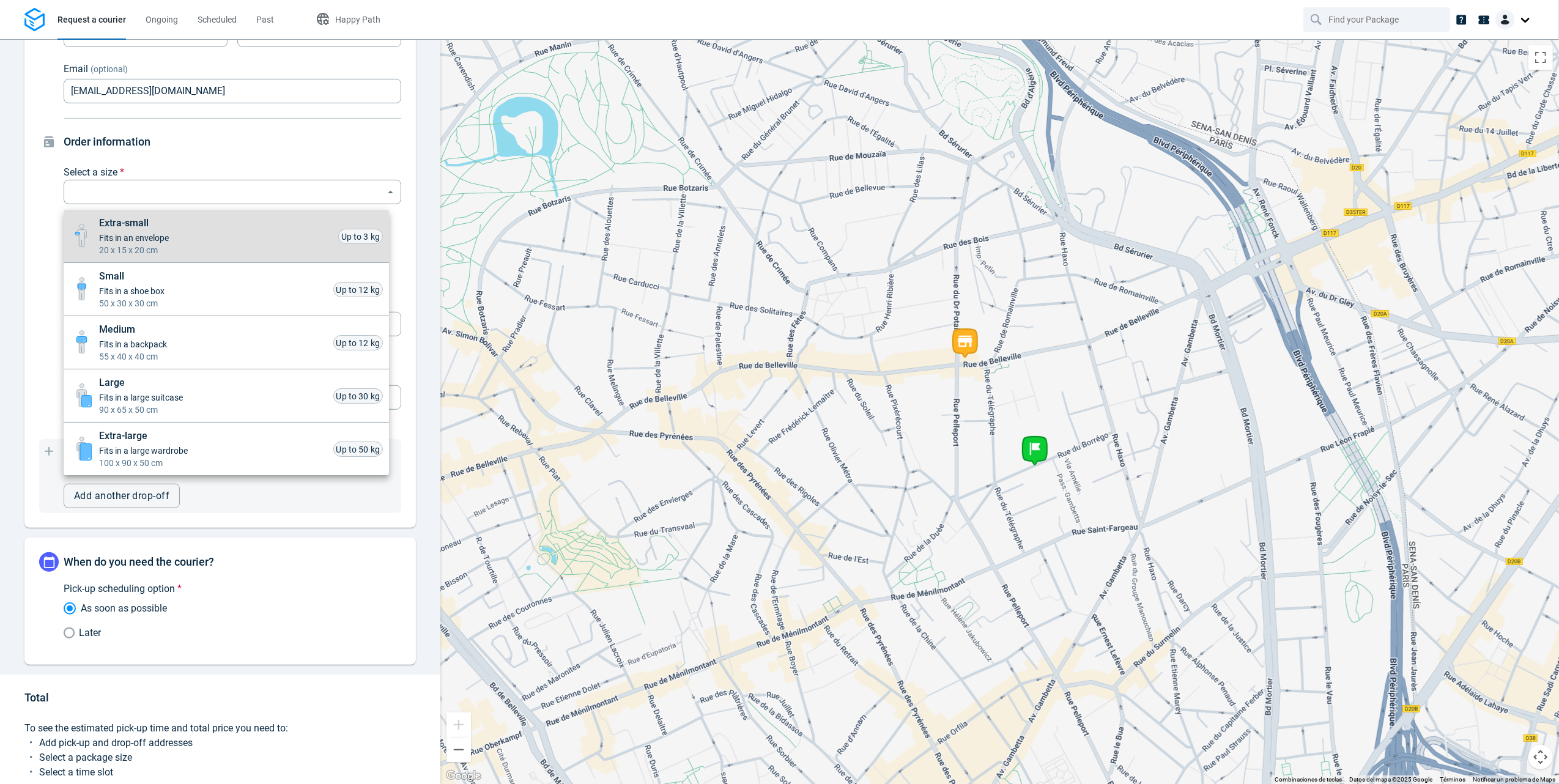
click at [201, 191] on div at bounding box center [779, 392] width 1559 height 784
click at [192, 184] on body "Request a courier Ongoing Scheduled Past Happy Path Pick-up 253 Rue de Bellevil…" at bounding box center [779, 392] width 1559 height 784
drag, startPoint x: 181, startPoint y: 321, endPoint x: 179, endPoint y: 311, distance: 10.2
click at [181, 321] on li "Medium Fits in a backpack 55 x 40 x 40 cm Up to 12 kg" at bounding box center [226, 342] width 325 height 53
type input "medium"
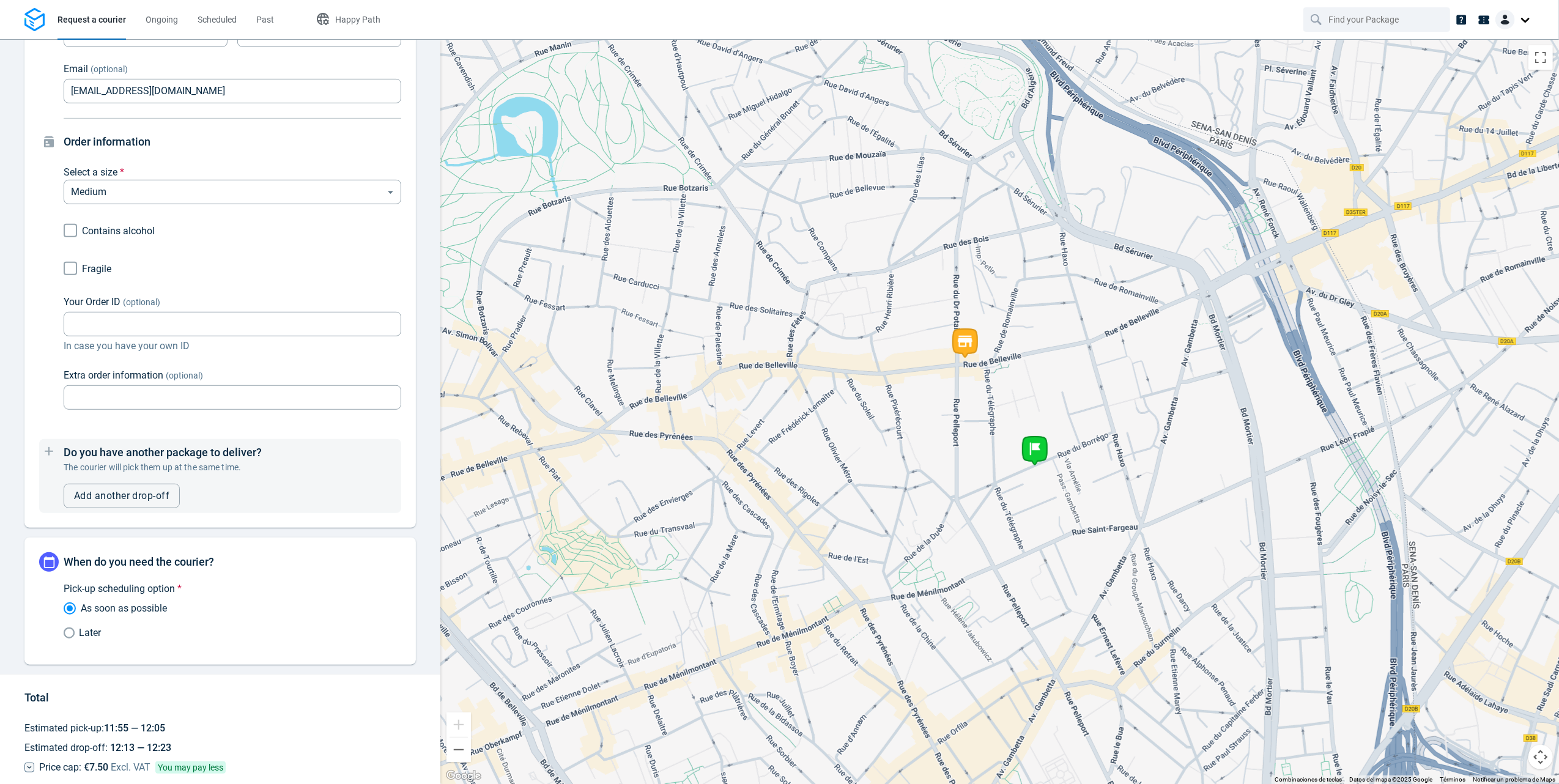
click at [147, 160] on div "Order information Select a size * Medium medium ​ Contains alcohol Fragile Your…" at bounding box center [232, 272] width 338 height 277
click at [182, 324] on input "Your Order ID (optional)" at bounding box center [232, 324] width 338 height 24
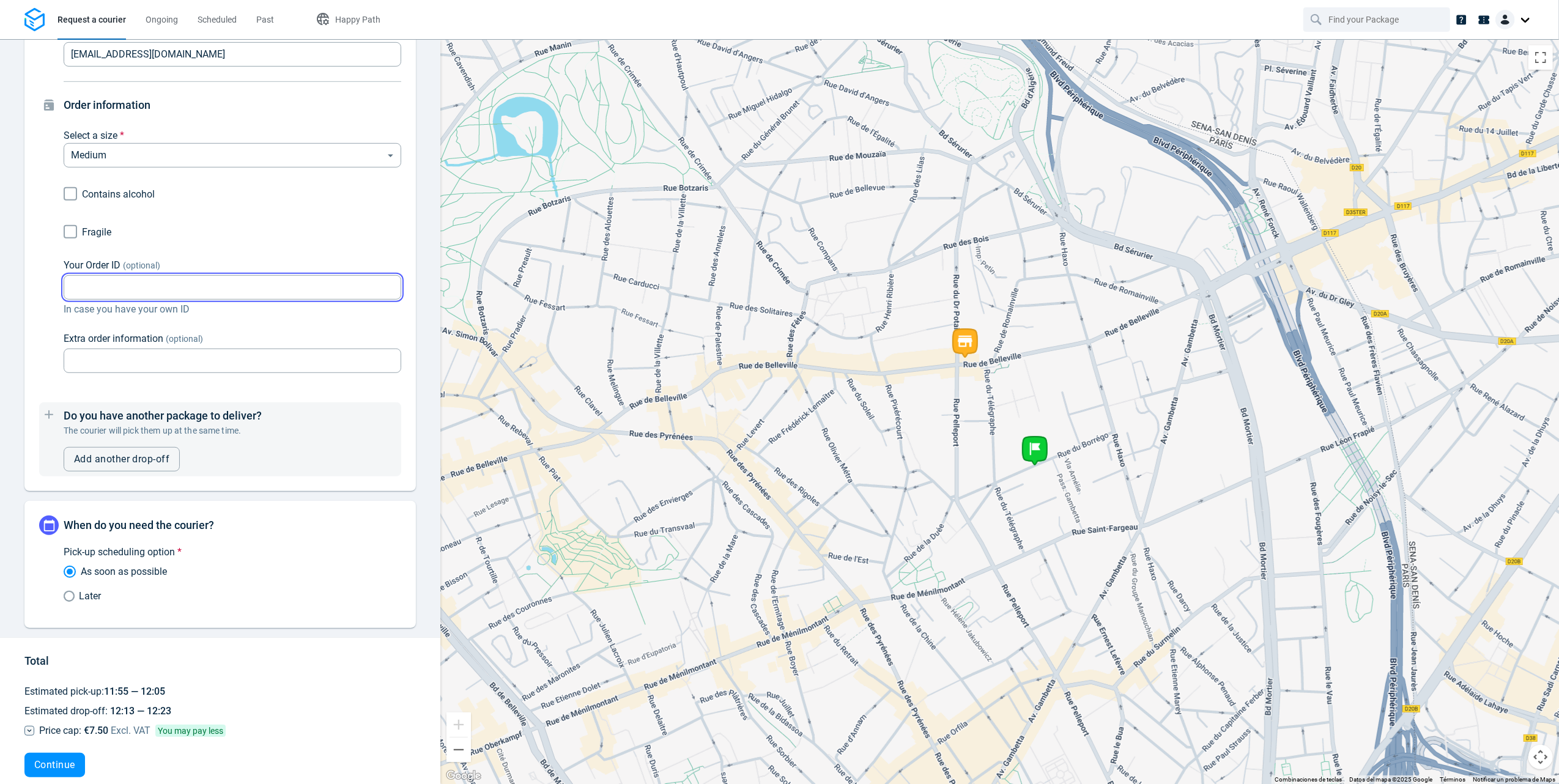
scroll to position [773, 0]
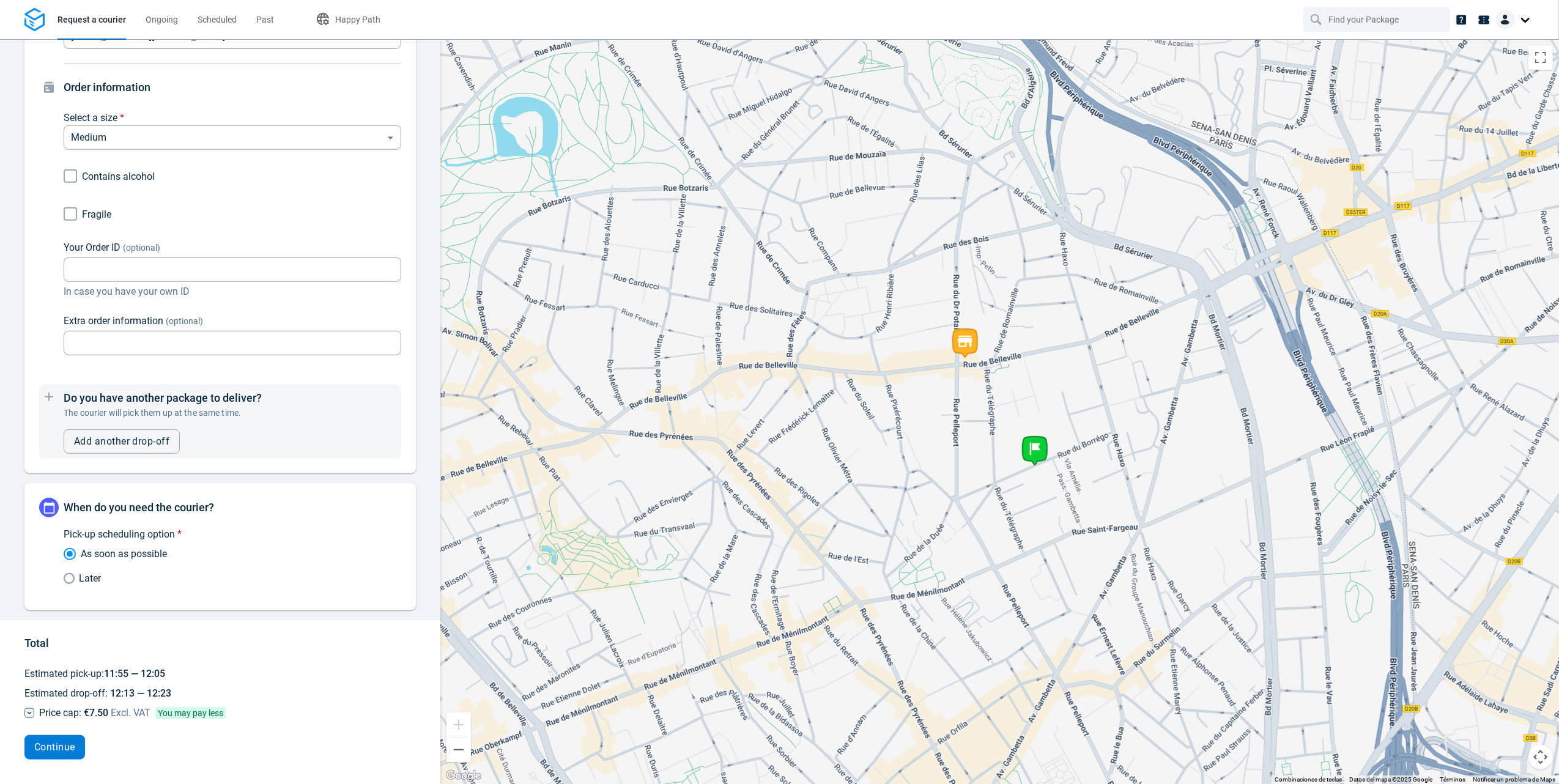
click at [49, 757] on button "Continue" at bounding box center [54, 747] width 61 height 24
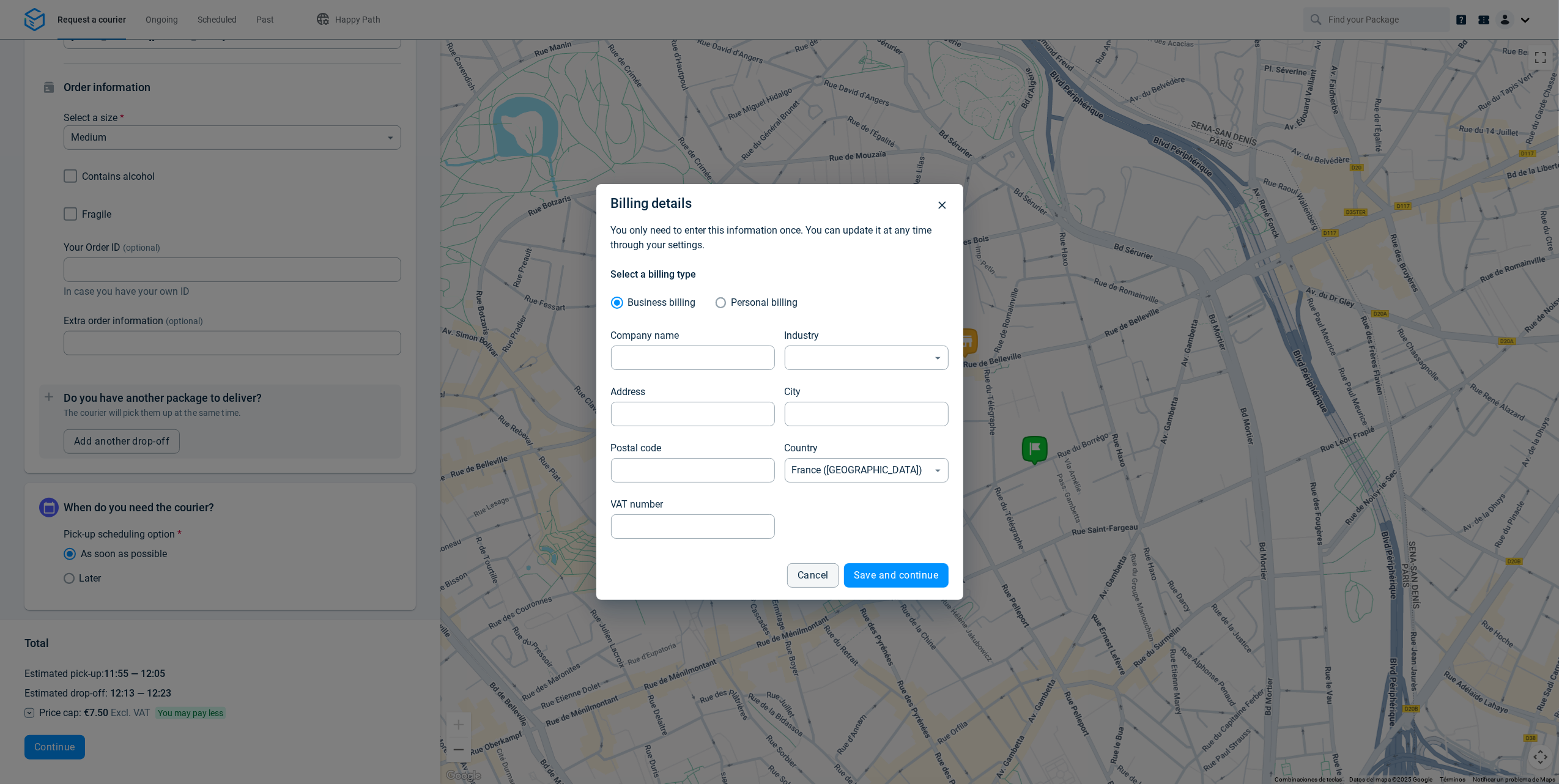
click at [731, 305] on span "Personal billing" at bounding box center [764, 302] width 67 height 12
click at [731, 305] on input "Personal billing" at bounding box center [723, 302] width 16 height 21
radio input "true"
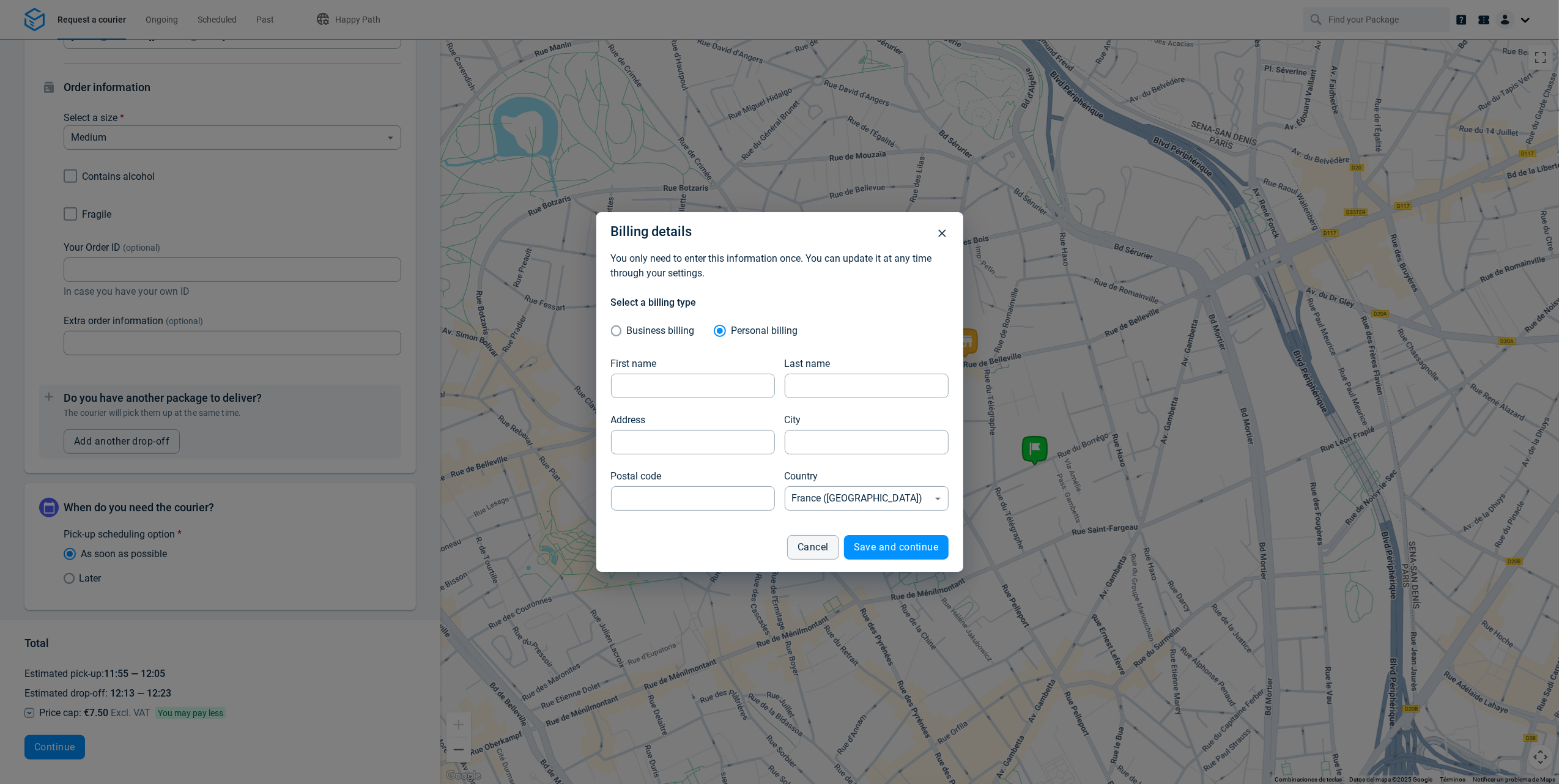
click at [636, 331] on span "Business billing" at bounding box center [660, 330] width 68 height 12
click at [627, 331] on input "Business billing" at bounding box center [618, 330] width 16 height 21
radio input "true"
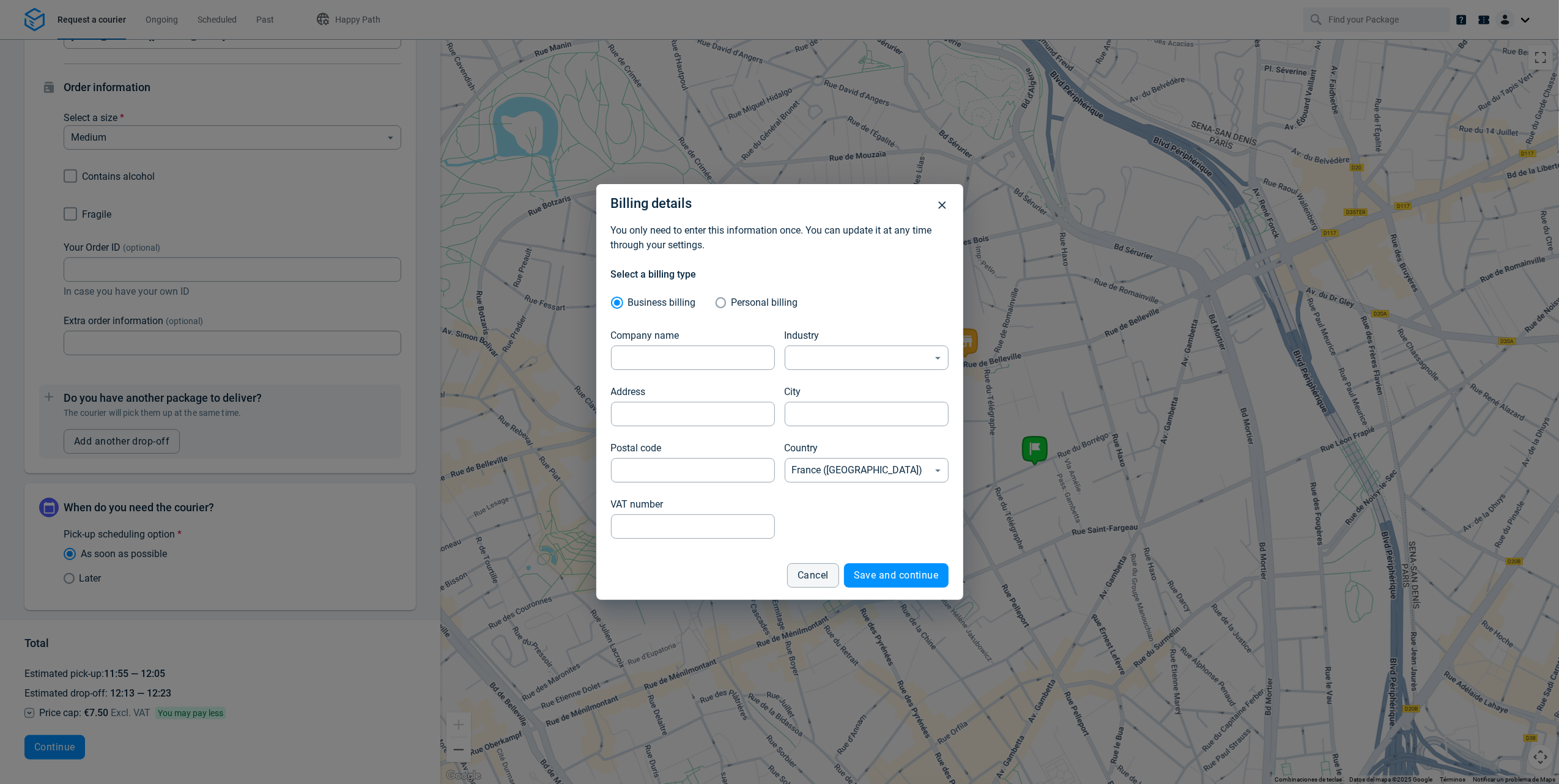
click at [716, 304] on input "Personal billing" at bounding box center [723, 302] width 16 height 21
radio input "true"
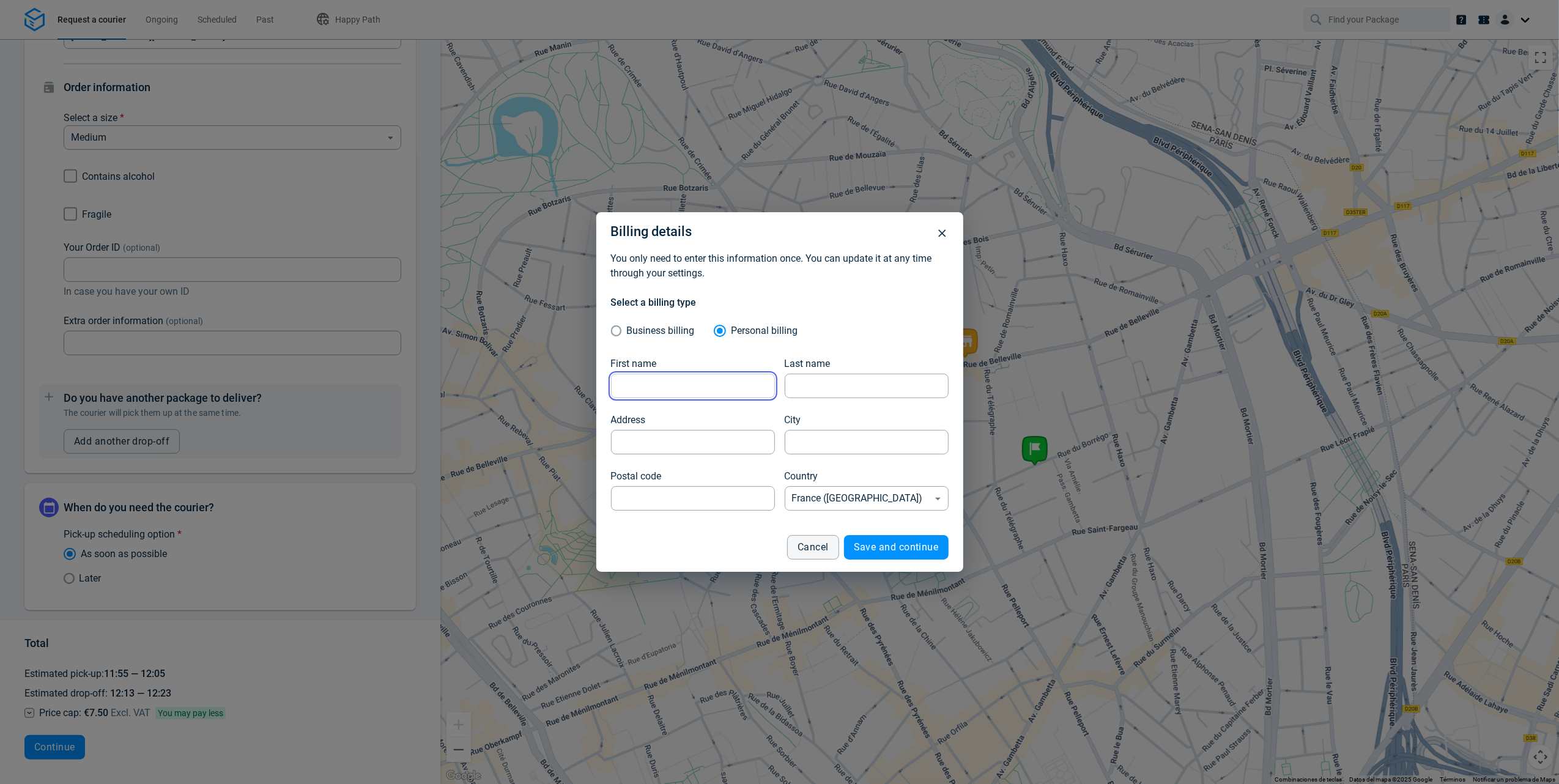
click at [666, 375] on input "First name" at bounding box center [693, 386] width 164 height 24
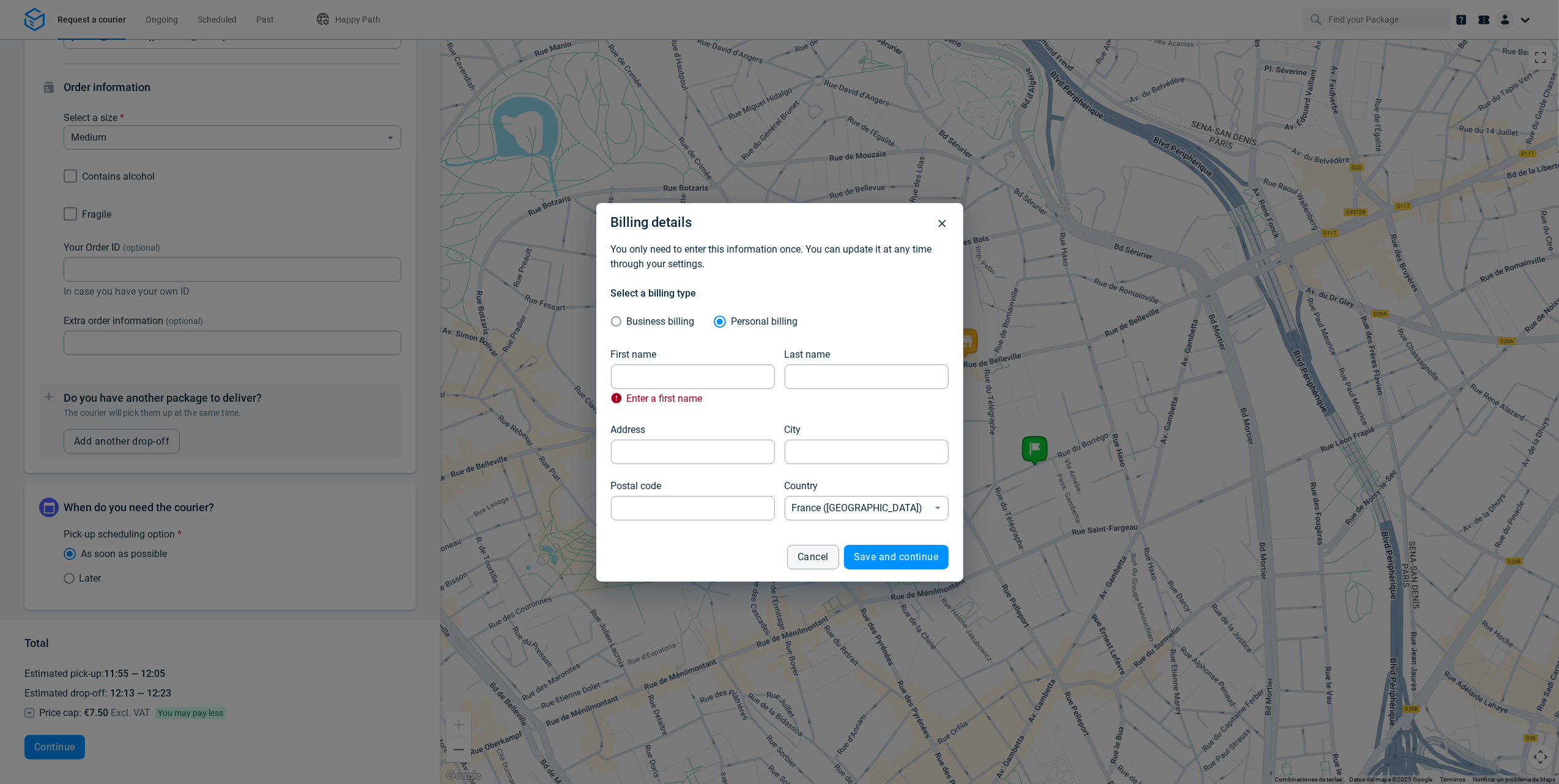
click at [651, 336] on form "Select a billing type Business billing Personal billing First name First name E…" at bounding box center [779, 427] width 338 height 283
click at [649, 328] on span "Business billing" at bounding box center [660, 321] width 68 height 15
click at [627, 328] on input "Business billing" at bounding box center [618, 321] width 16 height 21
radio input "true"
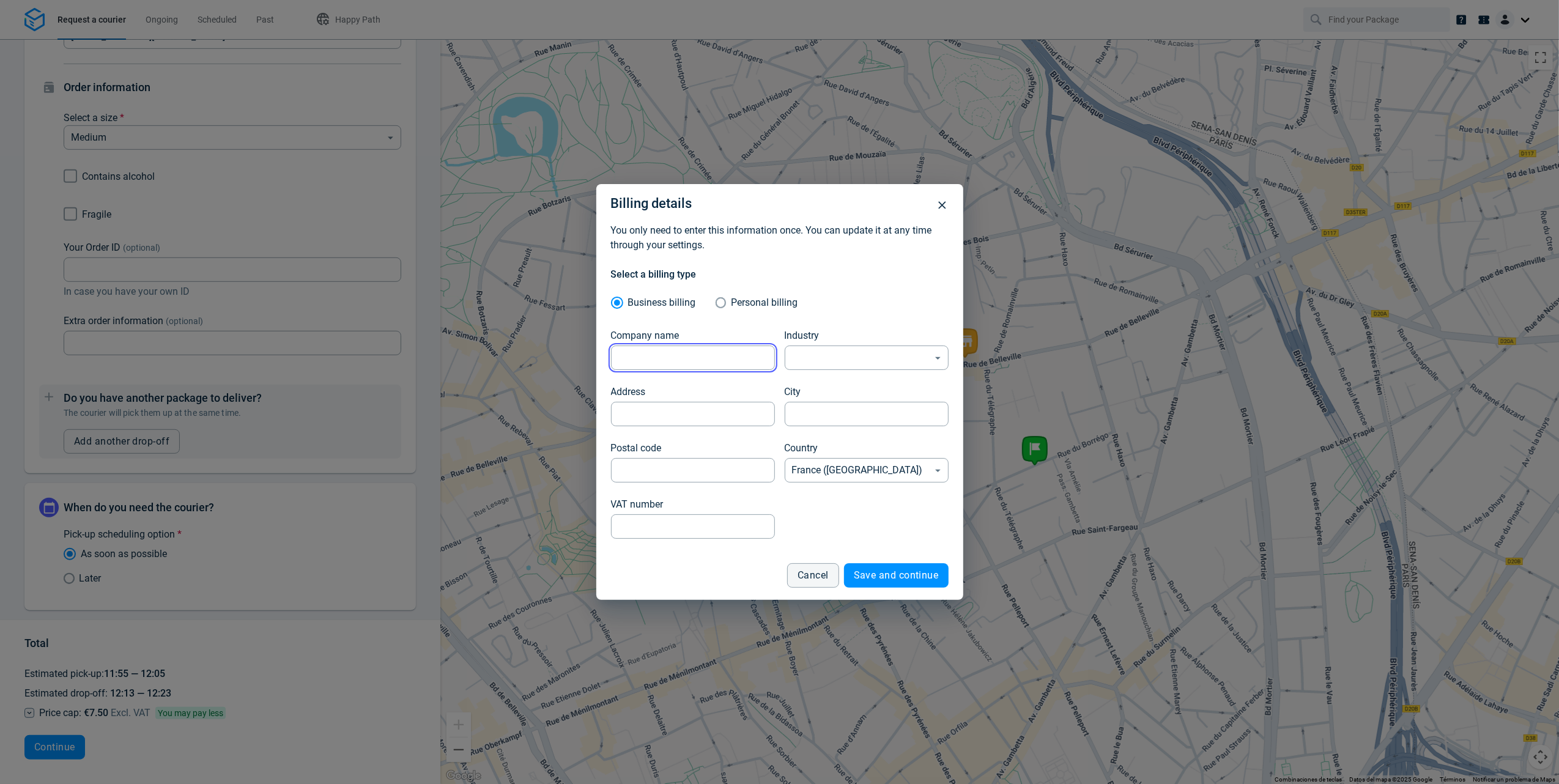
click at [657, 348] on input "Company name" at bounding box center [693, 358] width 164 height 24
type input "ICG"
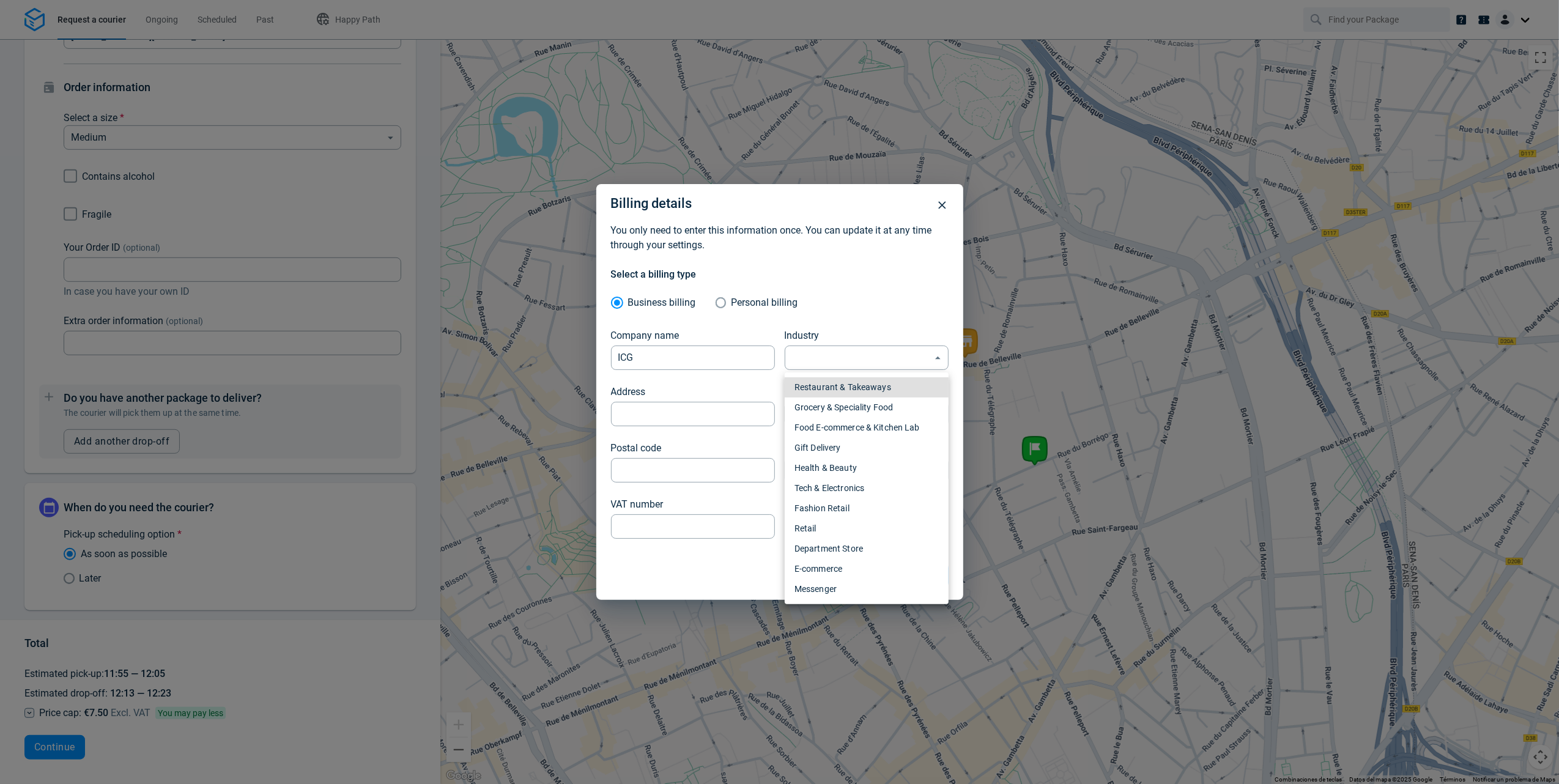
click at [882, 385] on li "Restaurant & Takeaways" at bounding box center [867, 387] width 164 height 20
type input "restaurant"
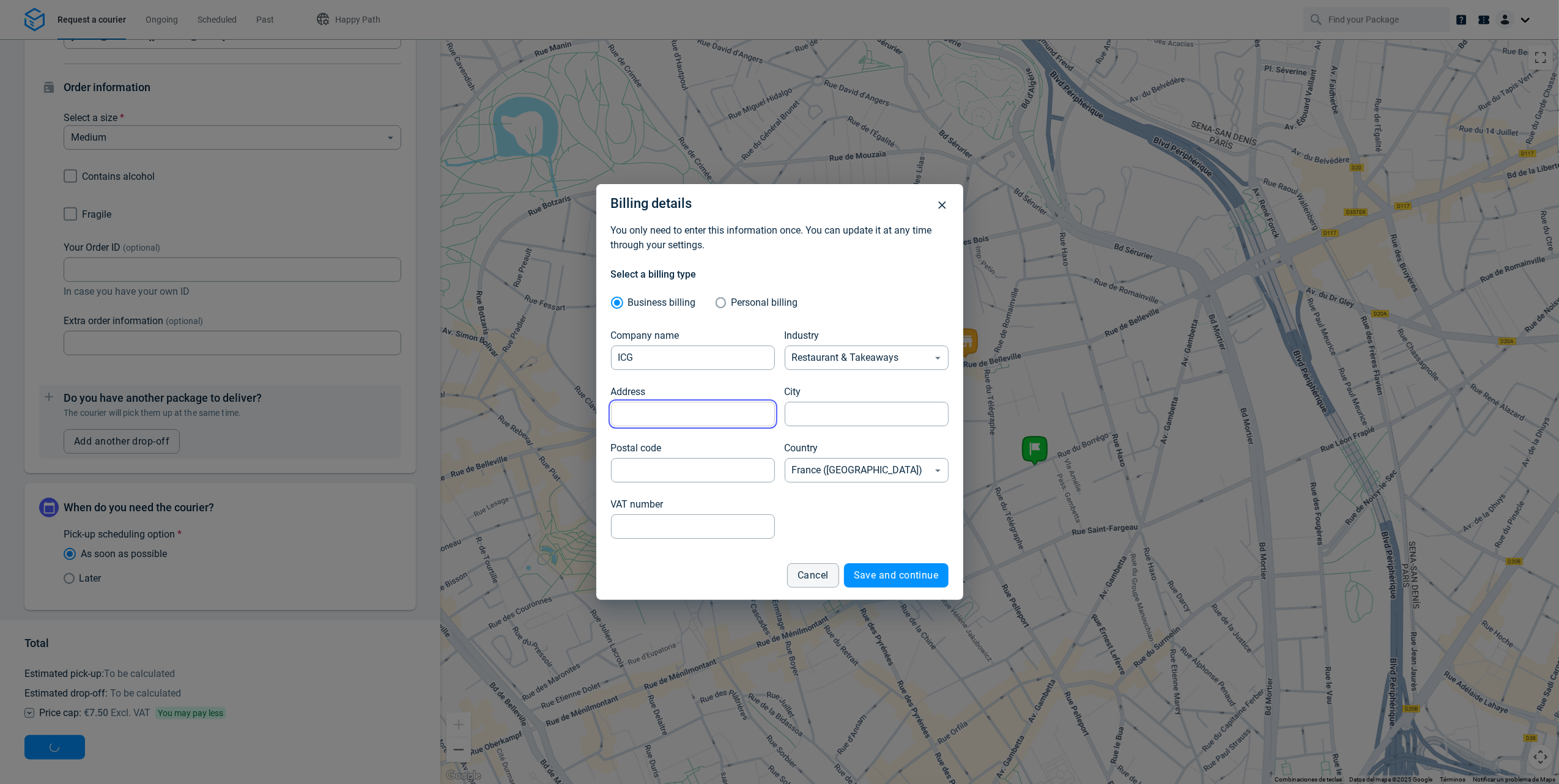
click at [720, 408] on input "Address" at bounding box center [693, 414] width 164 height 24
type input "C/ Majoral"
type input "Torrefarrera"
type input "25001"
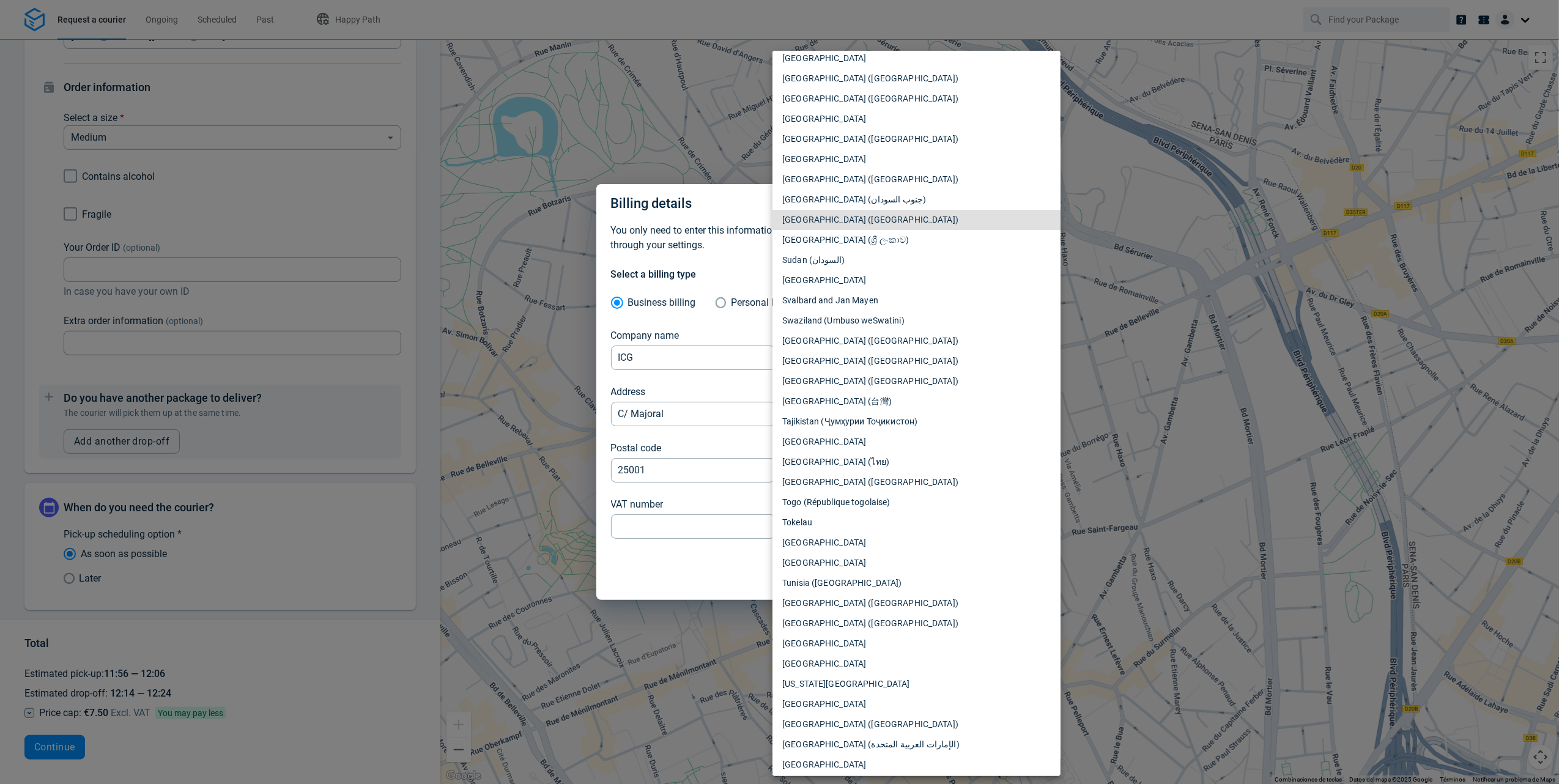
scroll to position [4004, 0]
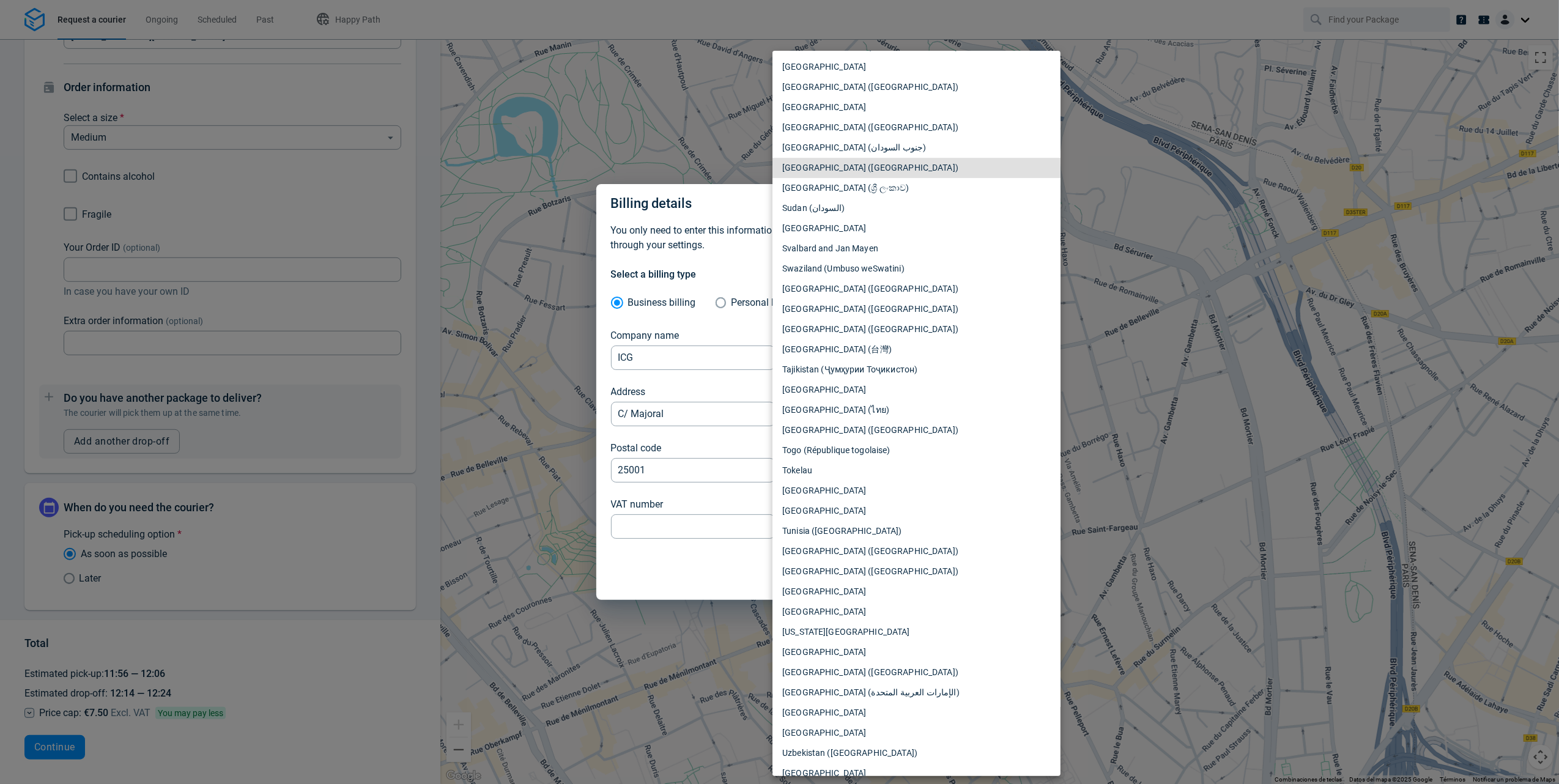
click at [831, 162] on li "Spain (España)" at bounding box center [916, 168] width 288 height 20
type input "ES"
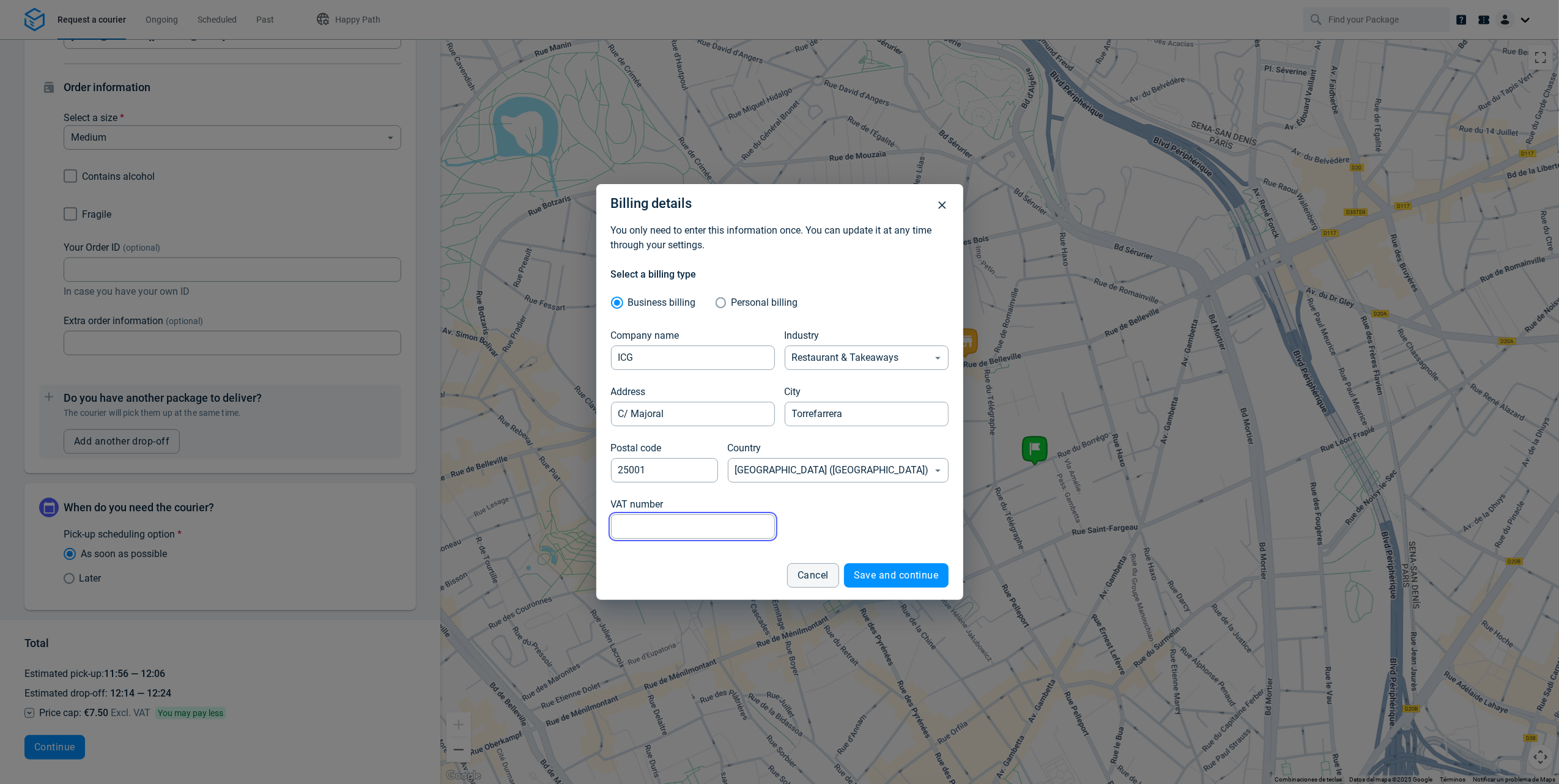
click at [679, 521] on input "VAT number" at bounding box center [693, 527] width 164 height 24
click at [889, 569] on button "Save and continue" at bounding box center [896, 575] width 104 height 24
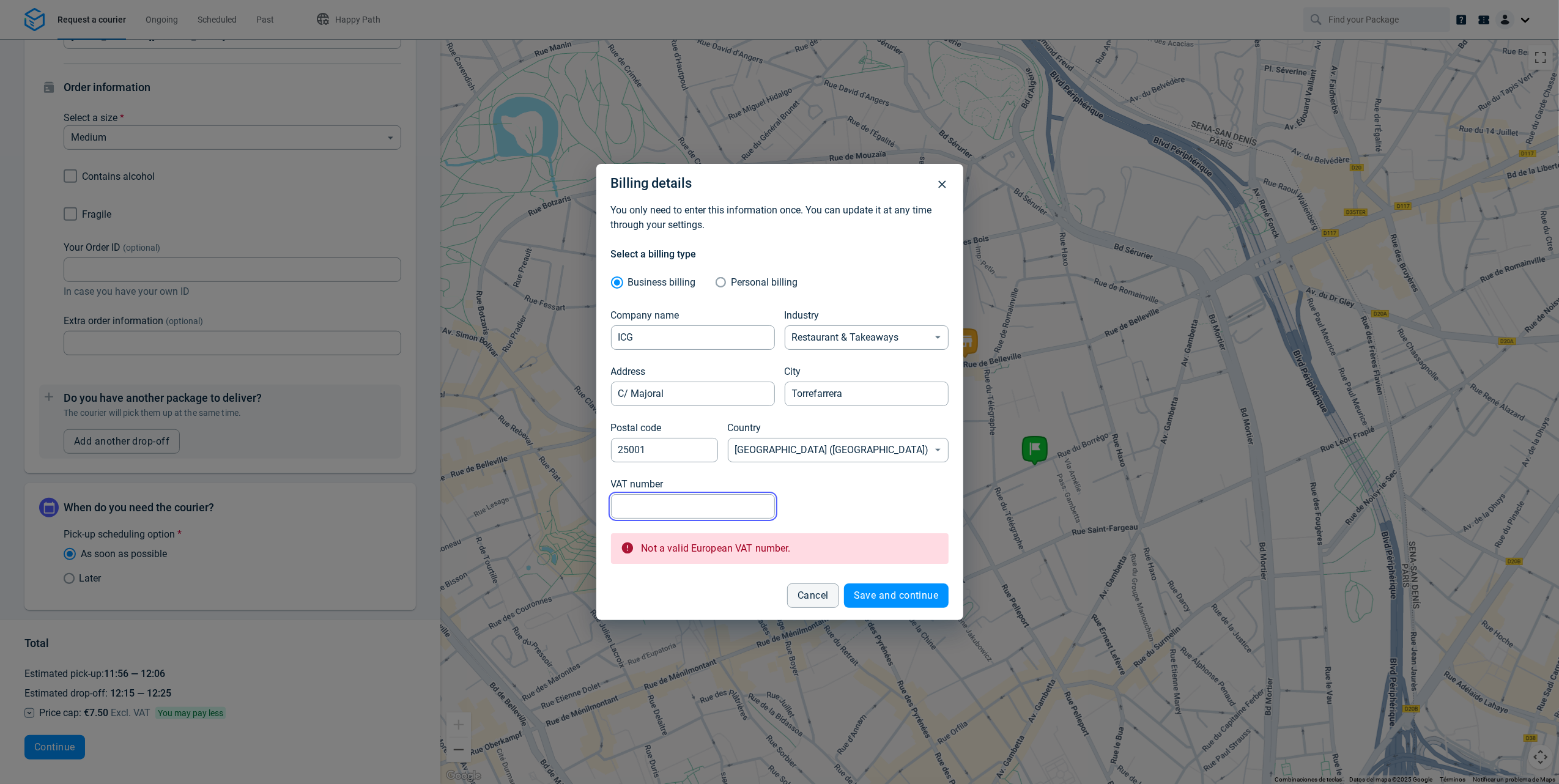
click at [726, 504] on input "VAT number" at bounding box center [693, 506] width 164 height 24
type input "x"
paste input "ESG47350270"
type input "ESG47350270"
click at [867, 597] on span "Save and continue" at bounding box center [896, 595] width 85 height 10
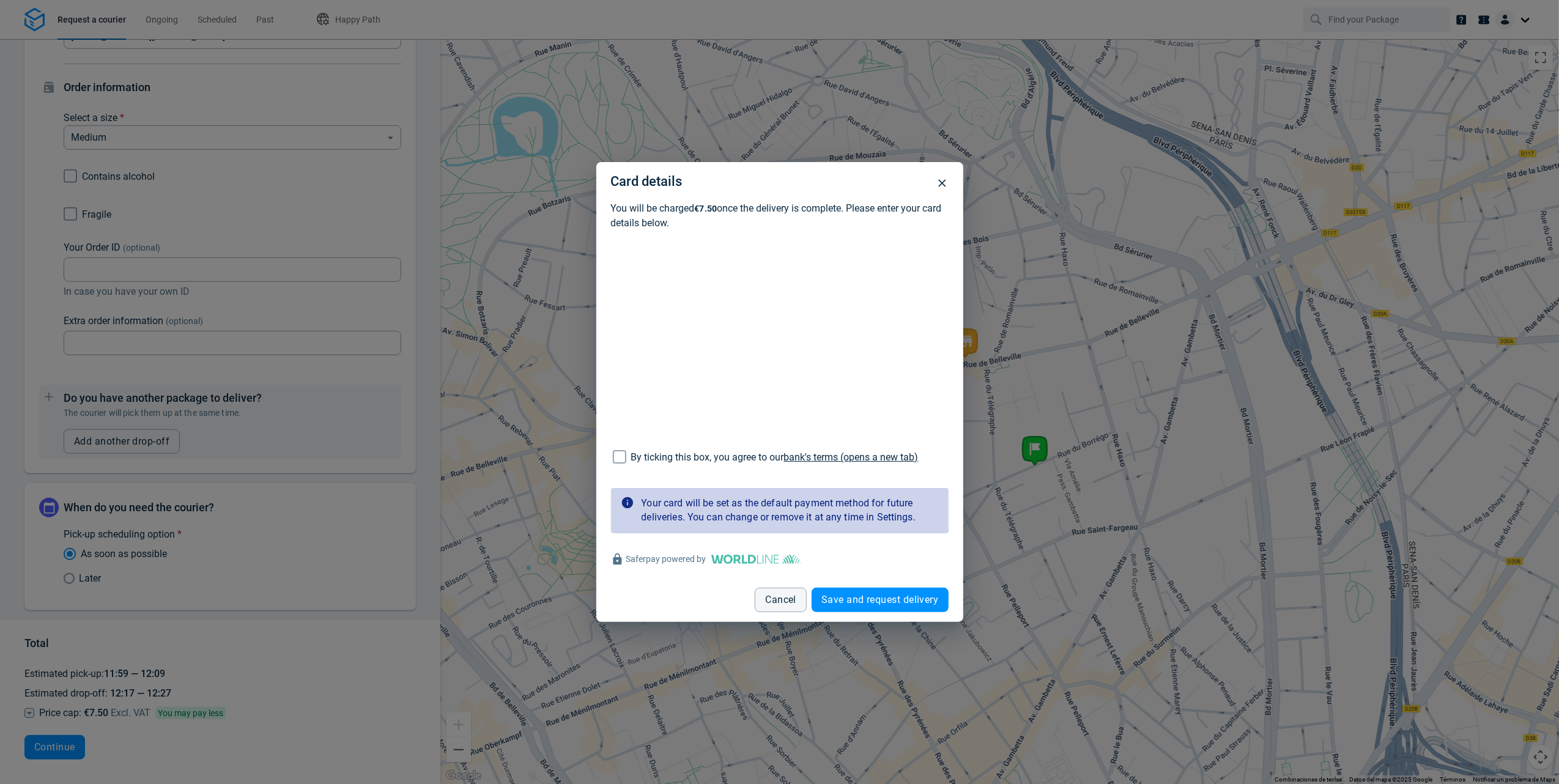
drag, startPoint x: 854, startPoint y: 593, endPoint x: 854, endPoint y: 586, distance: 7.0
click at [854, 593] on button "Save and request delivery" at bounding box center [880, 599] width 136 height 24
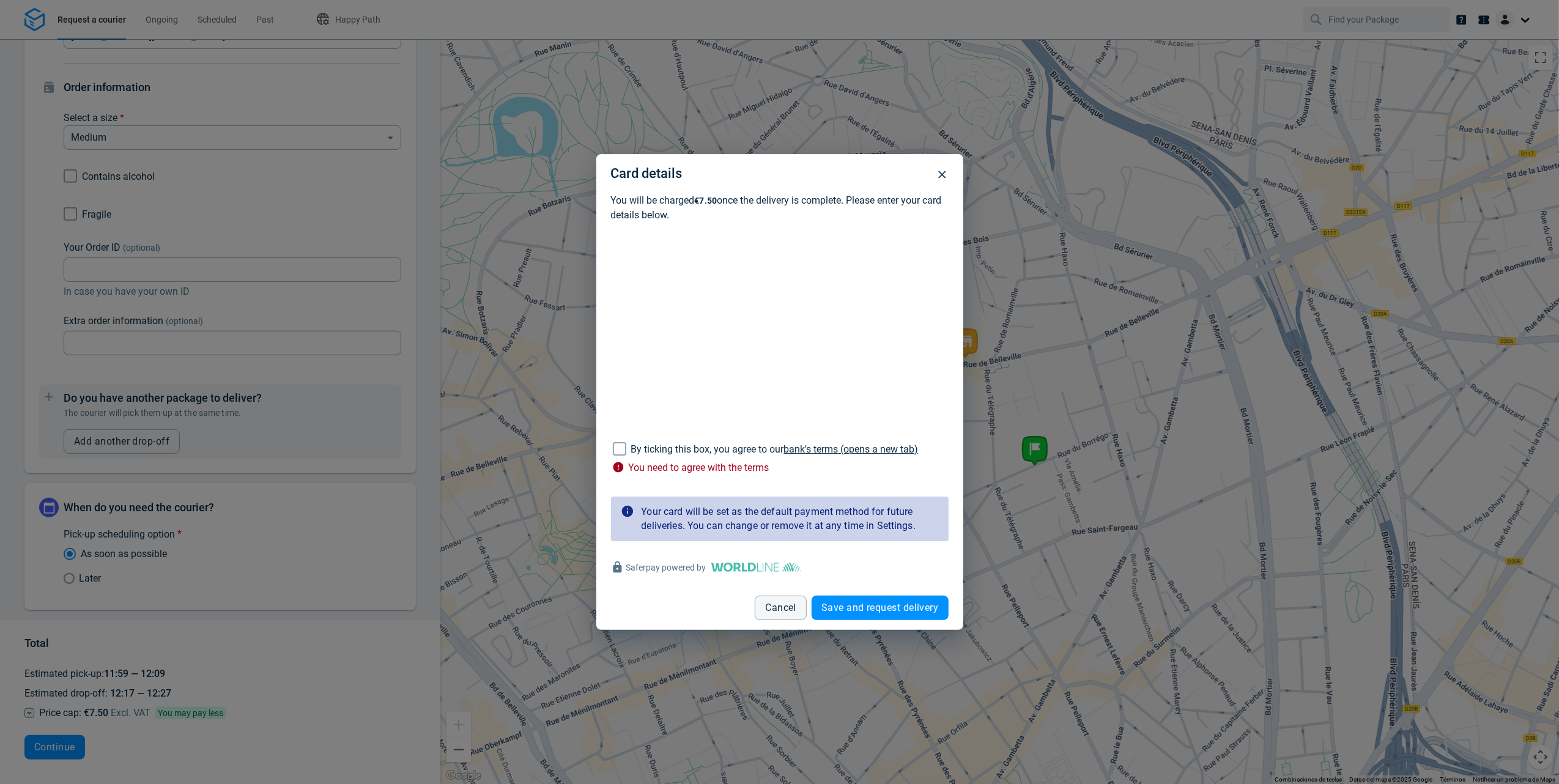
drag, startPoint x: 680, startPoint y: 456, endPoint x: 689, endPoint y: 456, distance: 9.0
click at [680, 456] on div "By ticking this box, you agree to our bank's terms (opens a new tab)" at bounding box center [775, 449] width 287 height 15
click at [631, 456] on input "By ticking this box, you agree to our bank's terms (opens a new tab)" at bounding box center [620, 448] width 23 height 23
checkbox input "true"
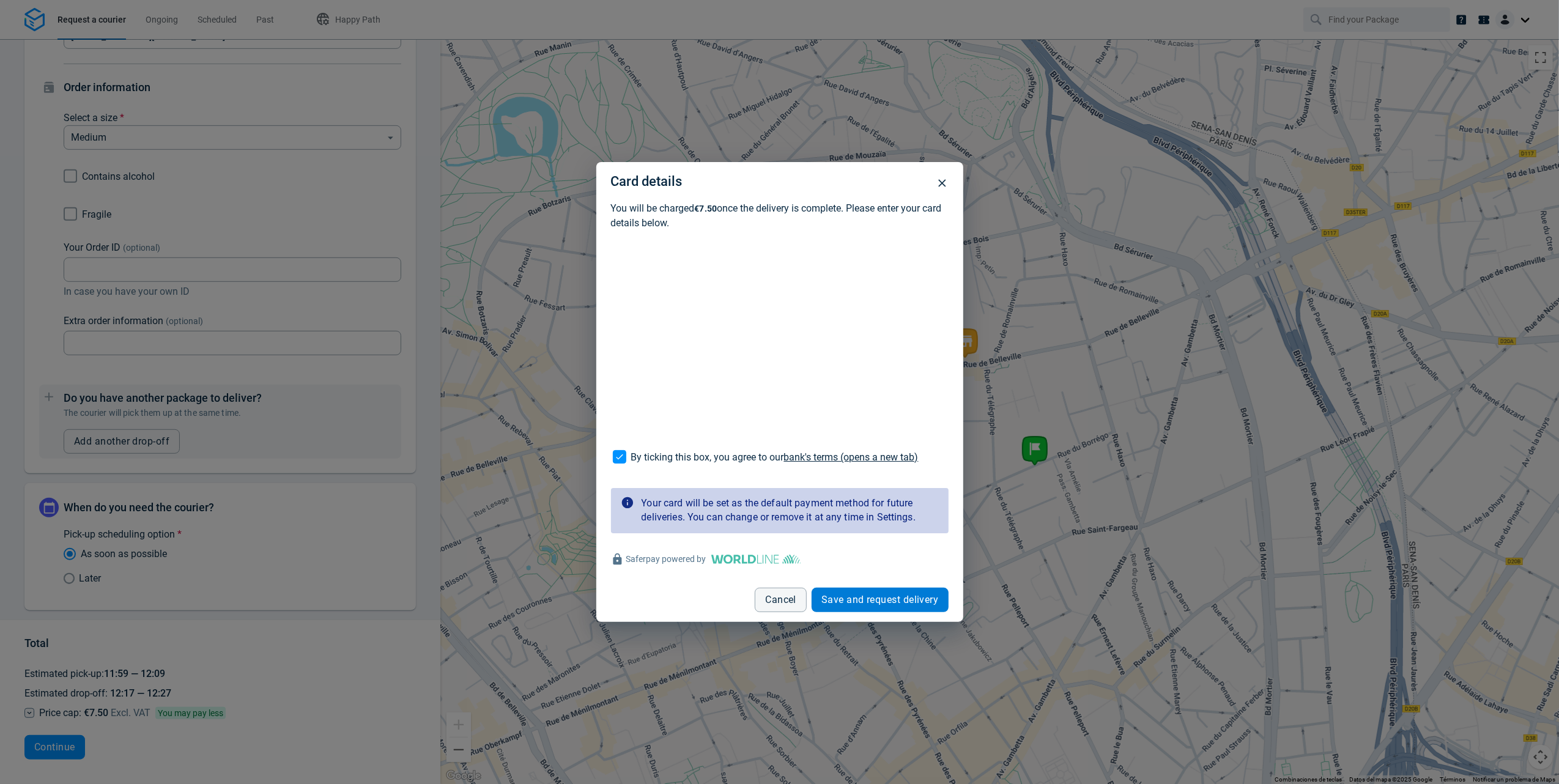
click at [887, 589] on button "Save and request delivery" at bounding box center [880, 599] width 136 height 24
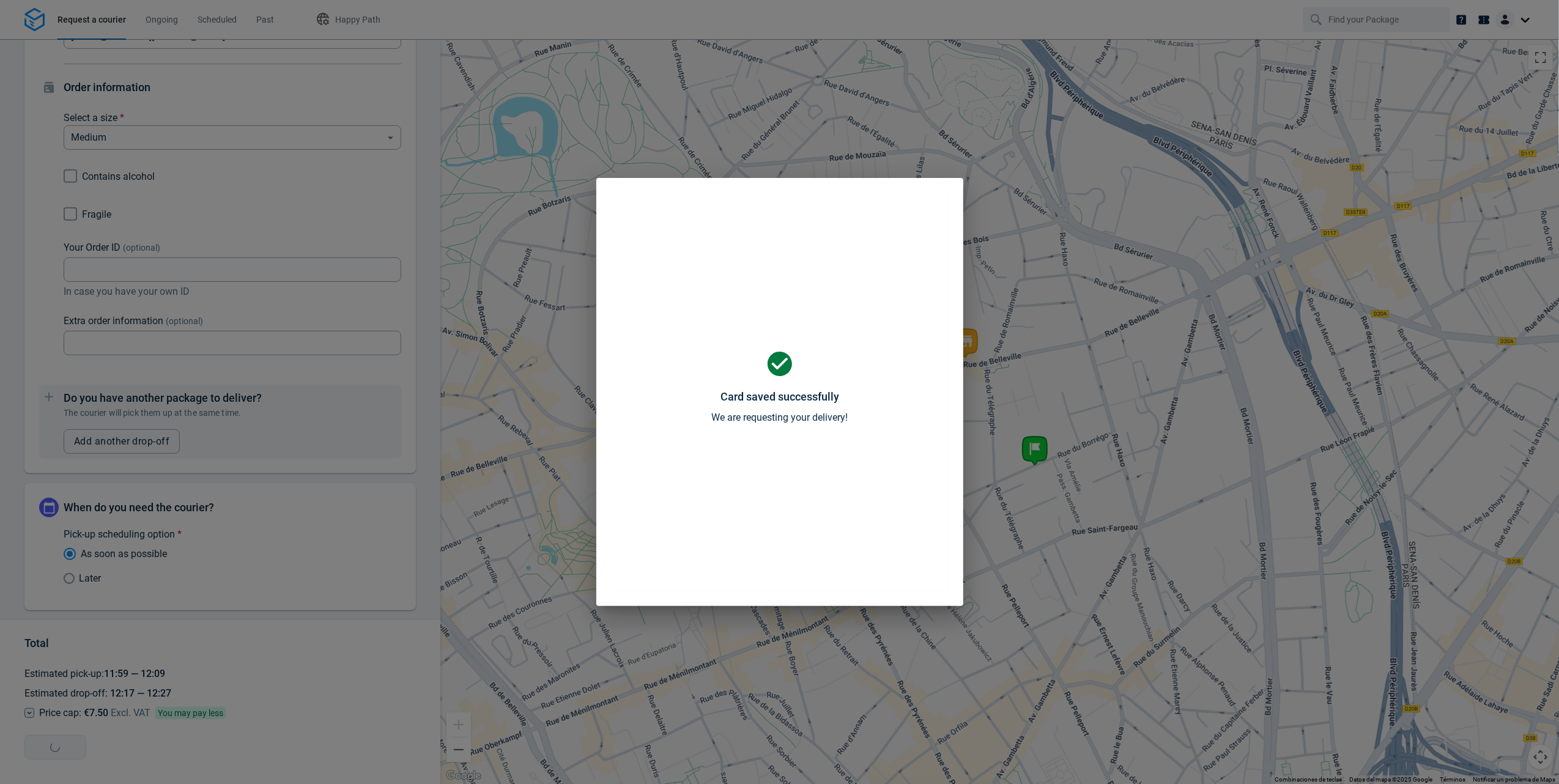
scroll to position [0, 0]
click at [809, 411] on p "We are requesting your delivery!" at bounding box center [779, 417] width 136 height 15
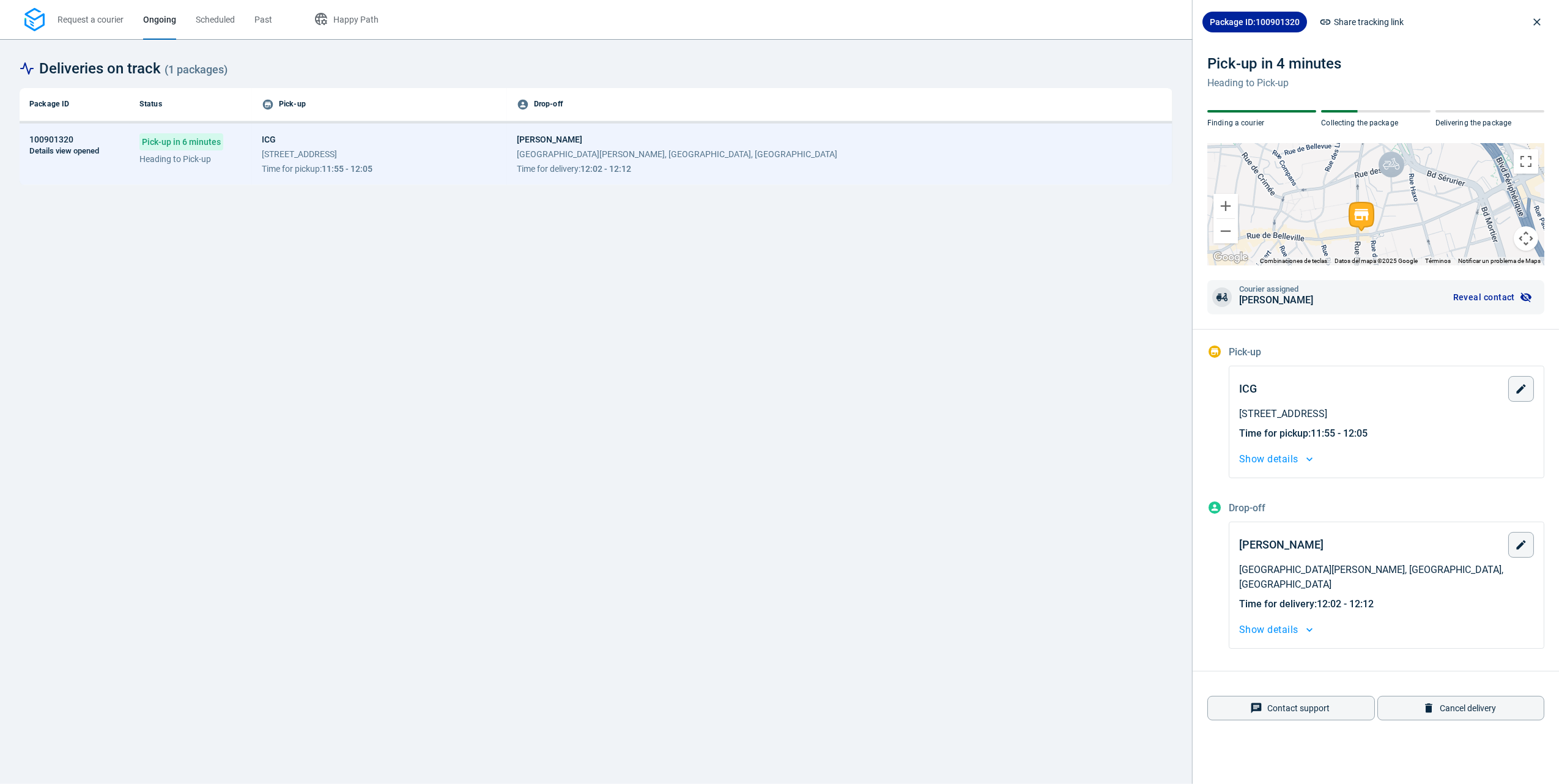
drag, startPoint x: 101, startPoint y: 24, endPoint x: 1349, endPoint y: 22, distance: 1248.0
click at [101, 24] on span "Request a courier" at bounding box center [91, 20] width 66 height 10
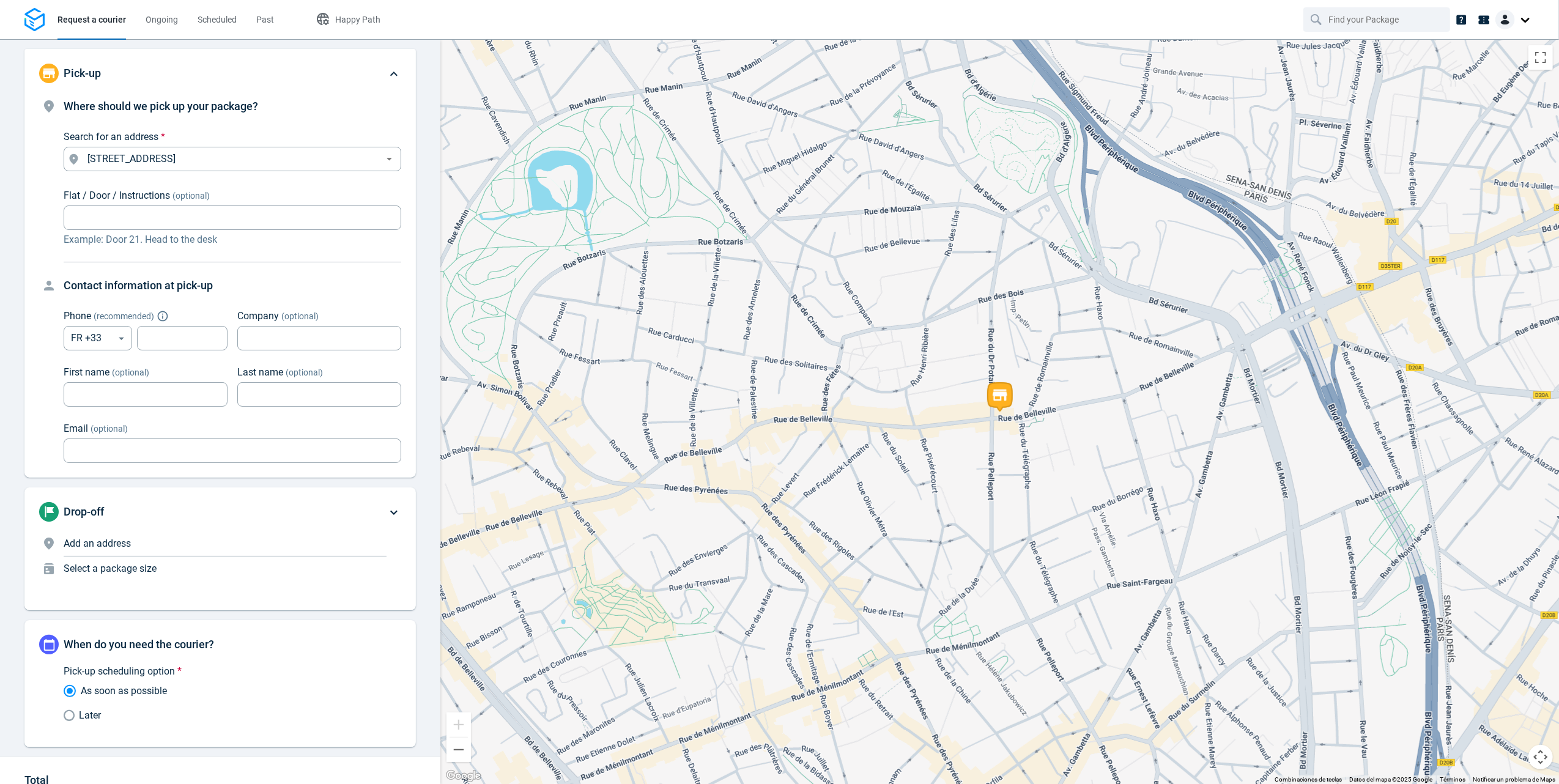
click at [1527, 11] on div at bounding box center [1515, 19] width 39 height 19
click at [1500, 69] on link "Settings" at bounding box center [1488, 75] width 87 height 19
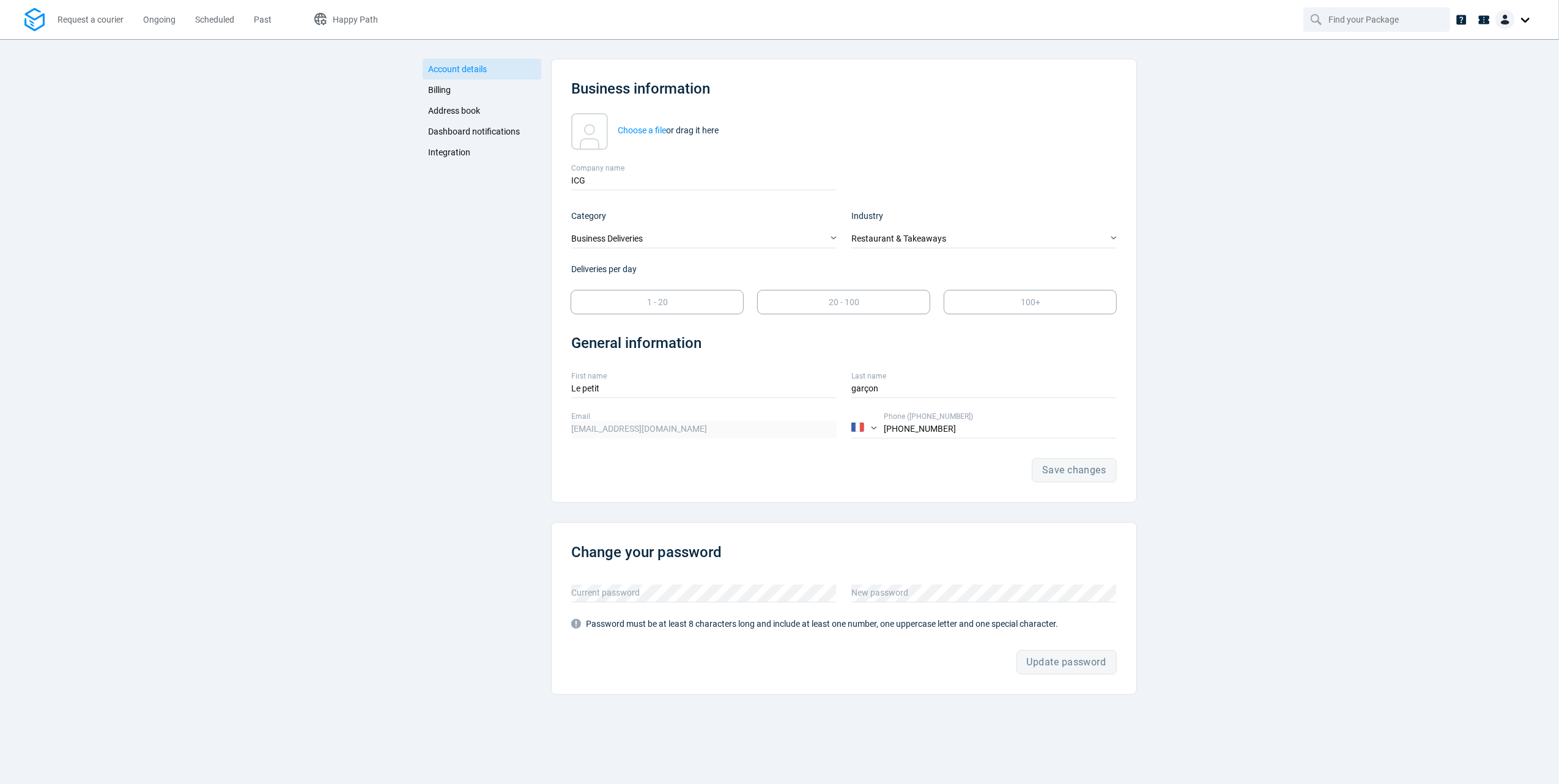
click at [478, 94] on link "Billing" at bounding box center [482, 89] width 119 height 21
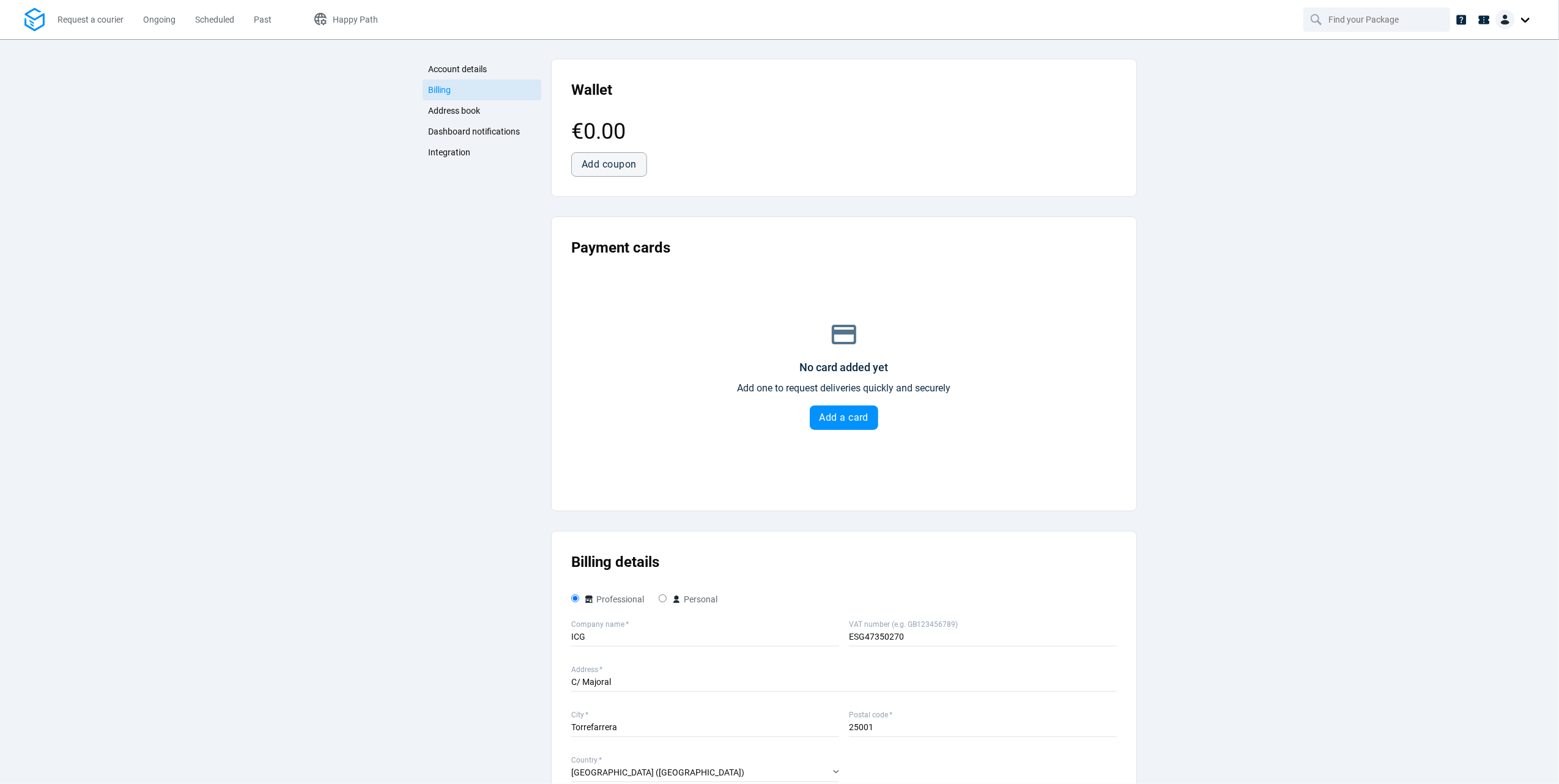
click at [473, 105] on span "Address book" at bounding box center [455, 110] width 52 height 10
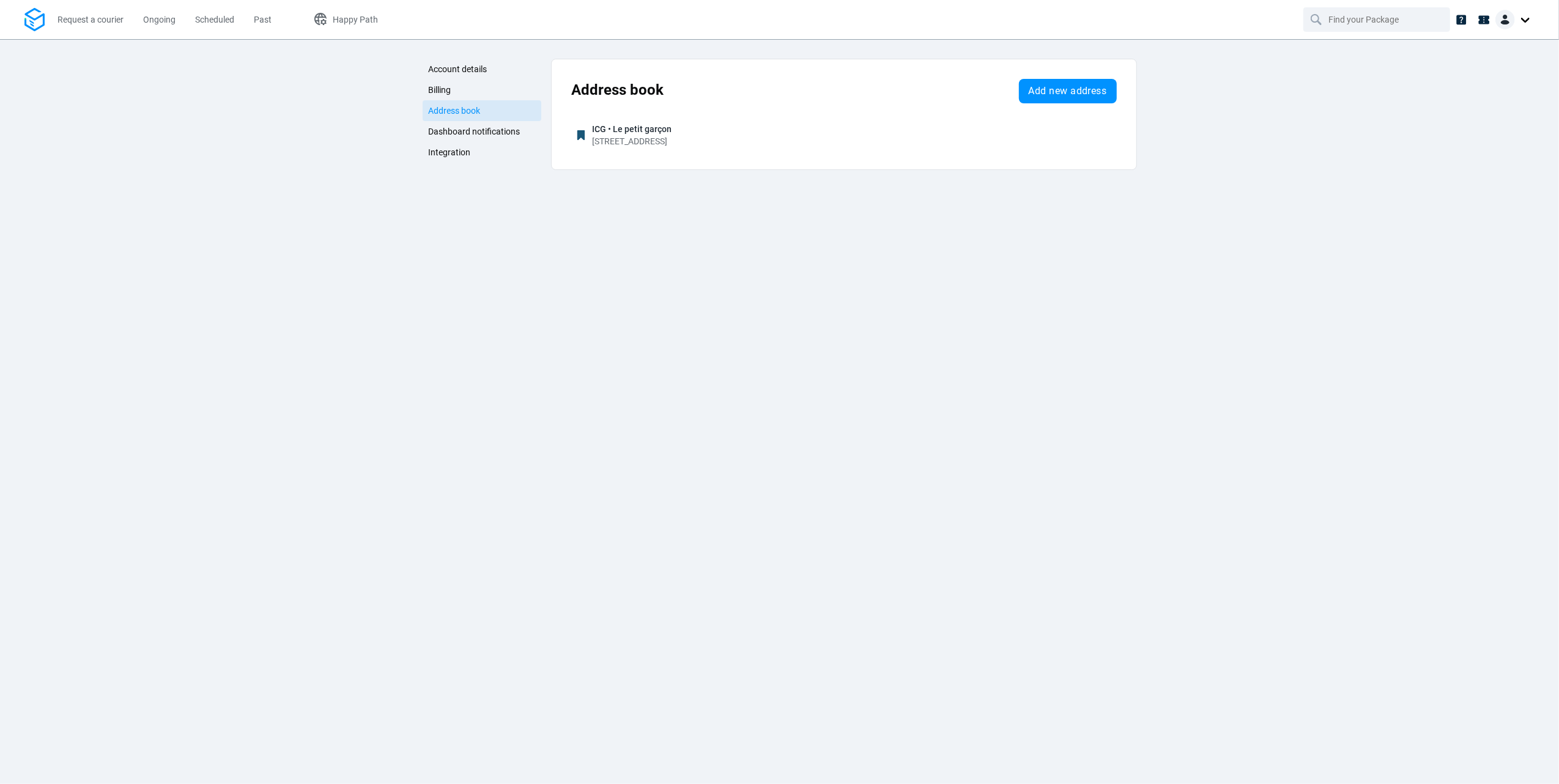
click at [471, 127] on span "Dashboard notifications" at bounding box center [475, 132] width 92 height 10
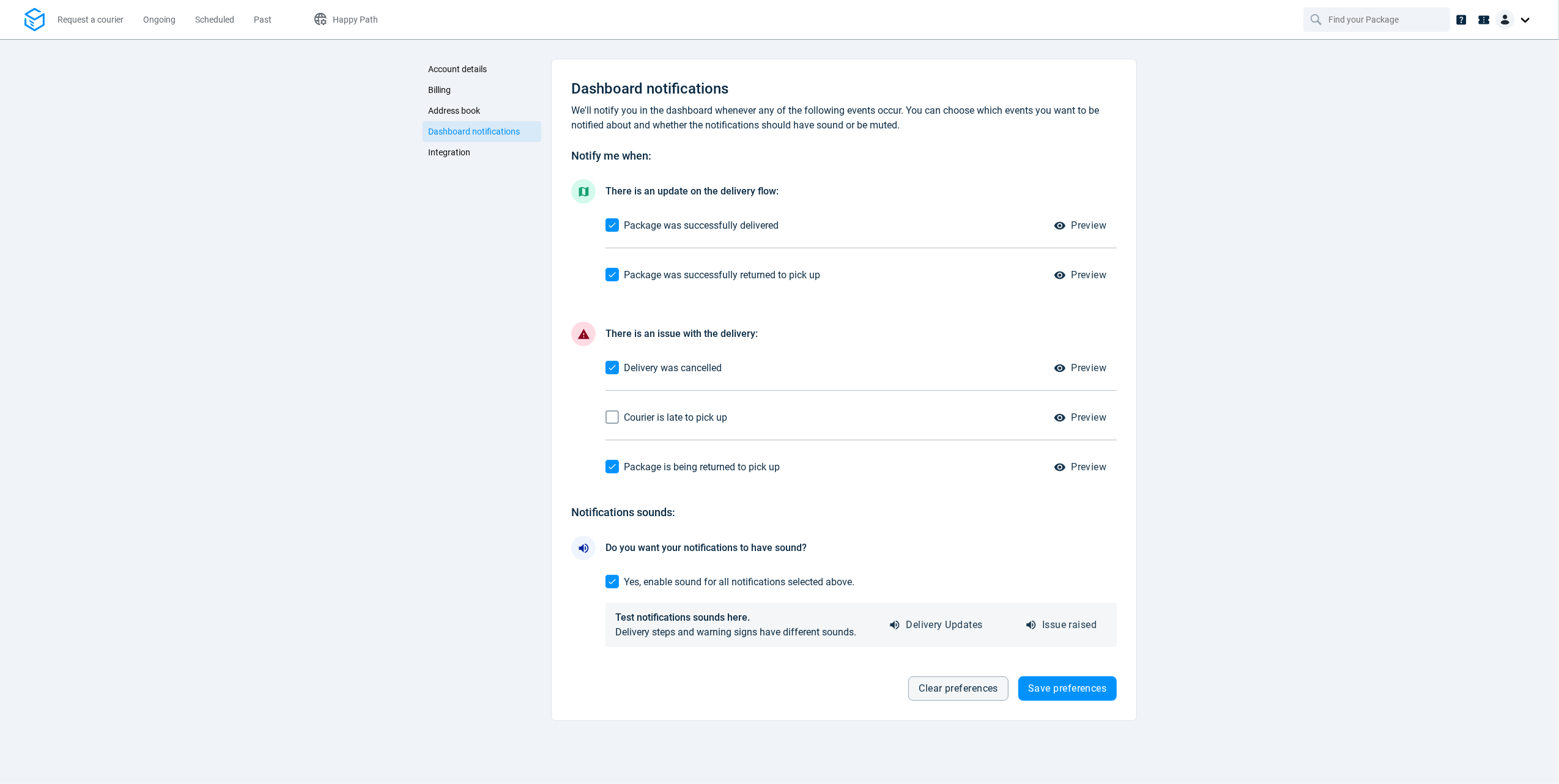
click at [482, 155] on link "Integration" at bounding box center [482, 152] width 119 height 21
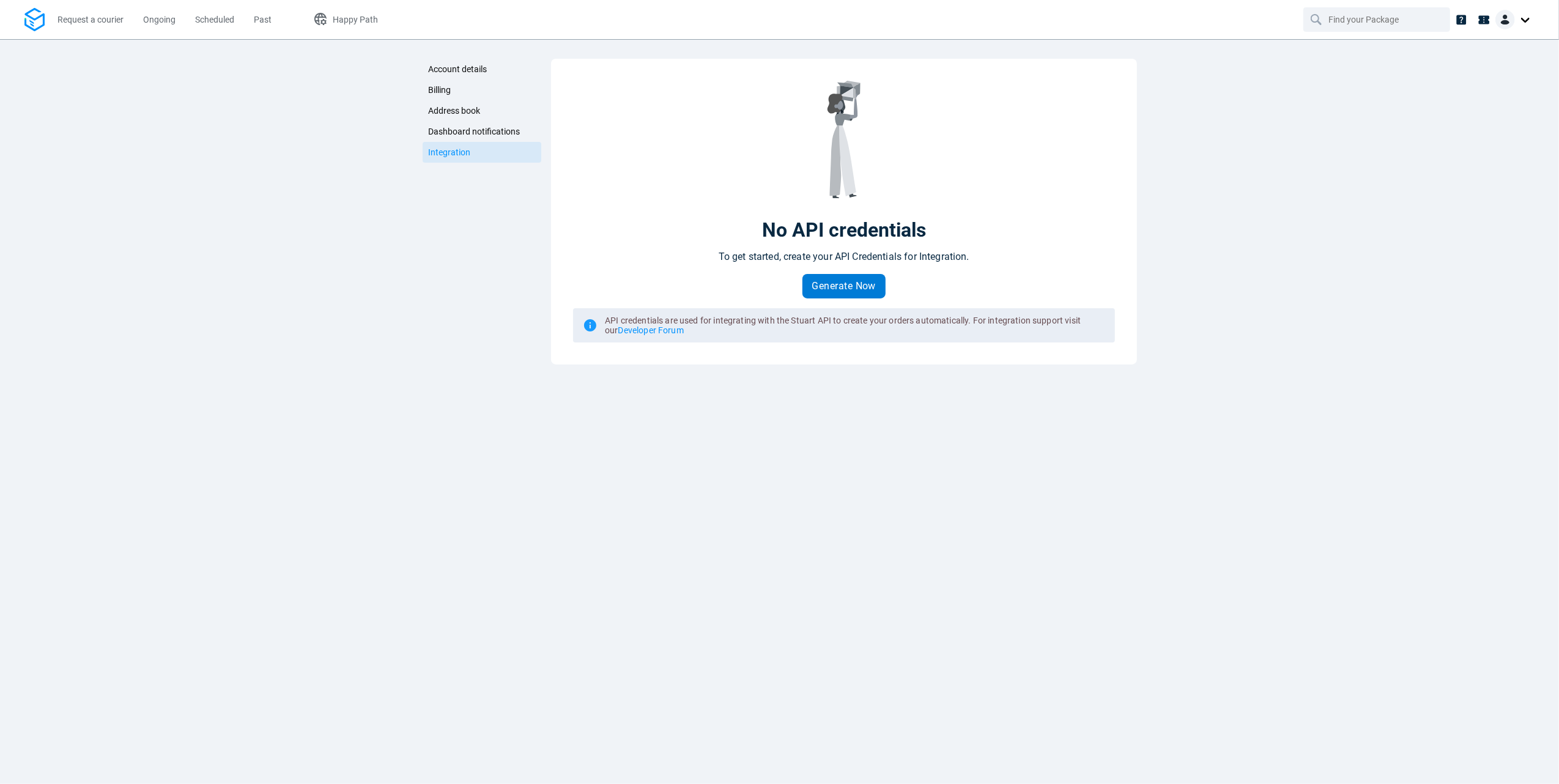
click at [834, 282] on span "Generate Now" at bounding box center [844, 287] width 64 height 10
